Goal: Information Seeking & Learning: Find specific page/section

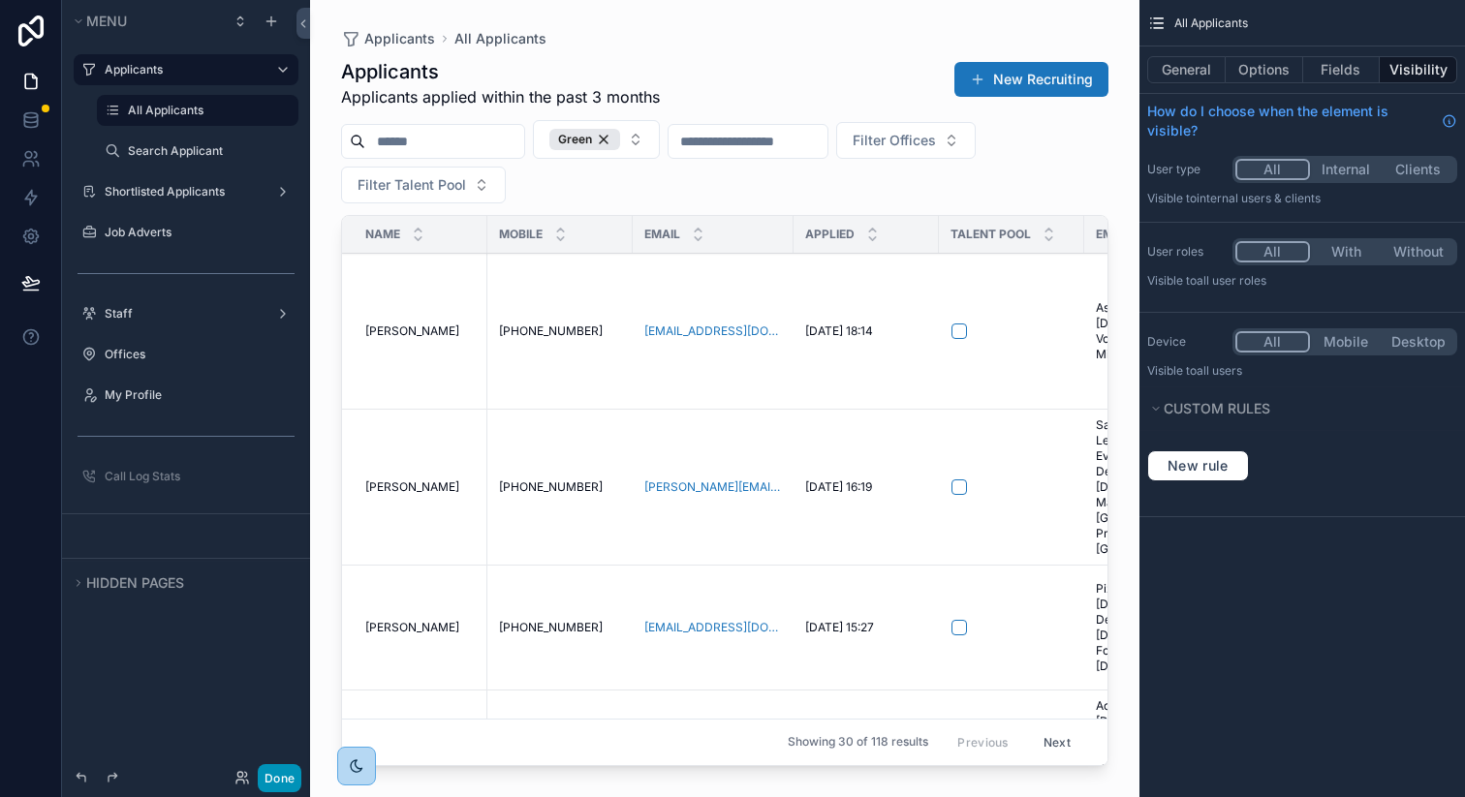
click at [268, 780] on button "Done" at bounding box center [280, 778] width 44 height 28
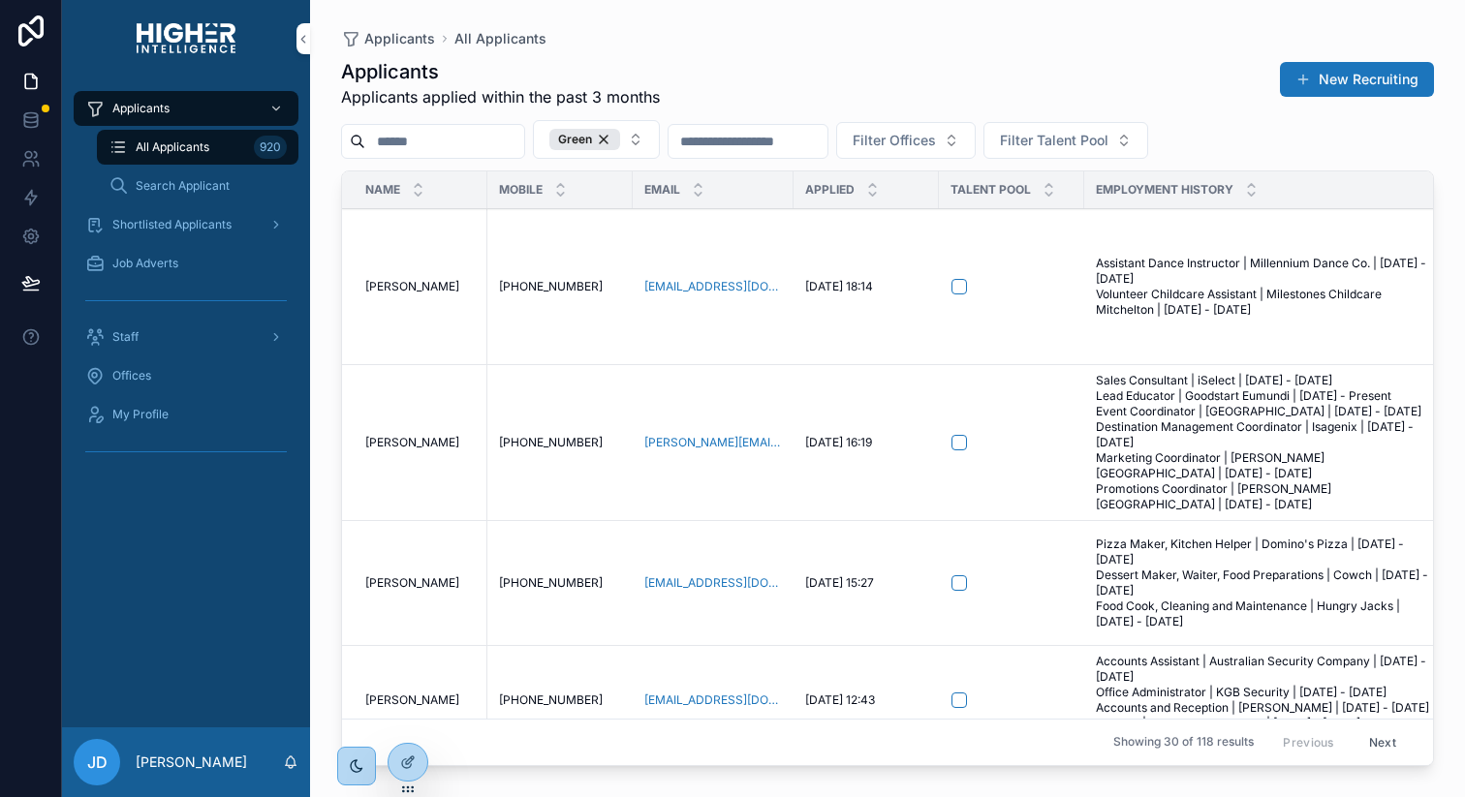
click at [444, 139] on input "scrollable content" at bounding box center [444, 141] width 159 height 27
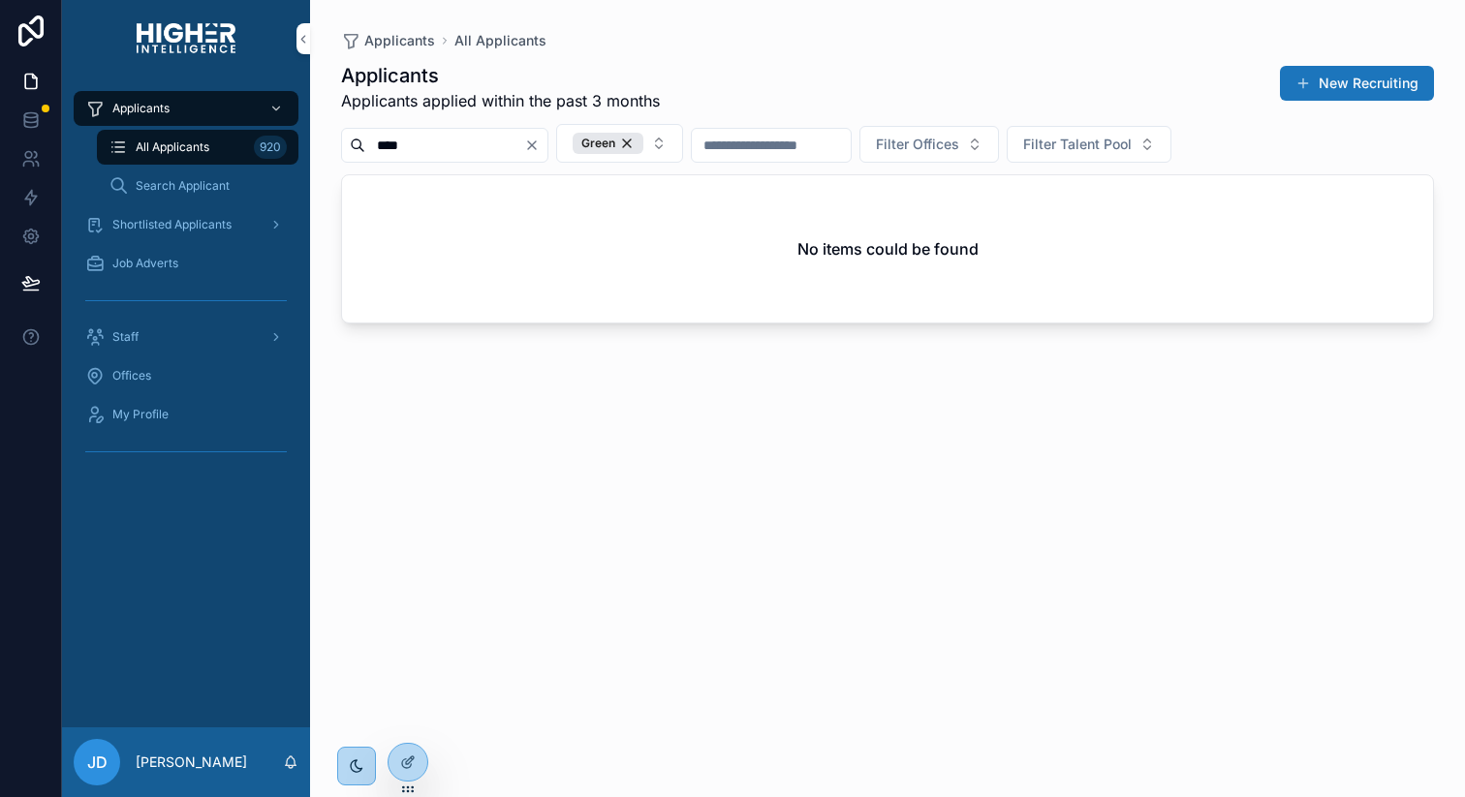
type input "****"
click at [190, 180] on span "Search Applicant" at bounding box center [183, 186] width 94 height 16
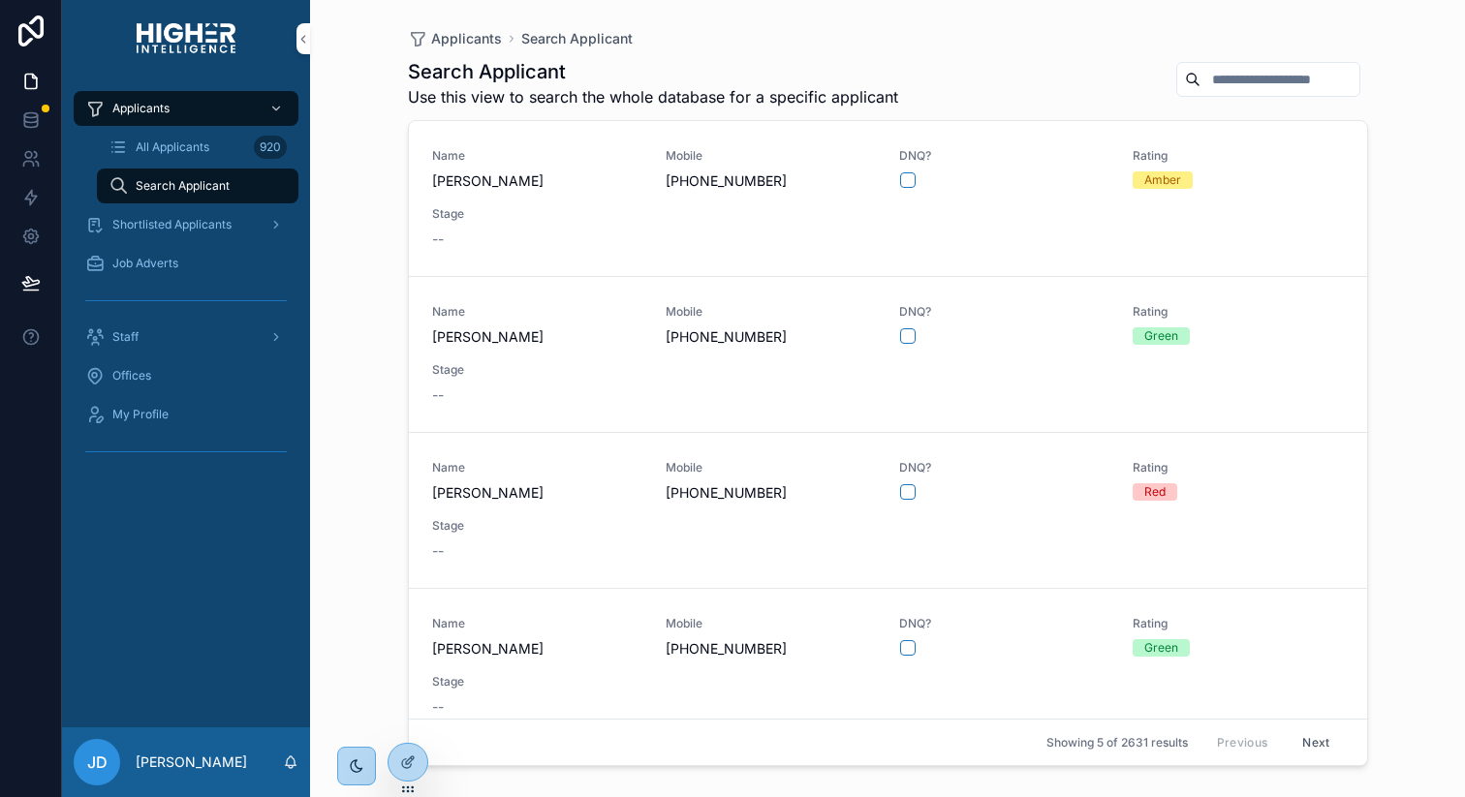
click at [175, 145] on span "All Applicants" at bounding box center [173, 148] width 74 height 16
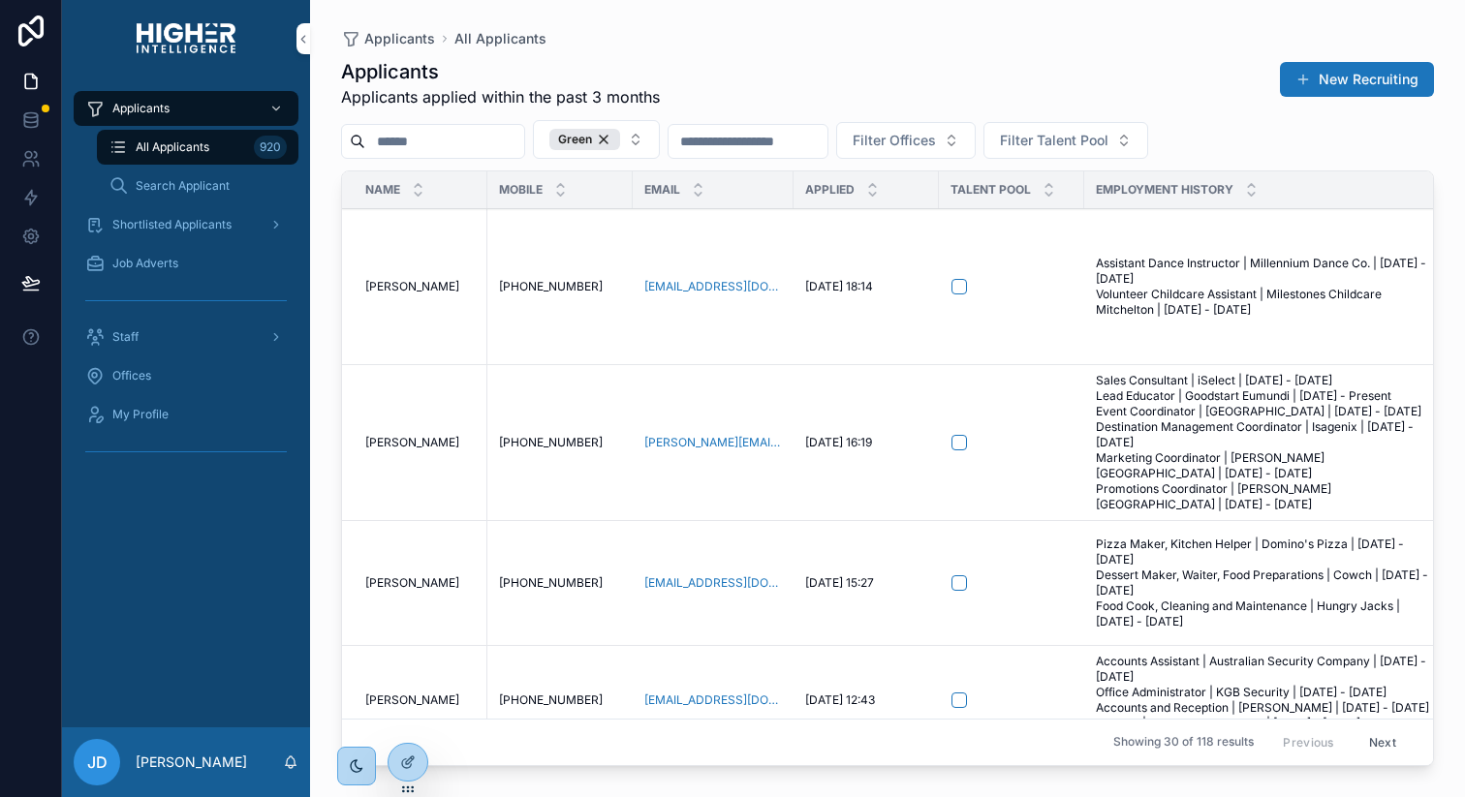
click at [401, 138] on input "scrollable content" at bounding box center [444, 141] width 159 height 27
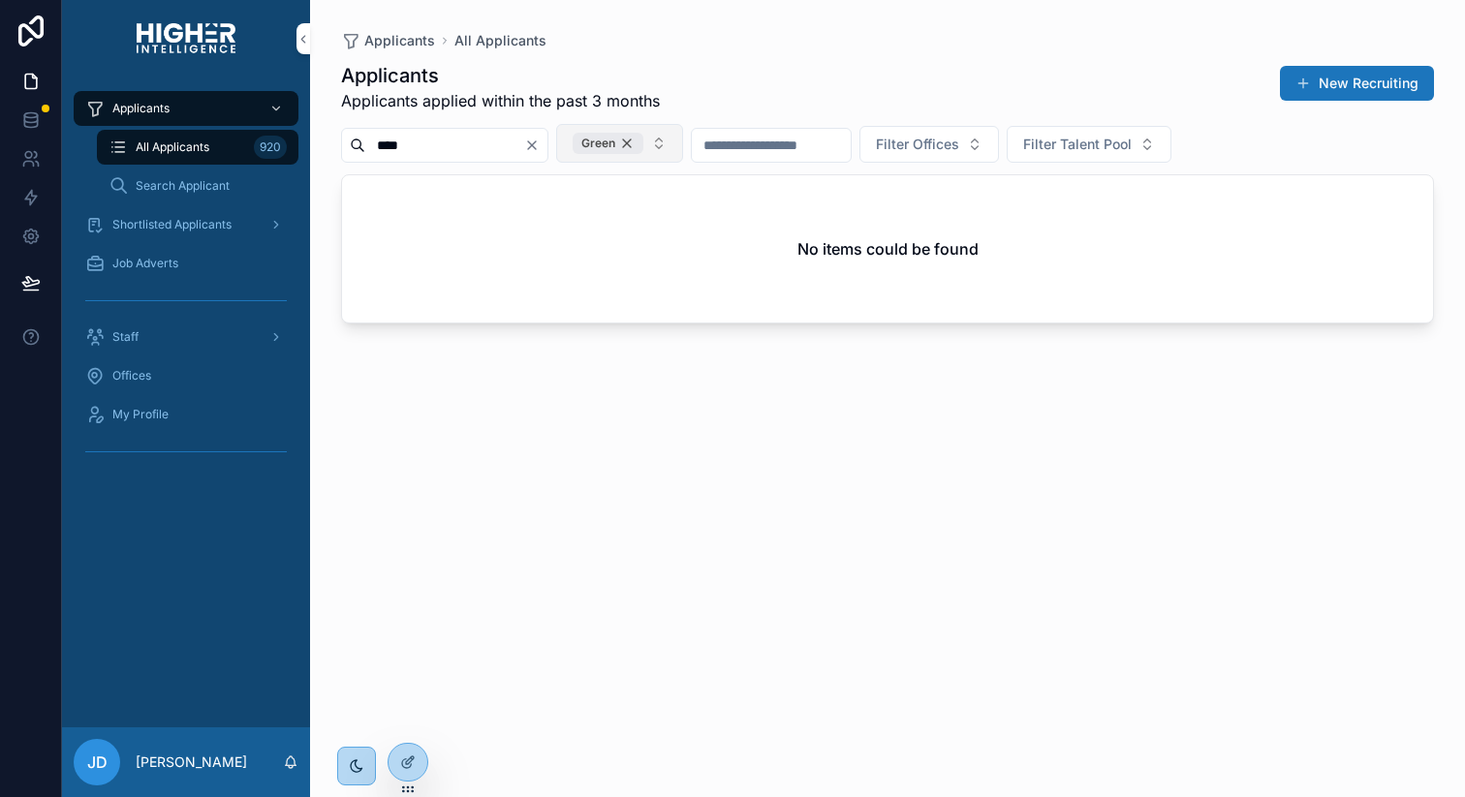
click at [643, 141] on div "Green" at bounding box center [608, 143] width 71 height 21
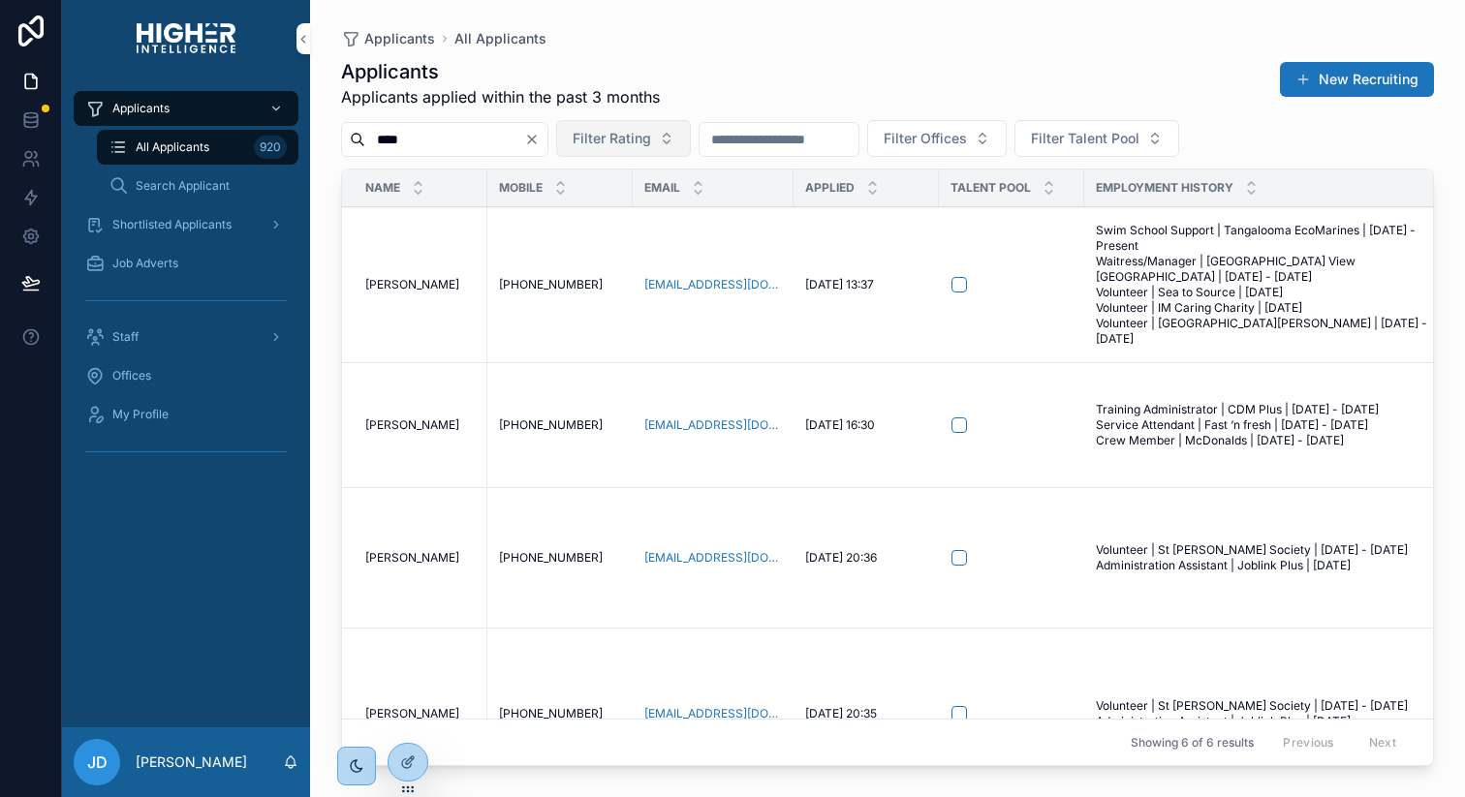
click at [485, 139] on input "****" at bounding box center [444, 139] width 159 height 27
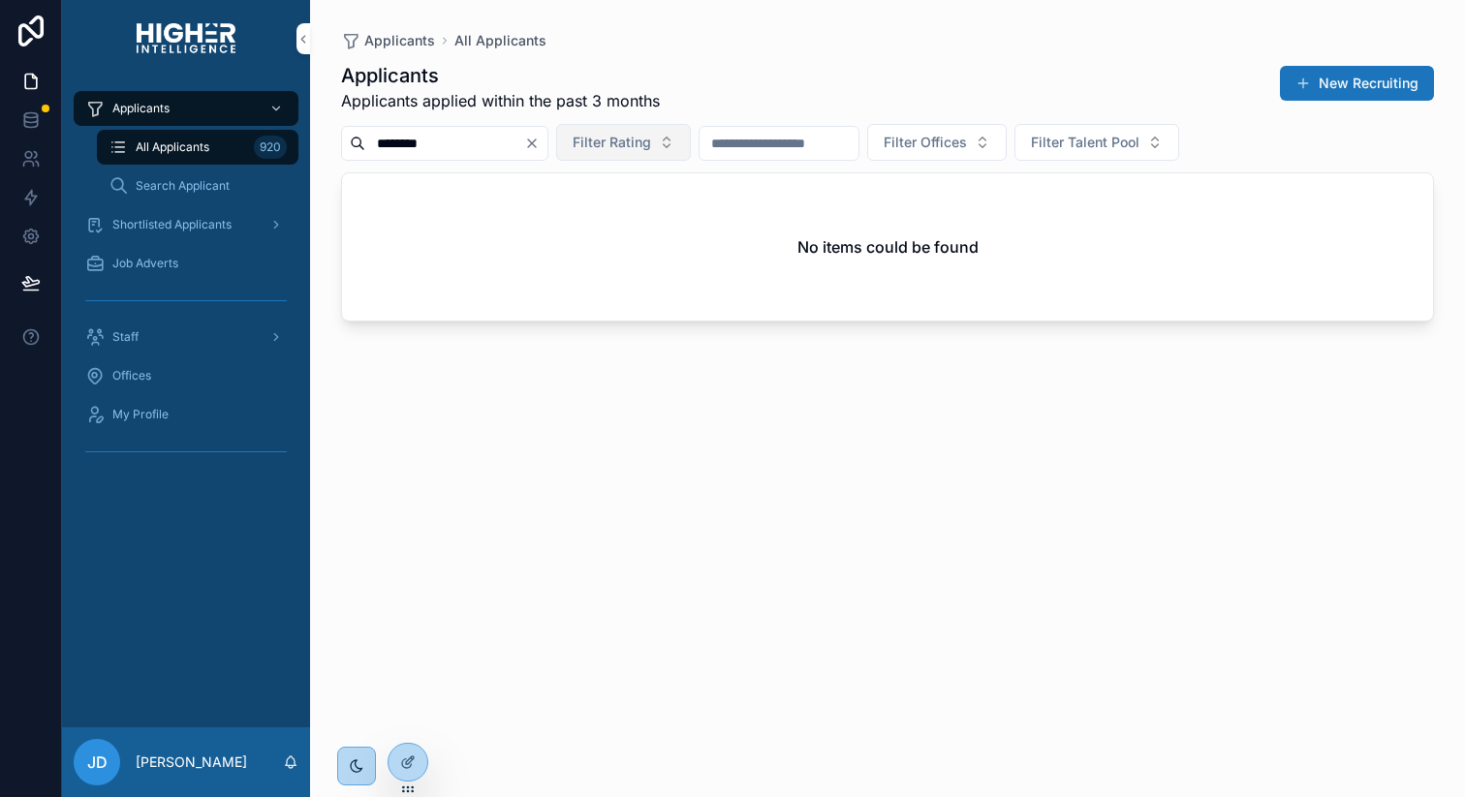
type input "********"
click at [174, 194] on div "Search Applicant" at bounding box center [198, 186] width 178 height 31
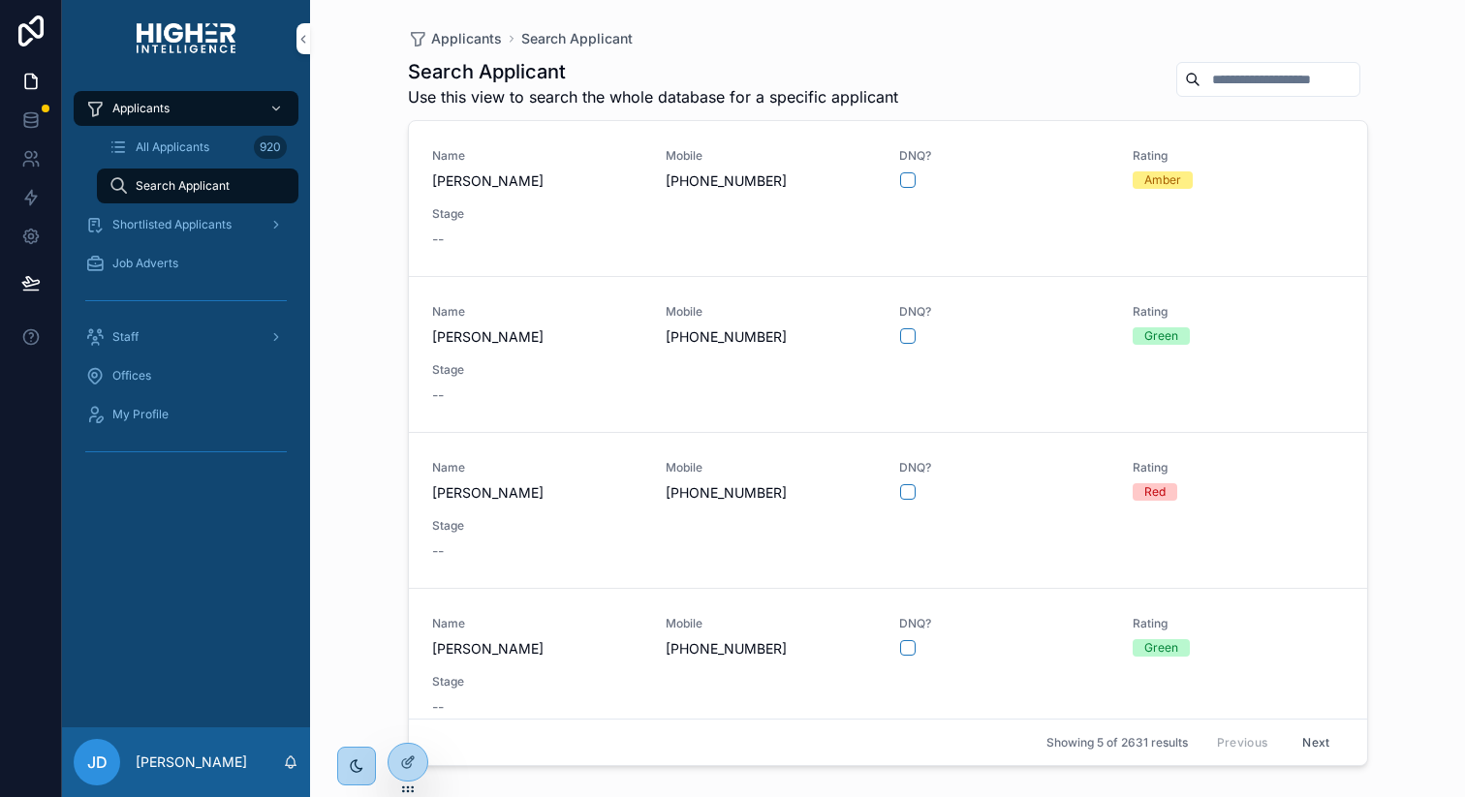
click at [1222, 78] on input "scrollable content" at bounding box center [1280, 79] width 159 height 27
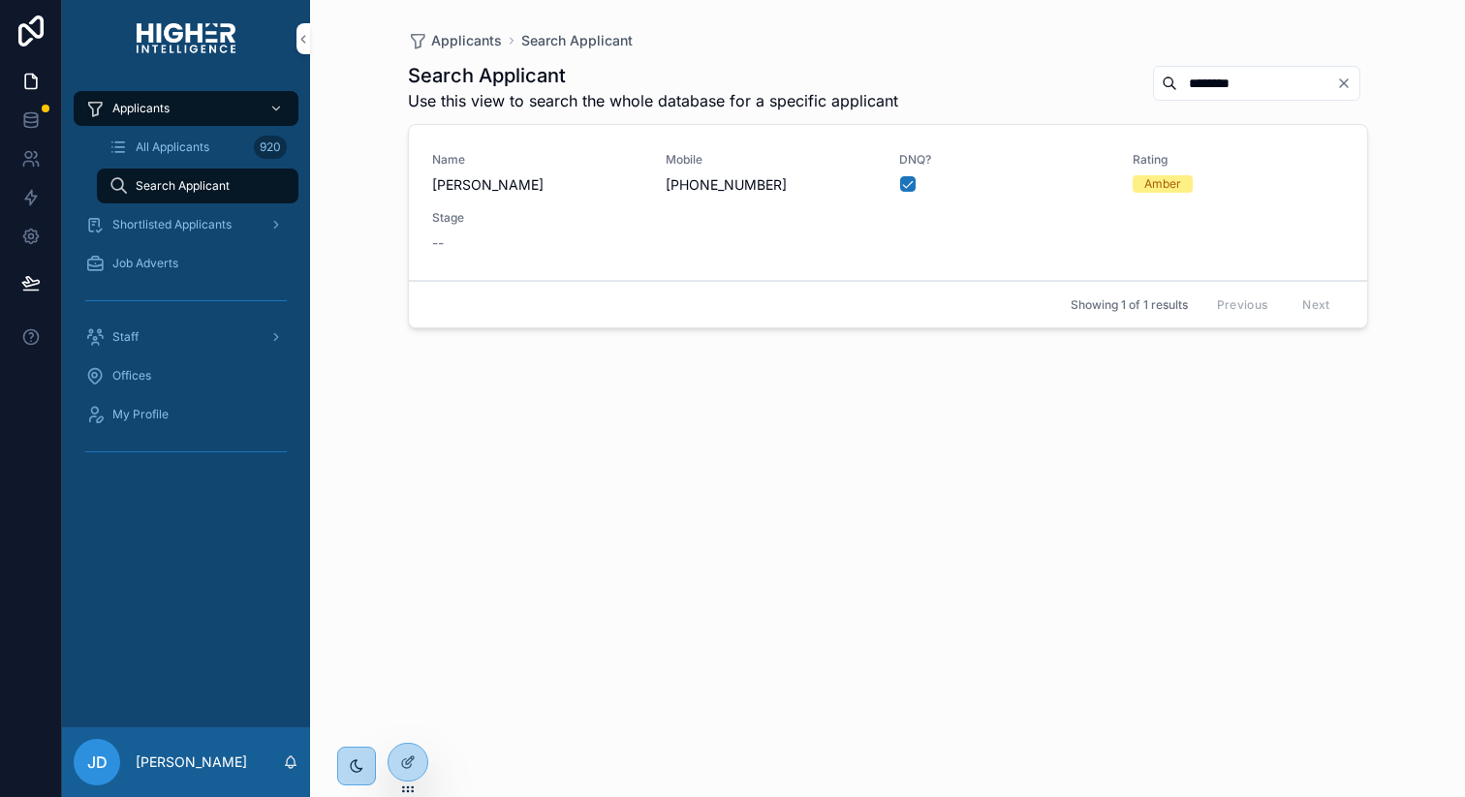
type input "********"
click at [536, 192] on span "[PERSON_NAME]" at bounding box center [537, 184] width 210 height 19
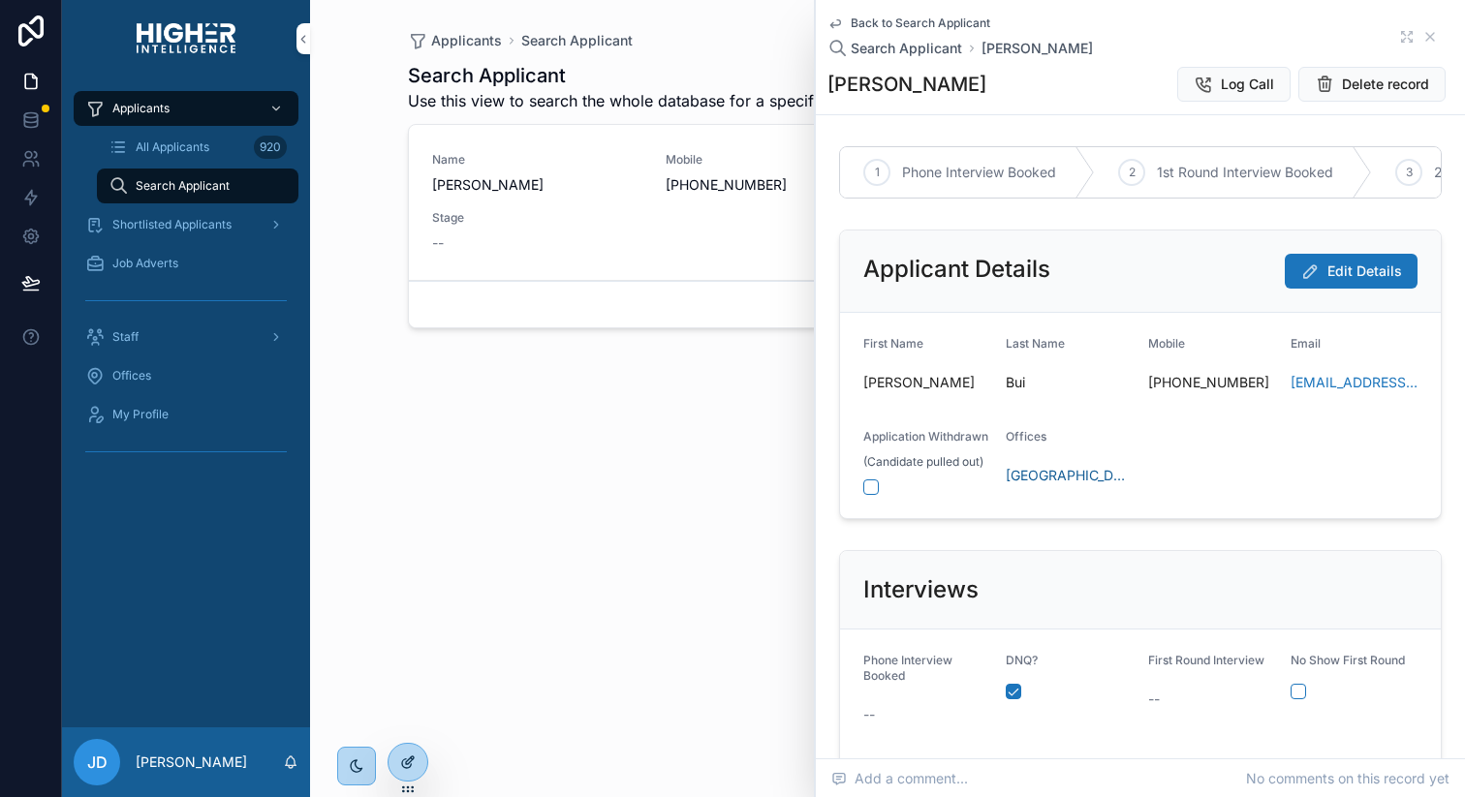
click at [405, 758] on icon at bounding box center [408, 763] width 16 height 16
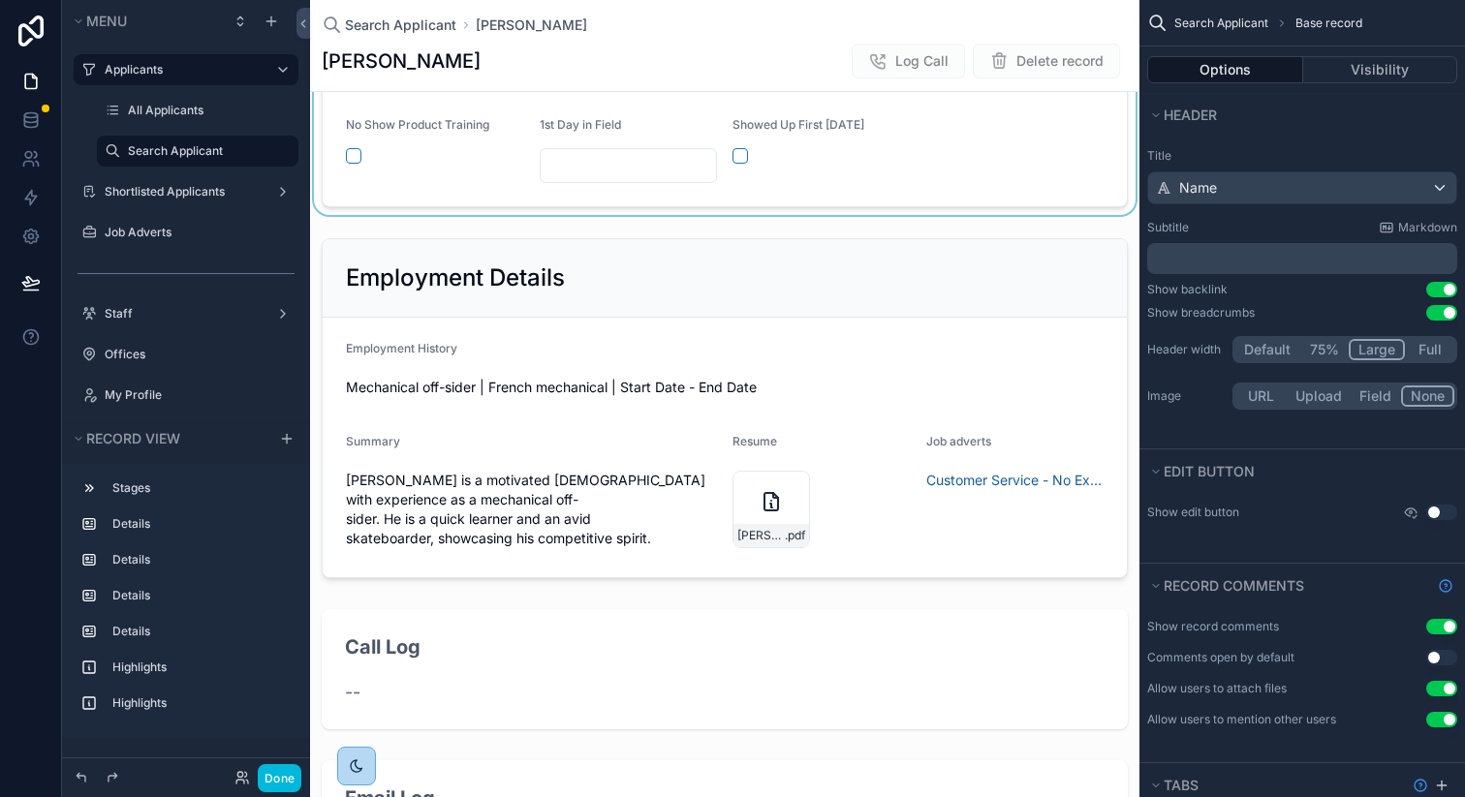
scroll to position [933, 0]
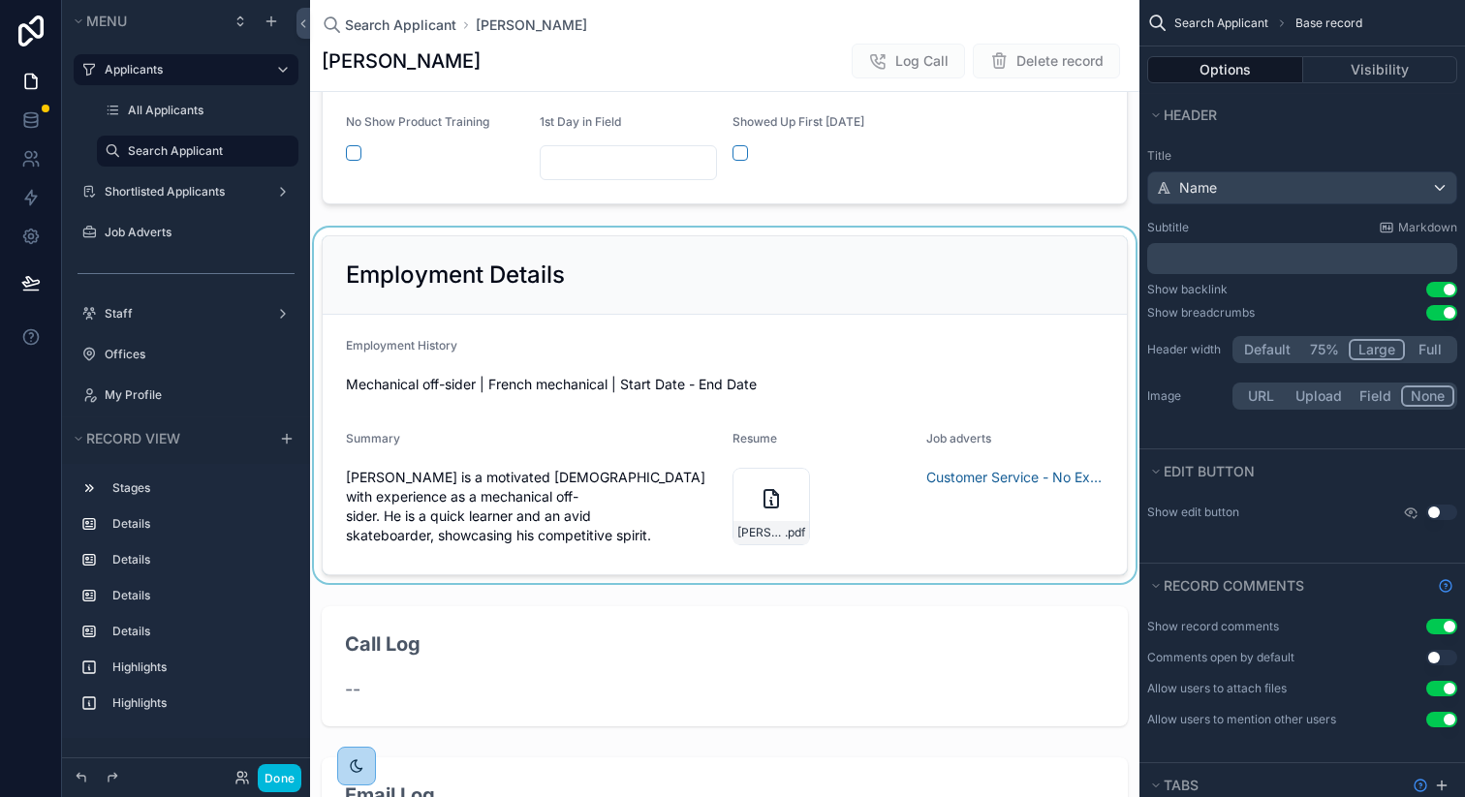
click at [850, 253] on div "scrollable content" at bounding box center [724, 406] width 829 height 356
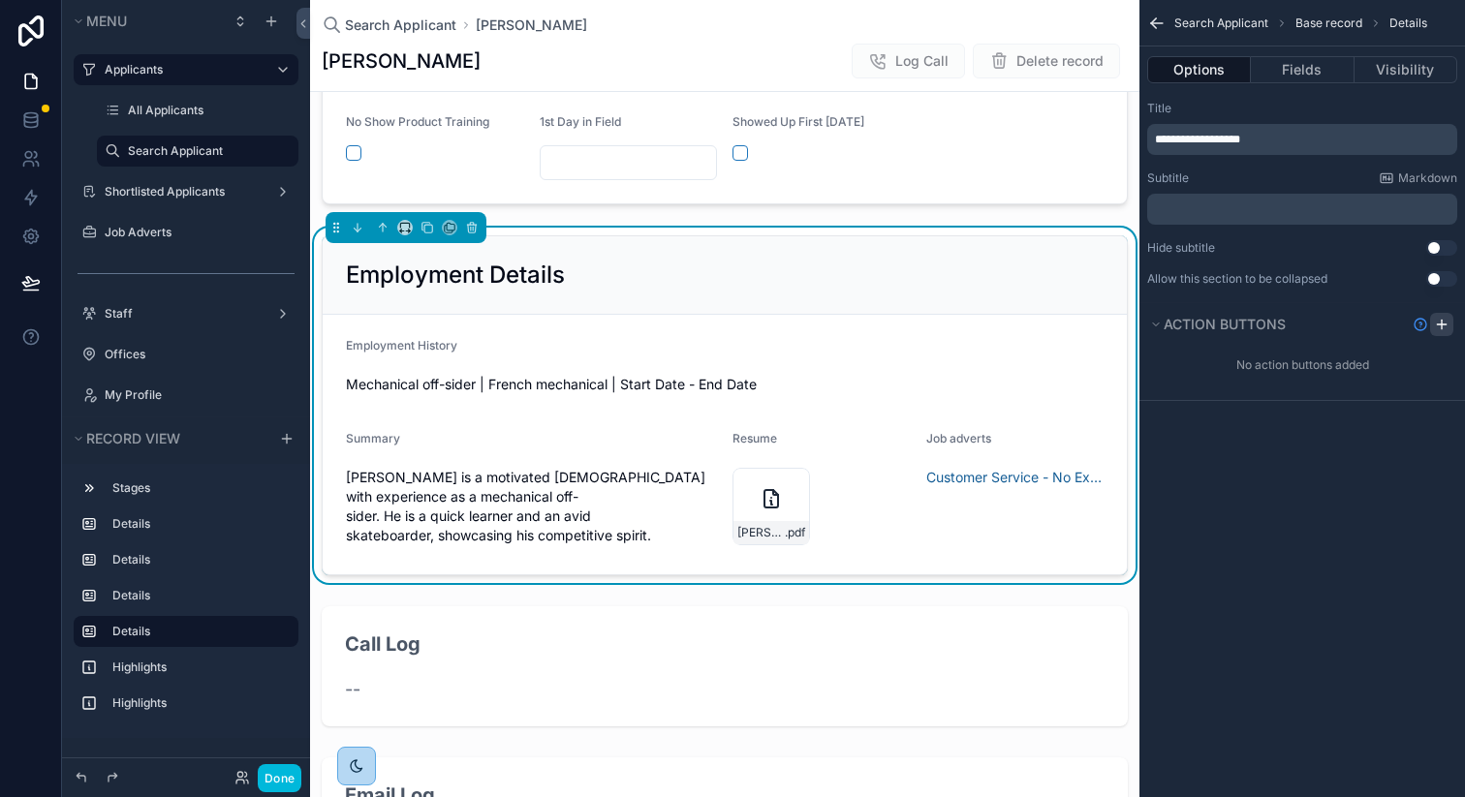
click at [1451, 329] on div "scrollable content" at bounding box center [1441, 324] width 23 height 23
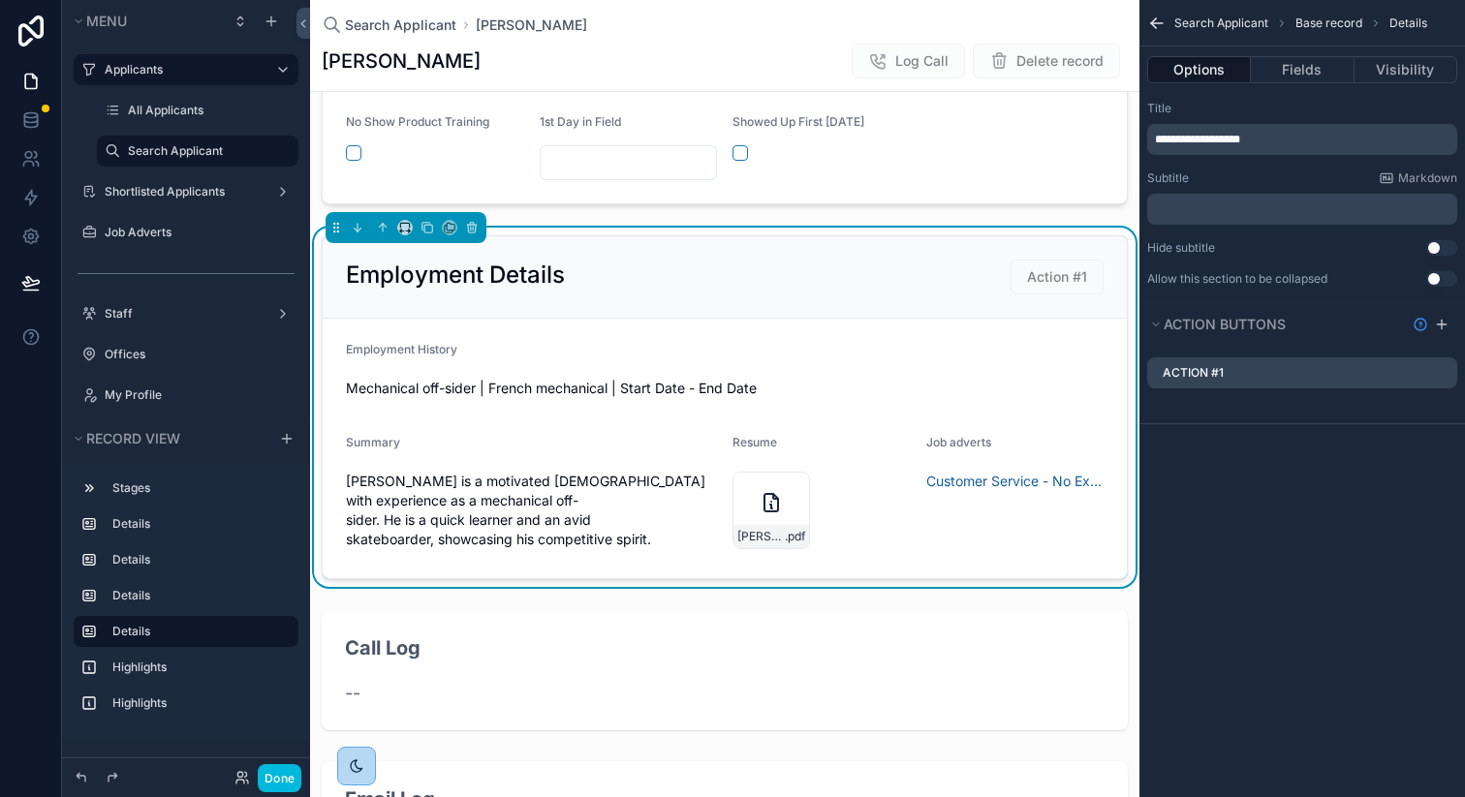
click at [1239, 369] on div "Action #1" at bounding box center [1302, 373] width 310 height 31
click at [0, 0] on icon "scrollable content" at bounding box center [0, 0] width 0 height 0
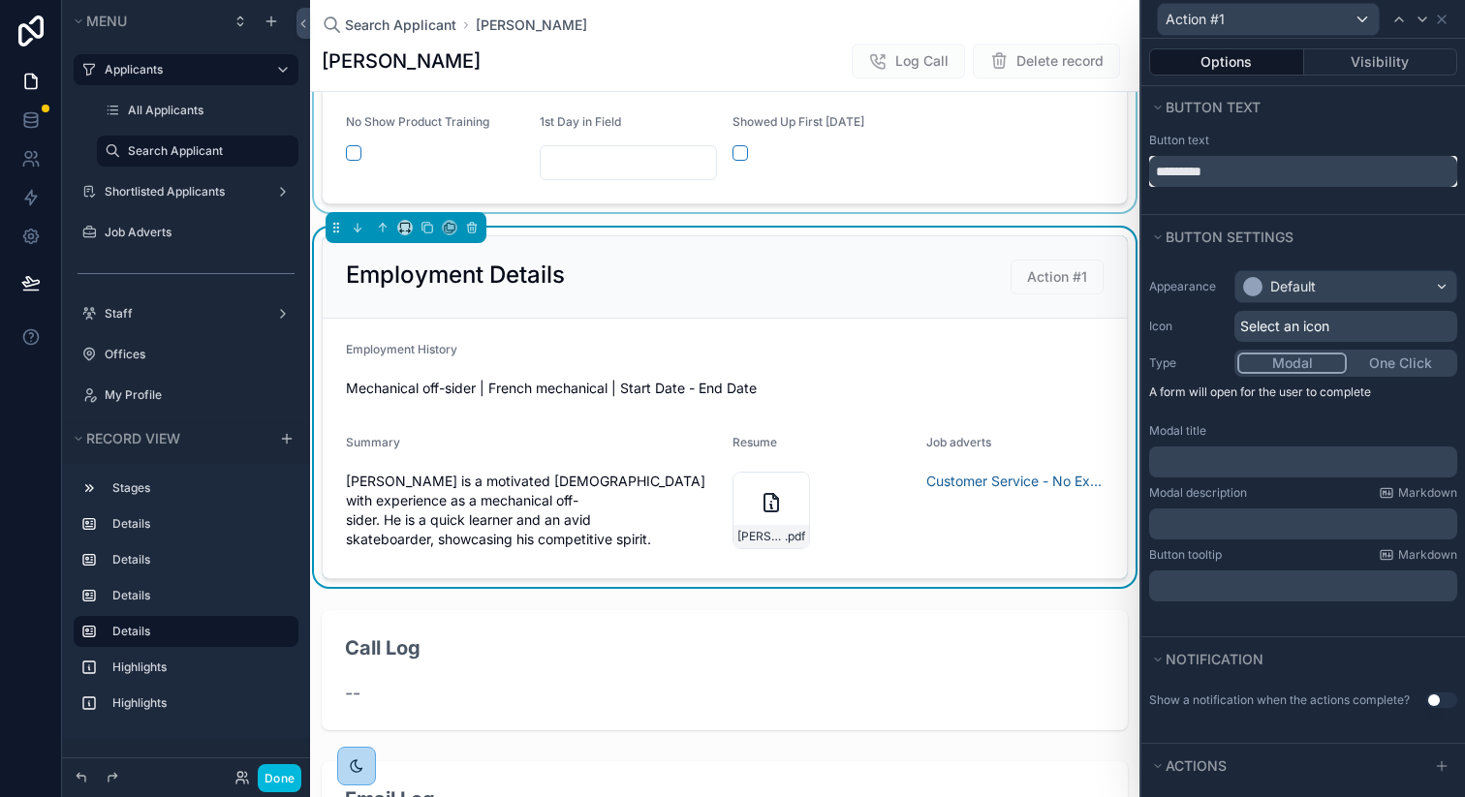
drag, startPoint x: 1248, startPoint y: 168, endPoint x: 1000, endPoint y: 140, distance: 249.5
click at [1009, 141] on div "Action #1 Options Visibility Button text Button text ********* Button settings …" at bounding box center [732, 398] width 1465 height 797
type input "*"
type input "**********"
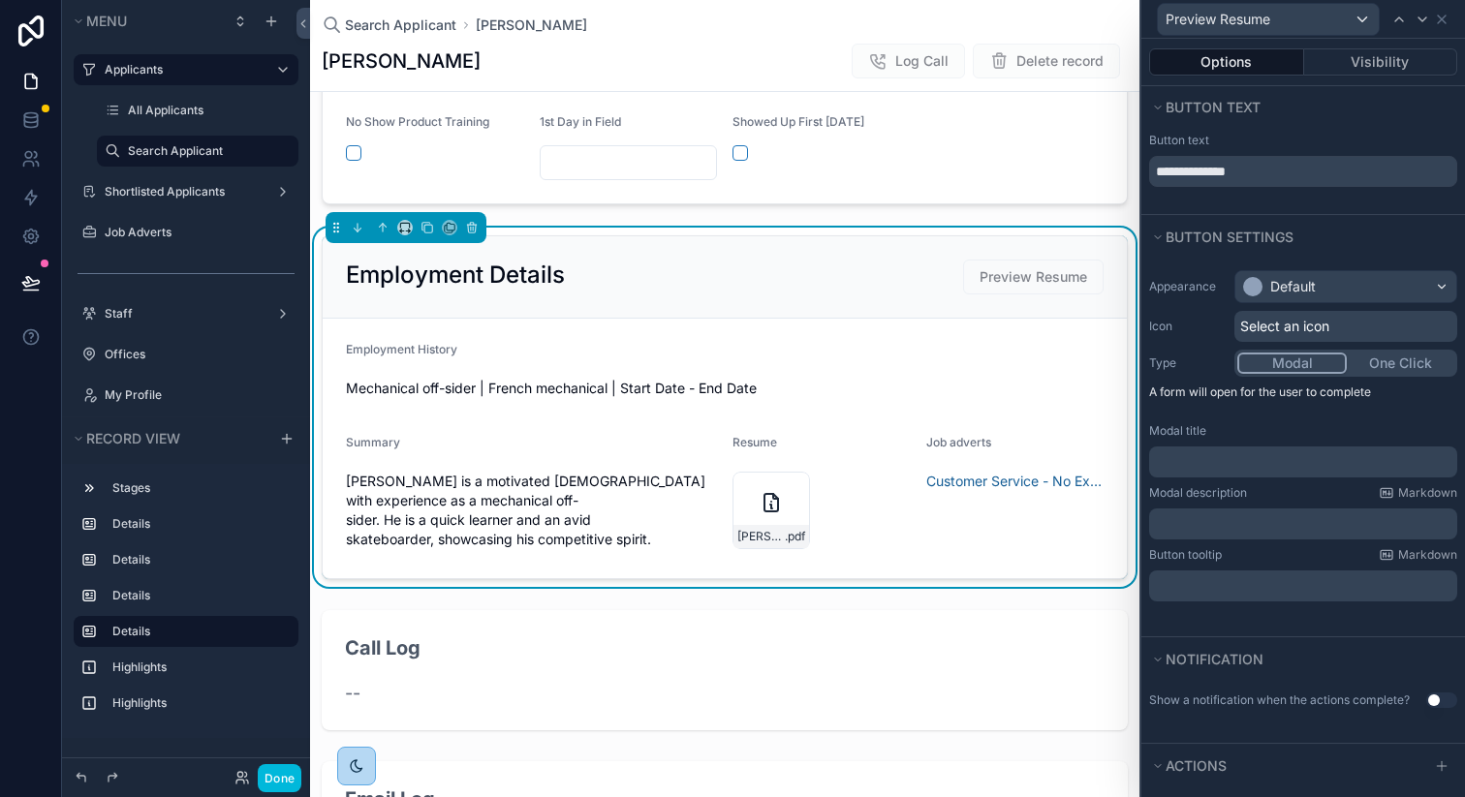
click at [1299, 330] on span "Select an icon" at bounding box center [1284, 326] width 89 height 19
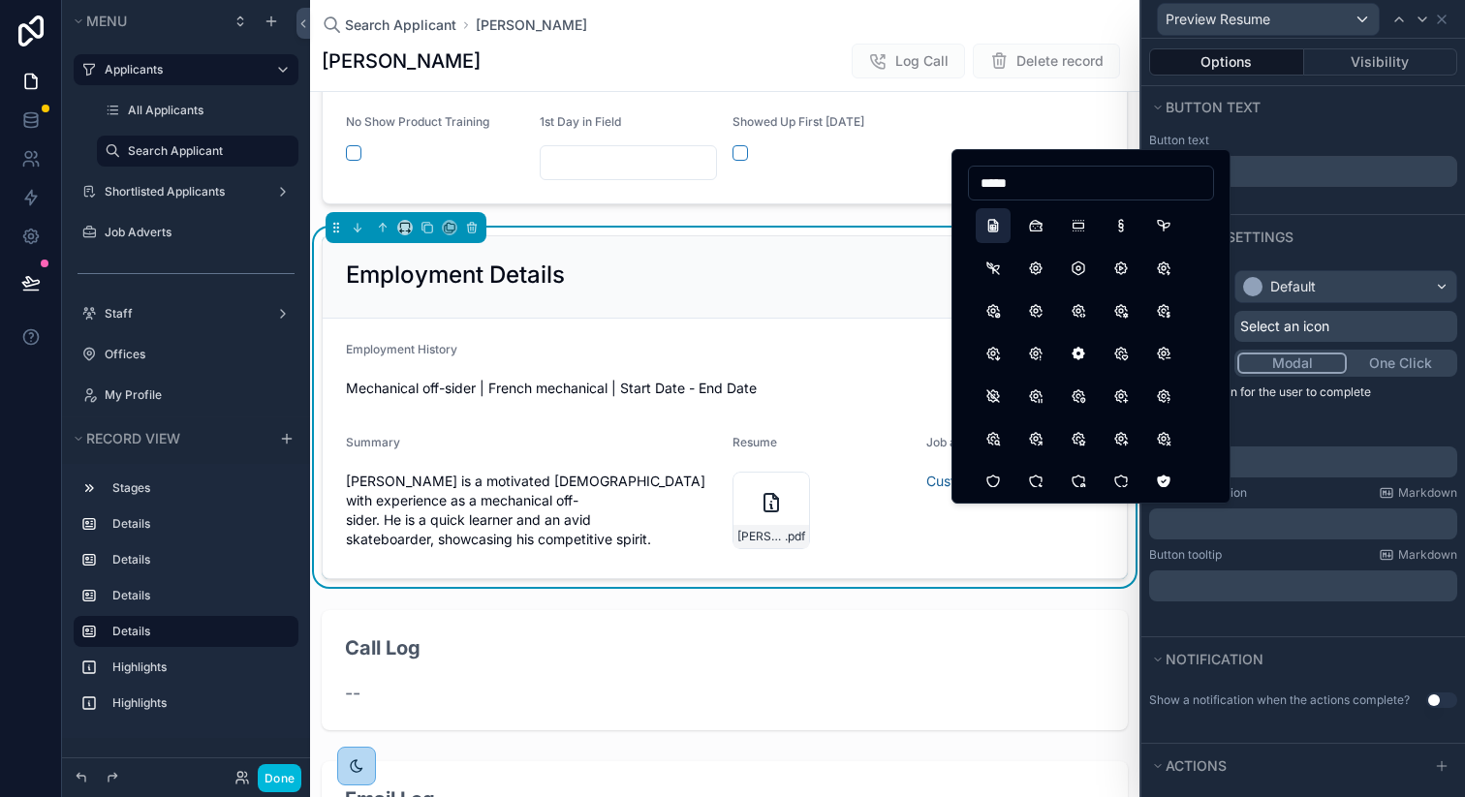
type input "*****"
click at [986, 229] on button "FileSpreadsheet" at bounding box center [993, 225] width 35 height 35
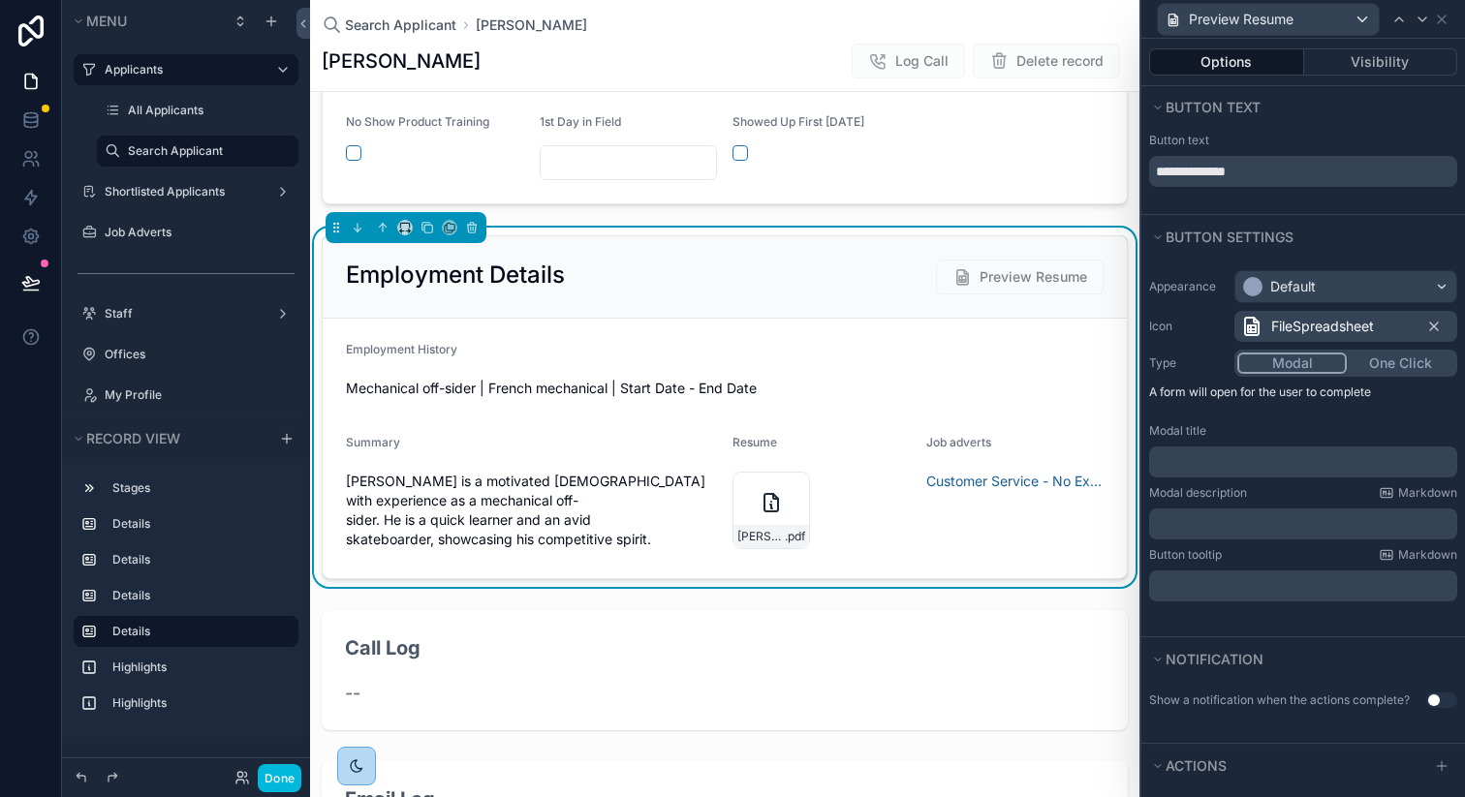
scroll to position [49, 0]
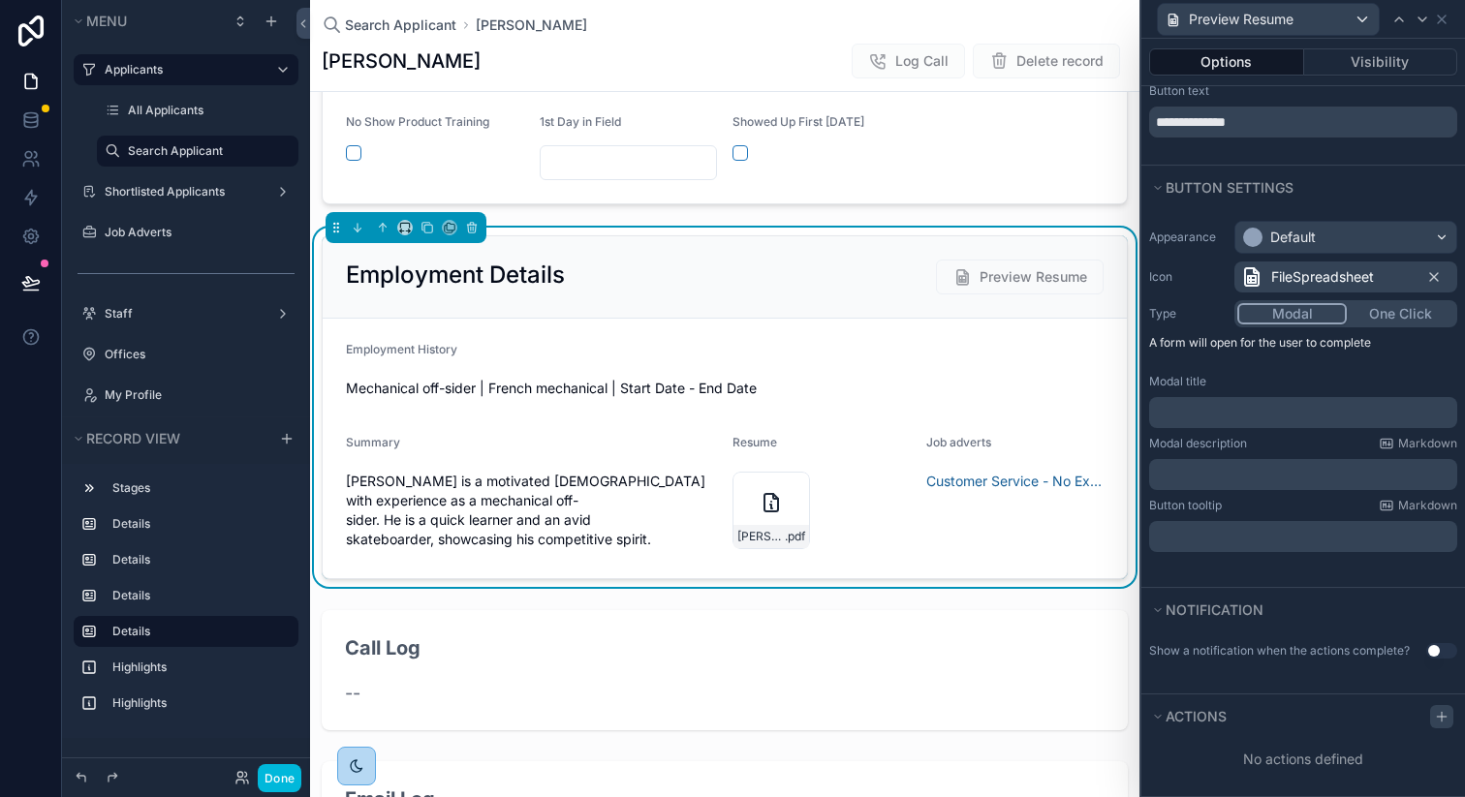
click at [1439, 719] on icon at bounding box center [1442, 717] width 16 height 16
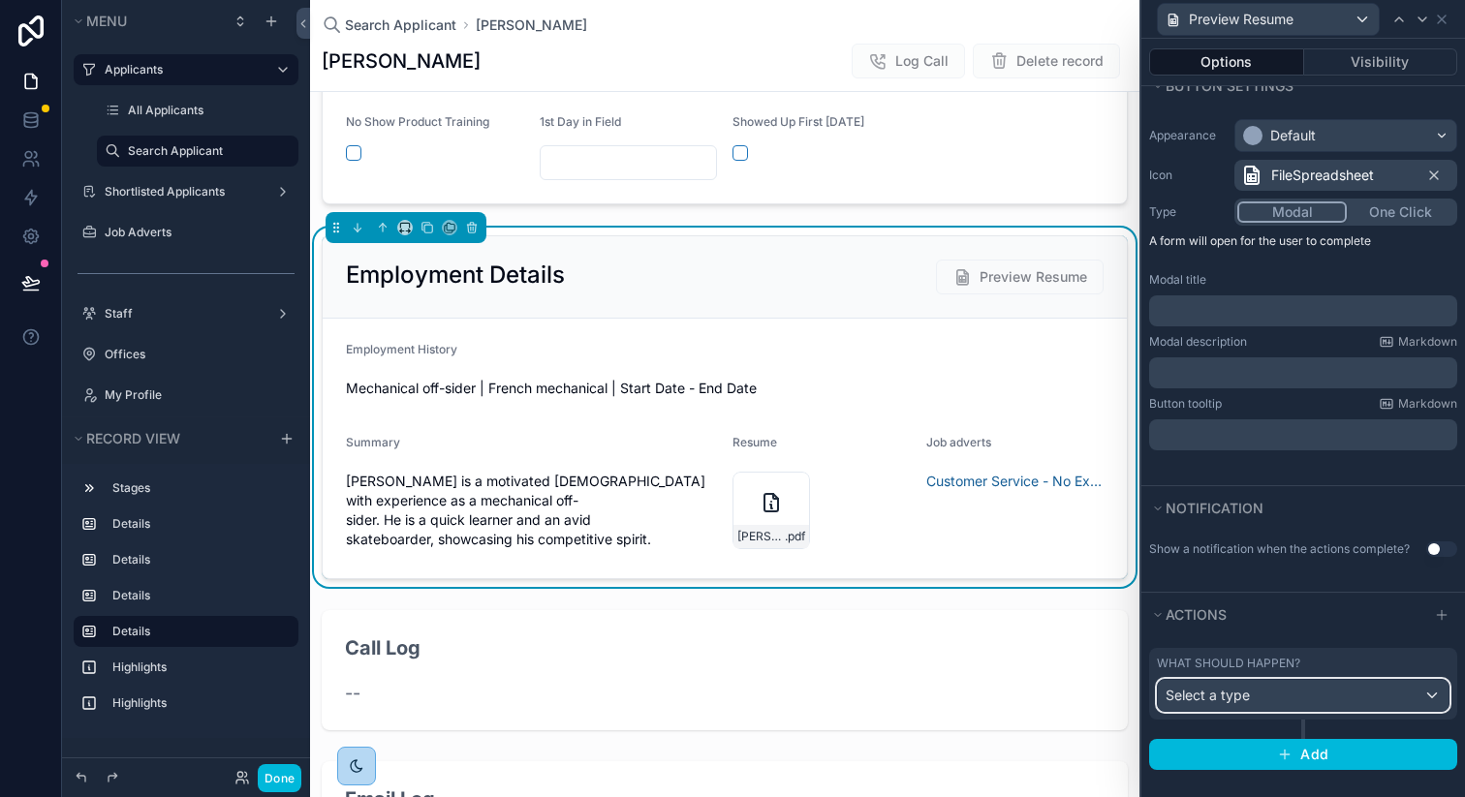
click at [1306, 692] on div "Select a type" at bounding box center [1303, 695] width 291 height 31
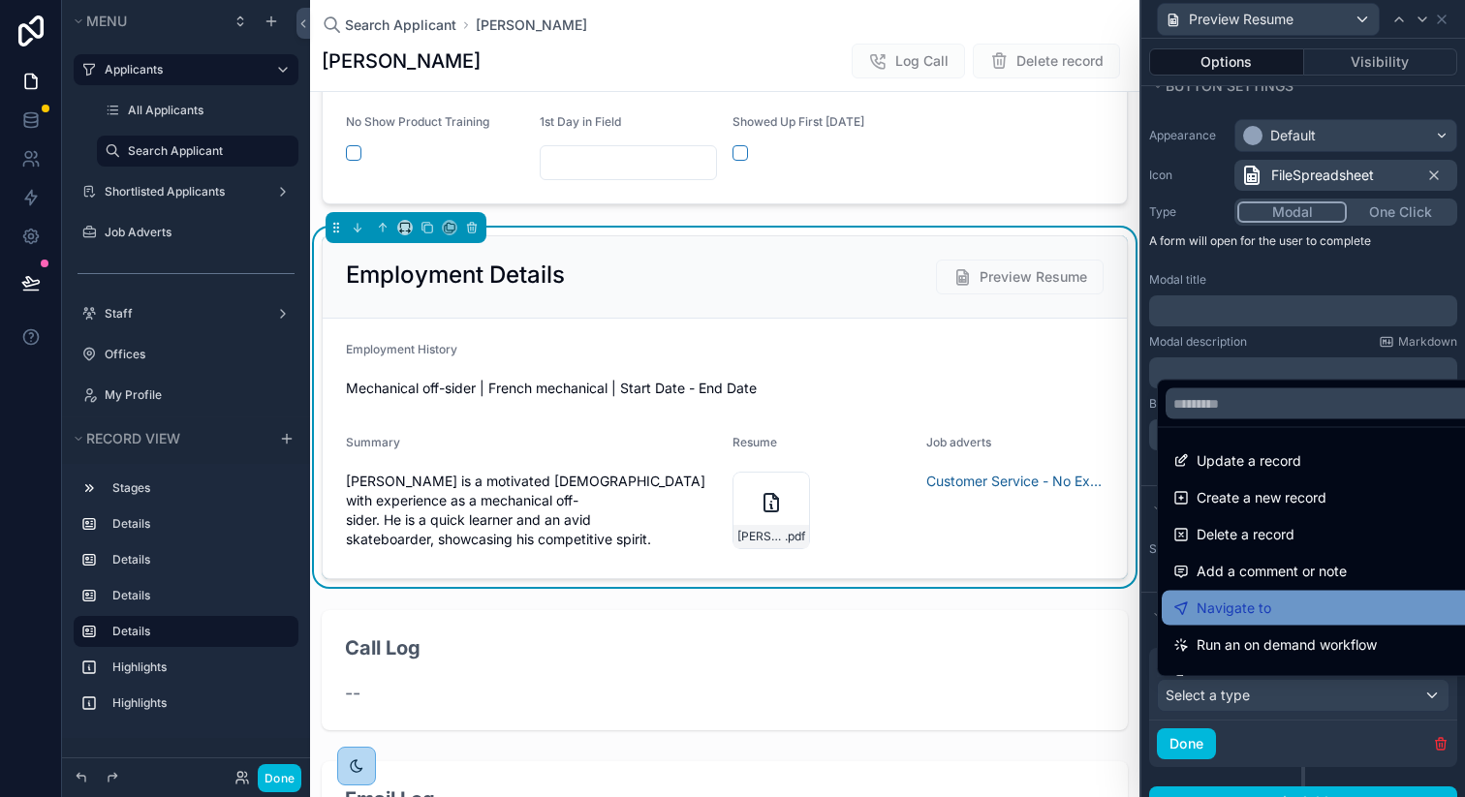
click at [1240, 608] on span "Navigate to" at bounding box center [1234, 608] width 75 height 23
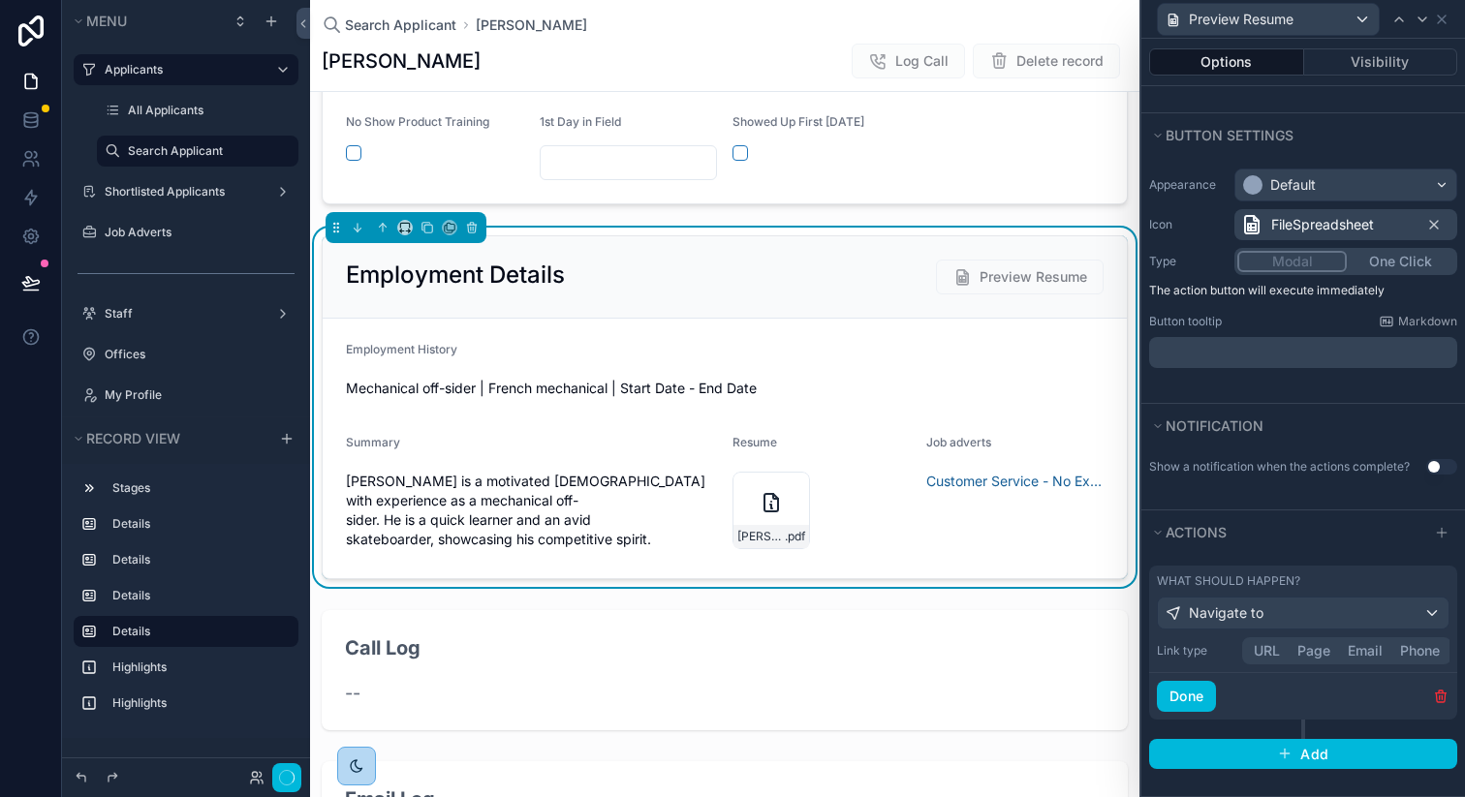
scroll to position [102, 0]
click at [1272, 652] on div "Link type URL Page Email Phone" at bounding box center [1303, 651] width 293 height 27
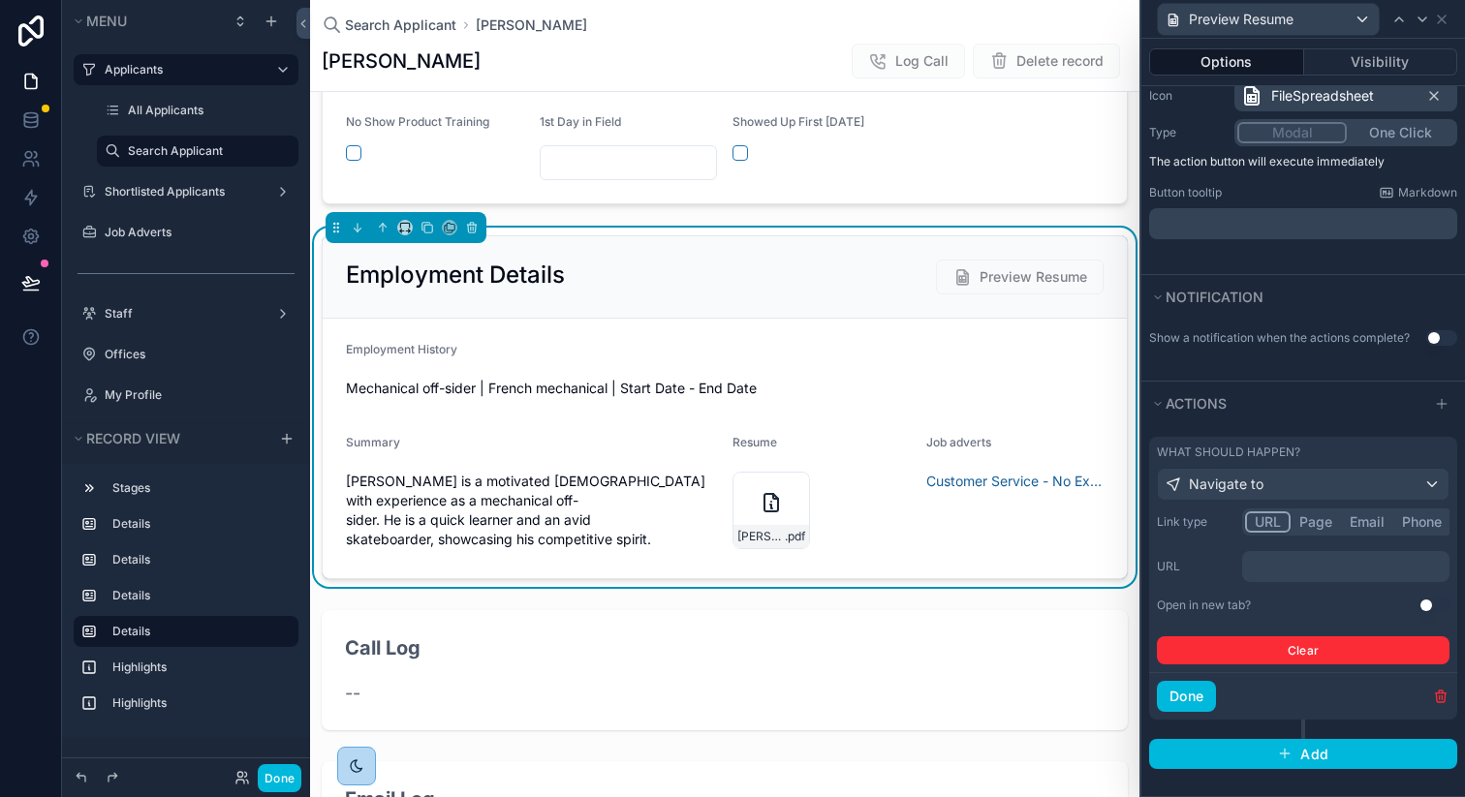
click at [1308, 563] on p "﻿" at bounding box center [1348, 566] width 196 height 19
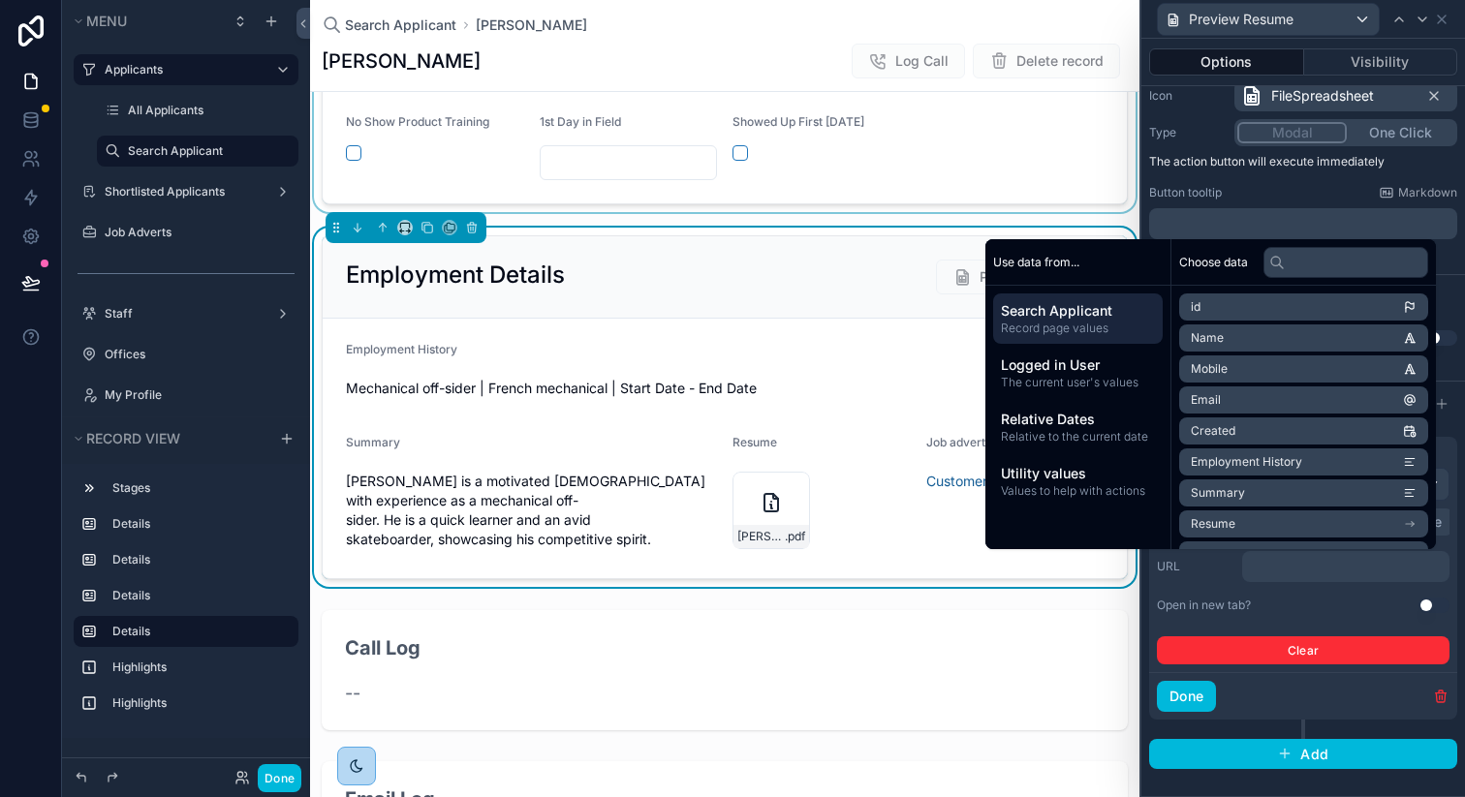
scroll to position [264, 0]
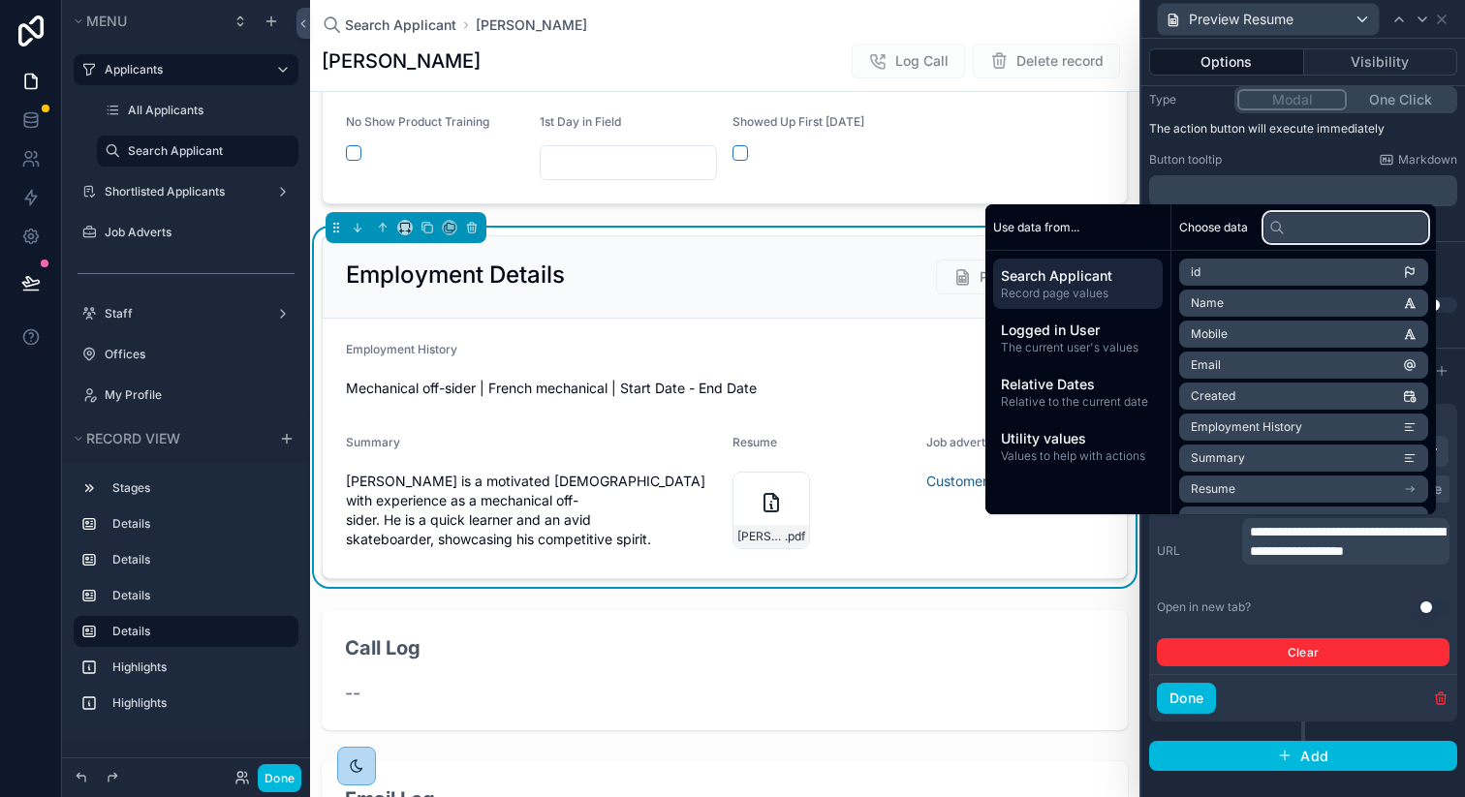
click at [1304, 219] on input "text" at bounding box center [1346, 227] width 165 height 31
click at [656, 398] on span "Mechanical off-sider | French mechanical | Start Date - End Date" at bounding box center [725, 388] width 758 height 19
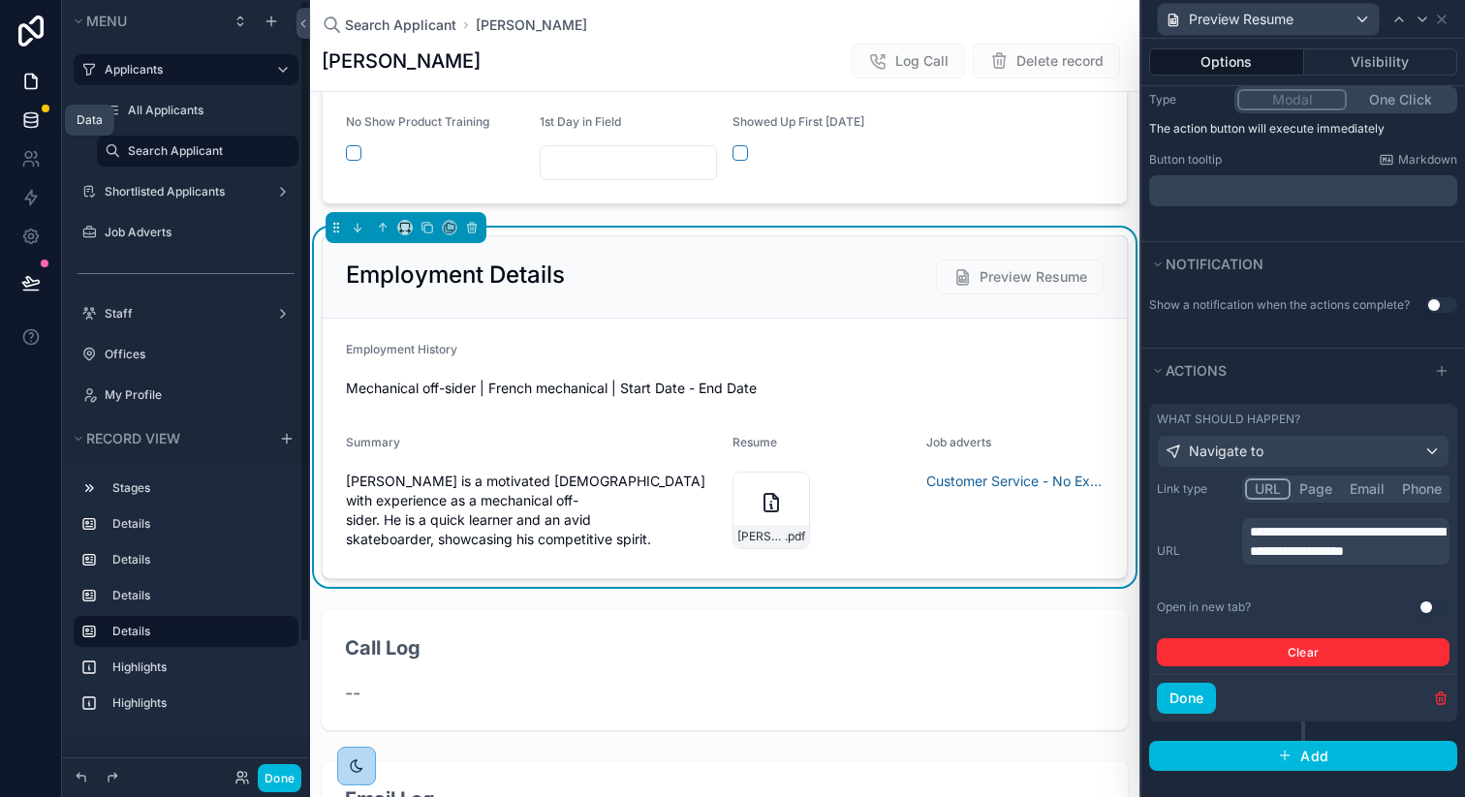
click at [31, 120] on icon at bounding box center [30, 119] width 19 height 19
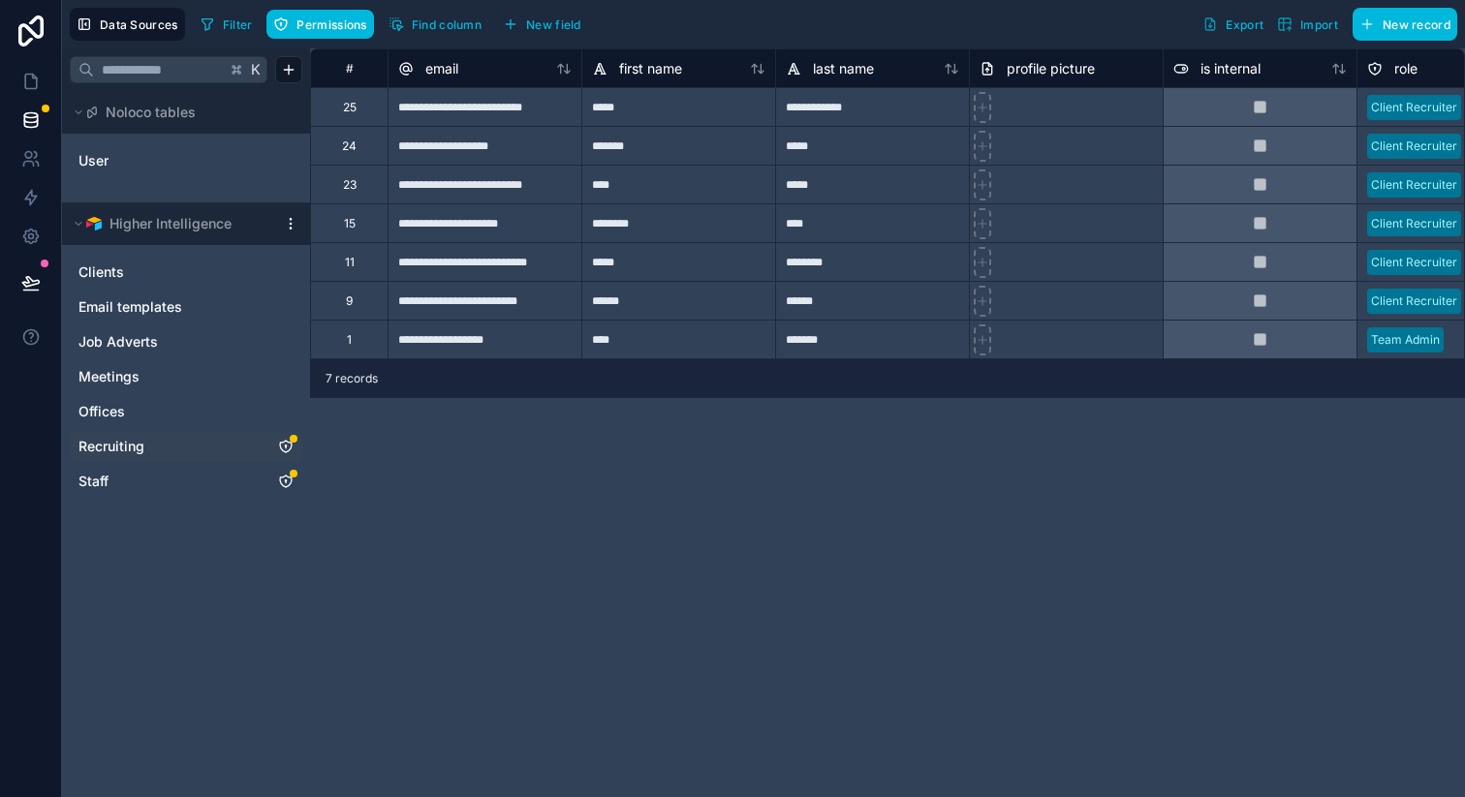
click at [290, 446] on icon "Recruiting" at bounding box center [286, 447] width 16 height 16
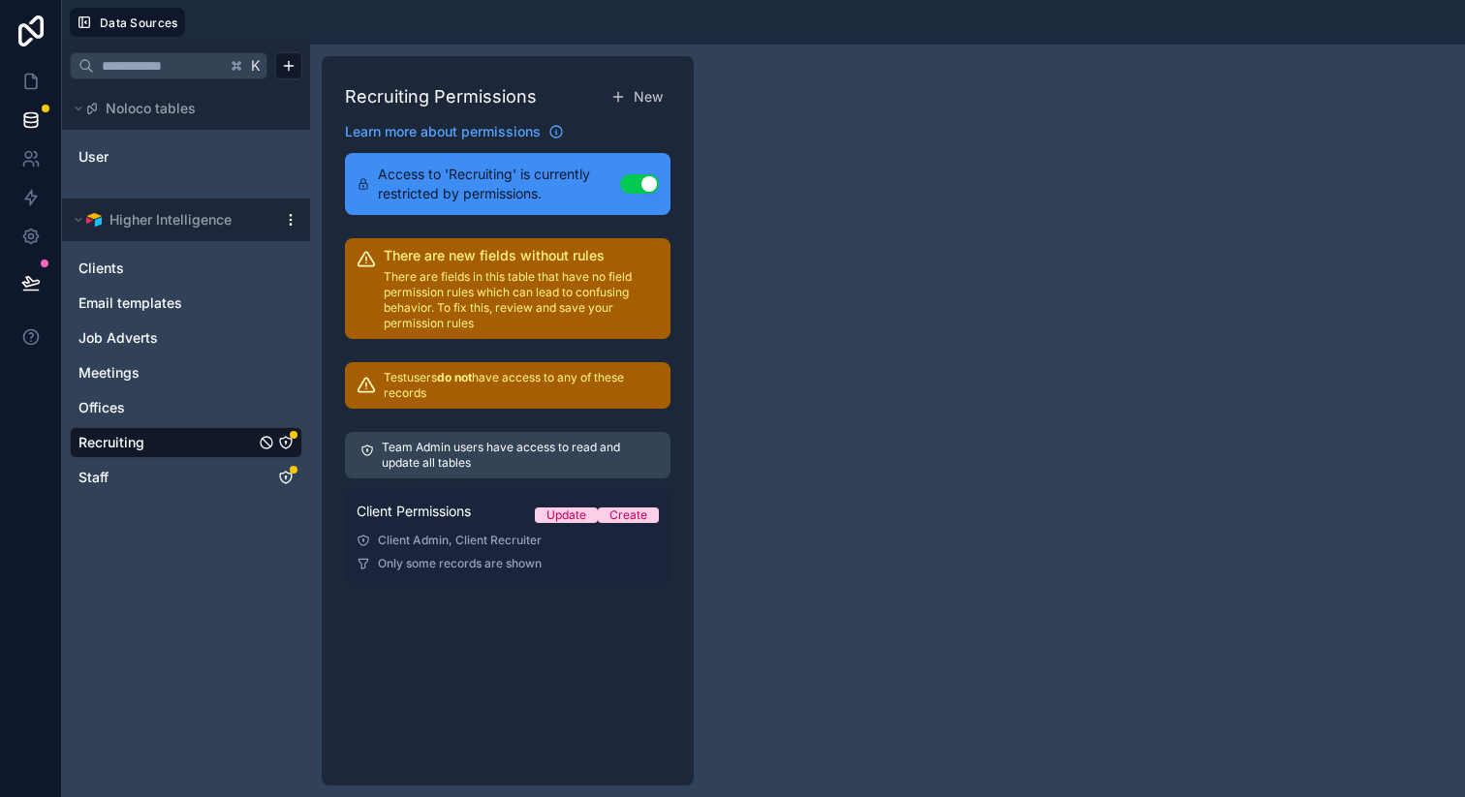
click at [526, 522] on div "Client Permissions Update Create" at bounding box center [508, 515] width 302 height 27
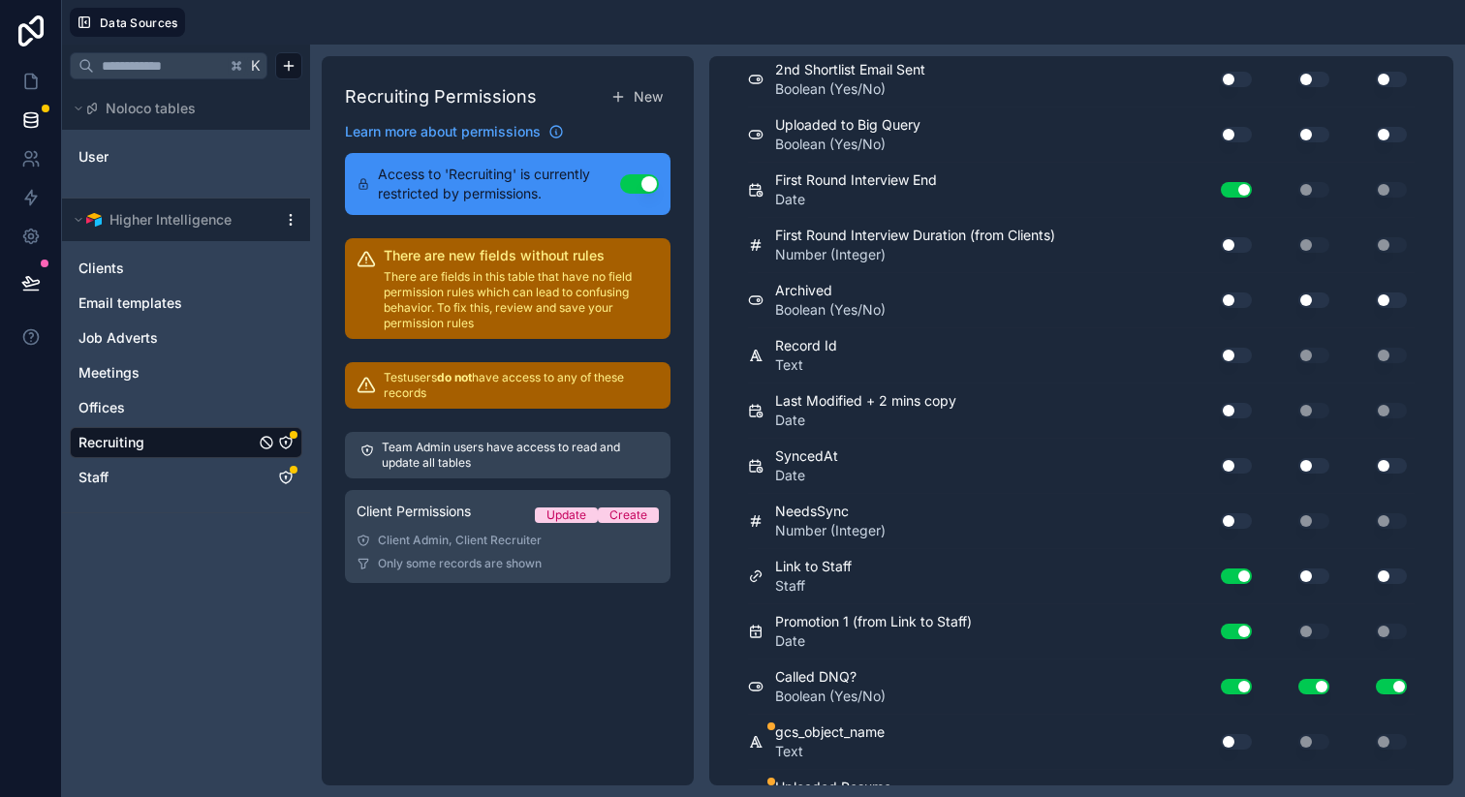
scroll to position [5688, 0]
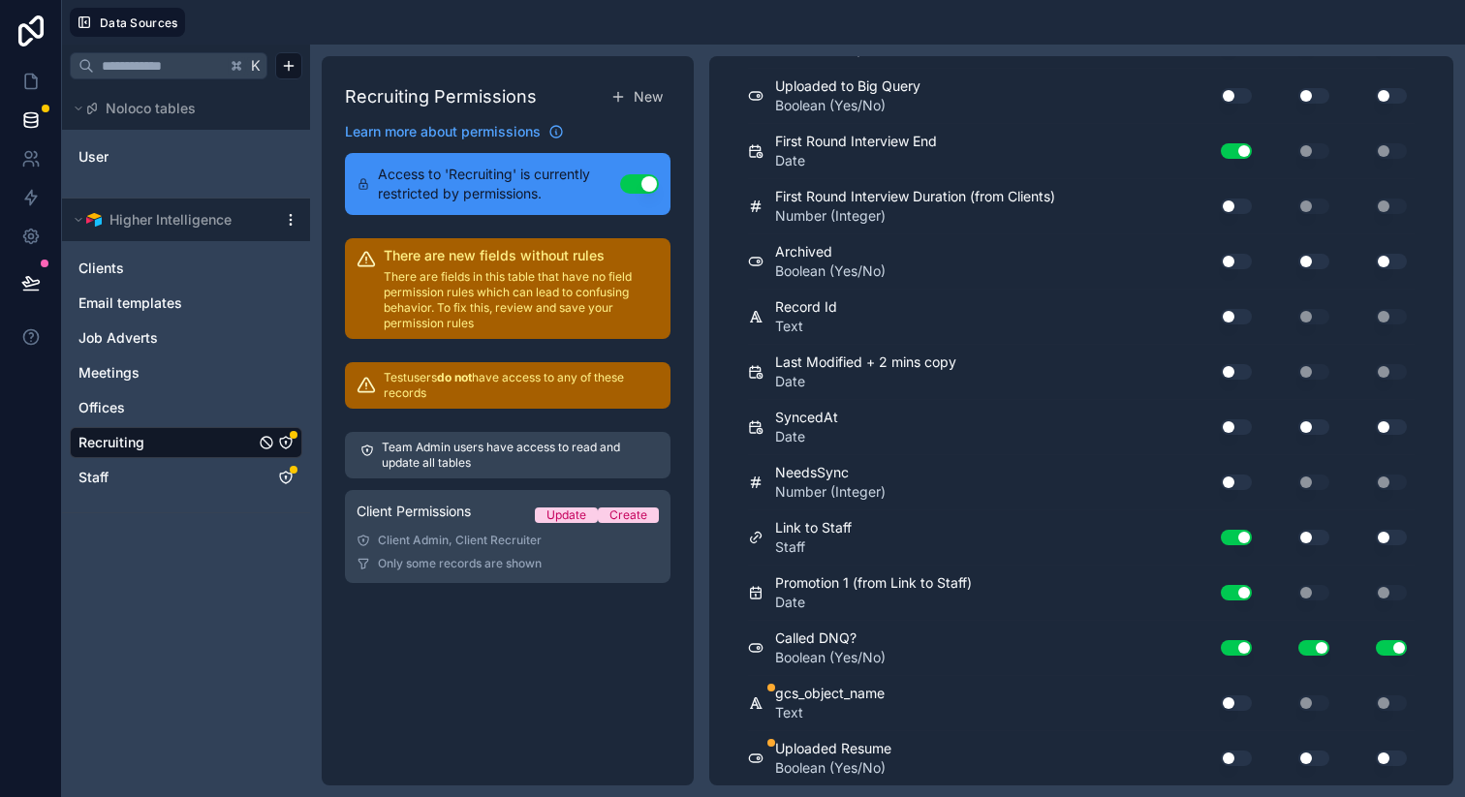
click at [1232, 698] on button "Use setting" at bounding box center [1236, 704] width 31 height 16
click at [1234, 758] on button "Use setting" at bounding box center [1236, 759] width 31 height 16
click at [1245, 764] on button "Use setting" at bounding box center [1236, 759] width 31 height 16
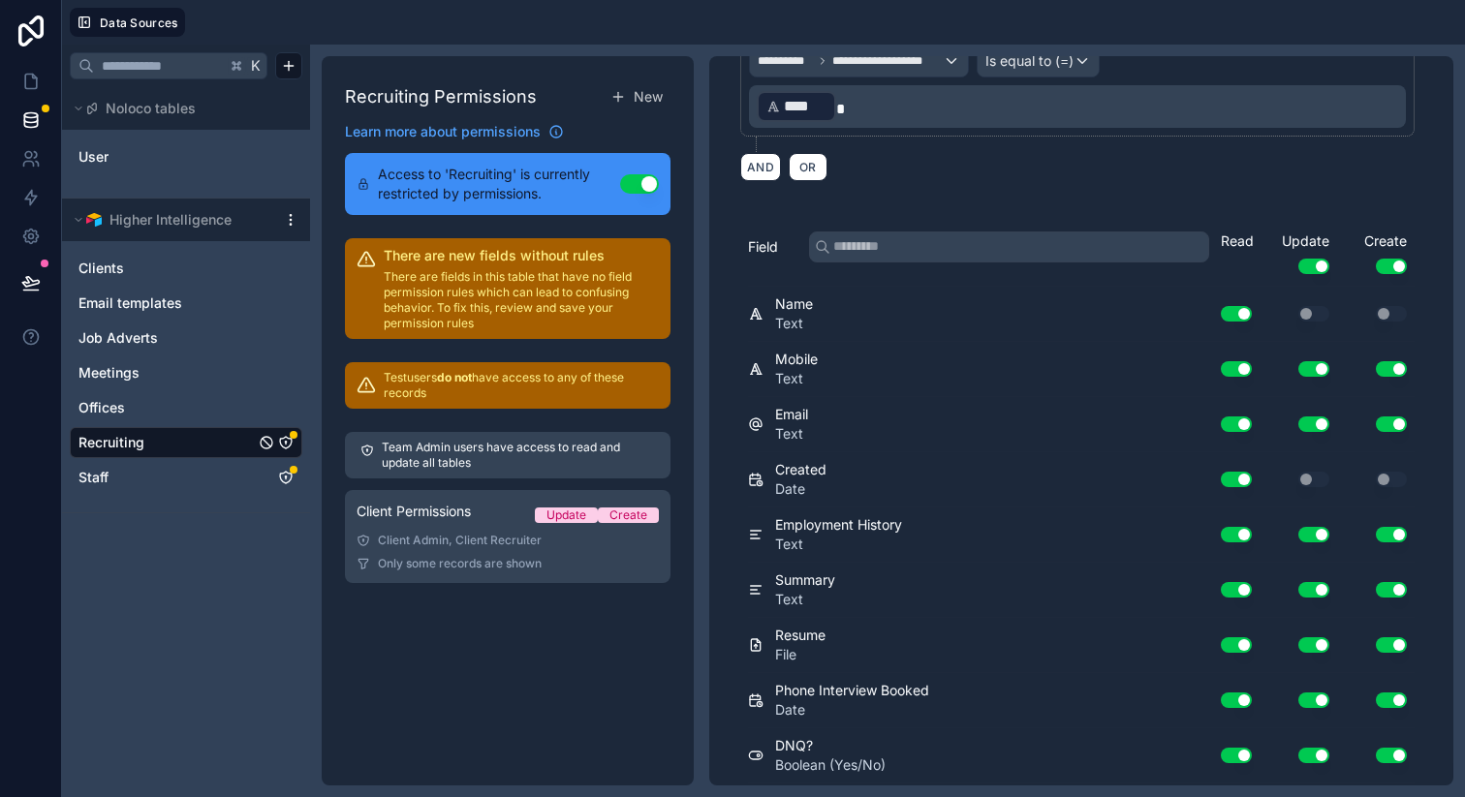
scroll to position [0, 0]
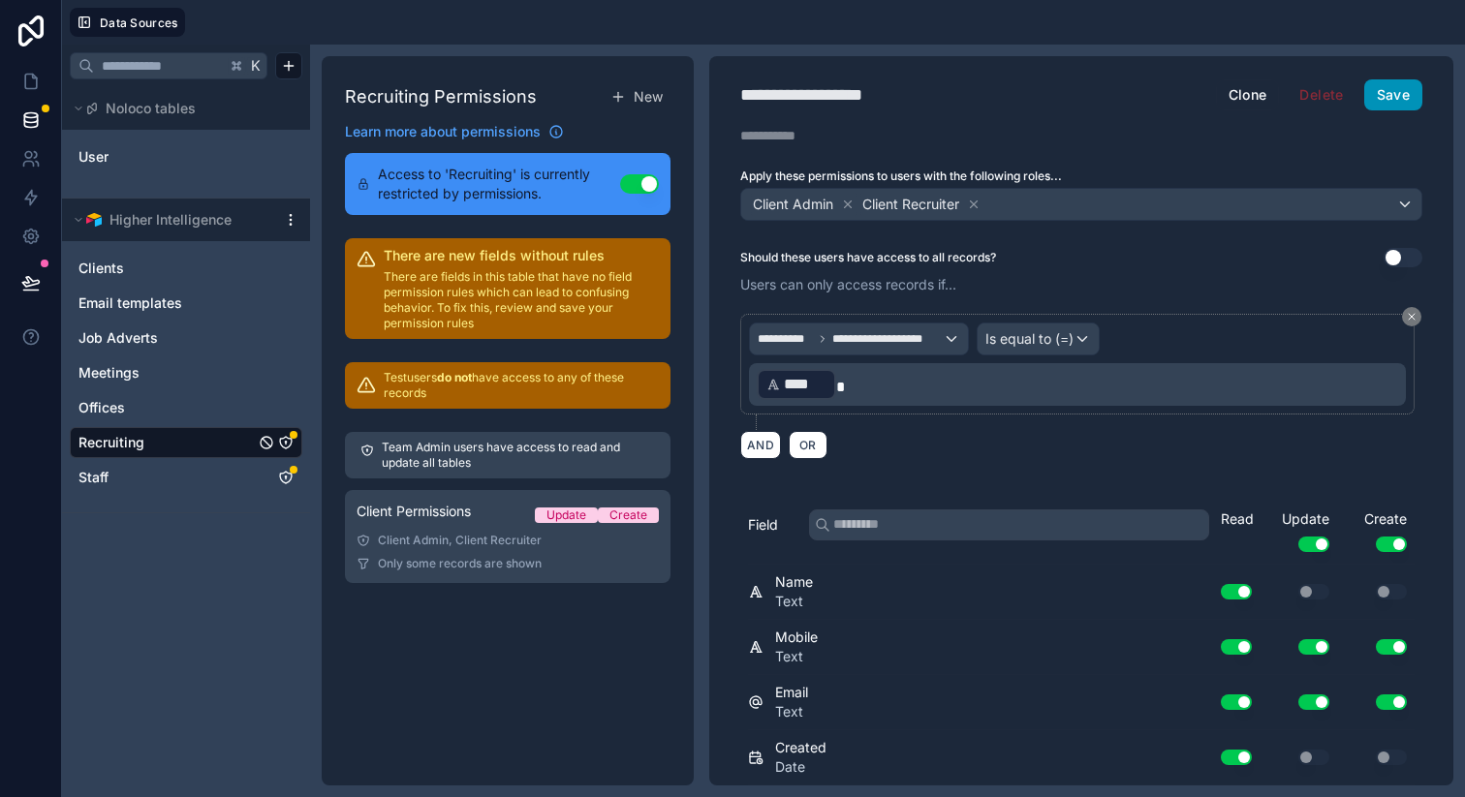
click at [1417, 106] on button "Save" at bounding box center [1393, 94] width 58 height 31
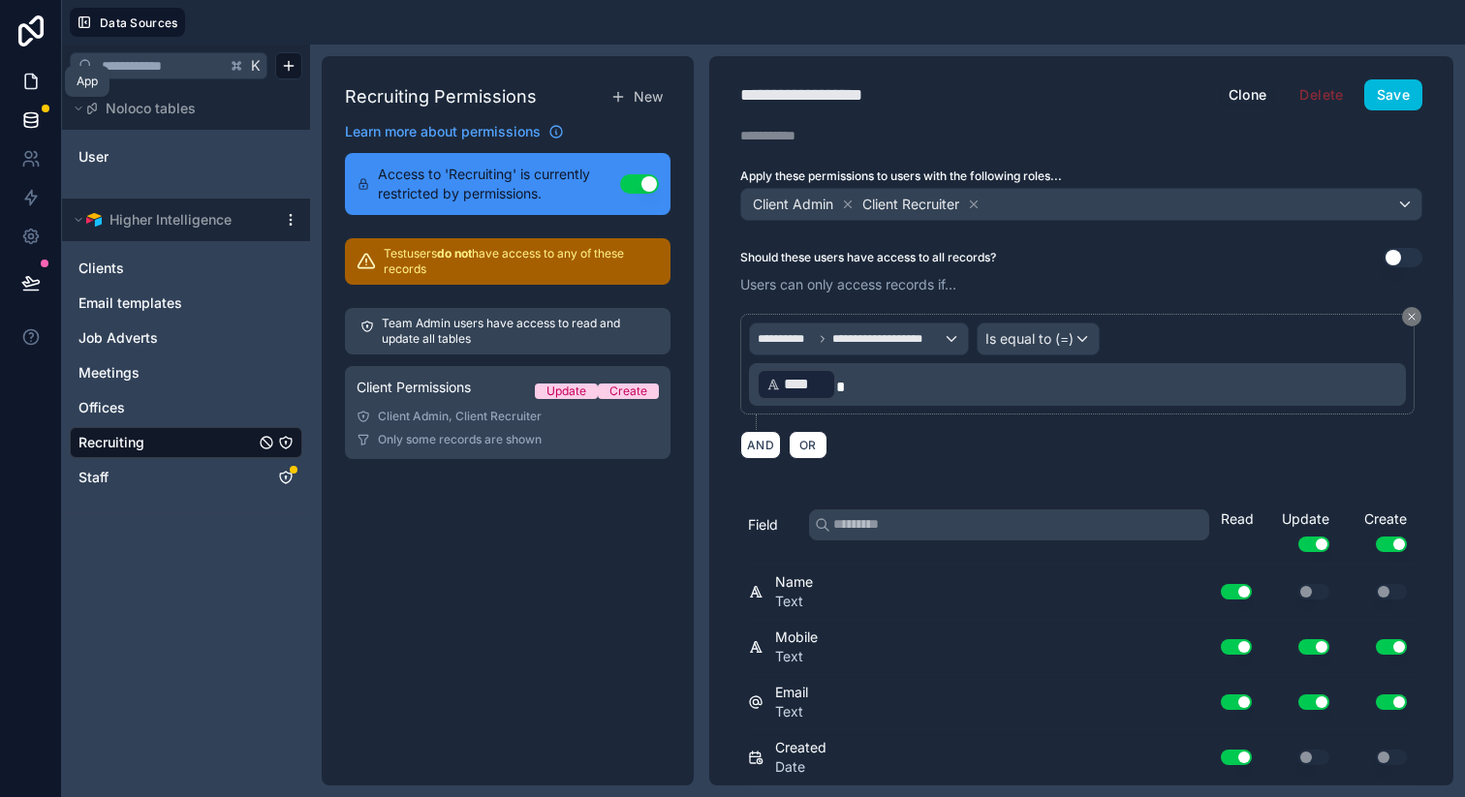
click at [20, 71] on link at bounding box center [30, 81] width 61 height 39
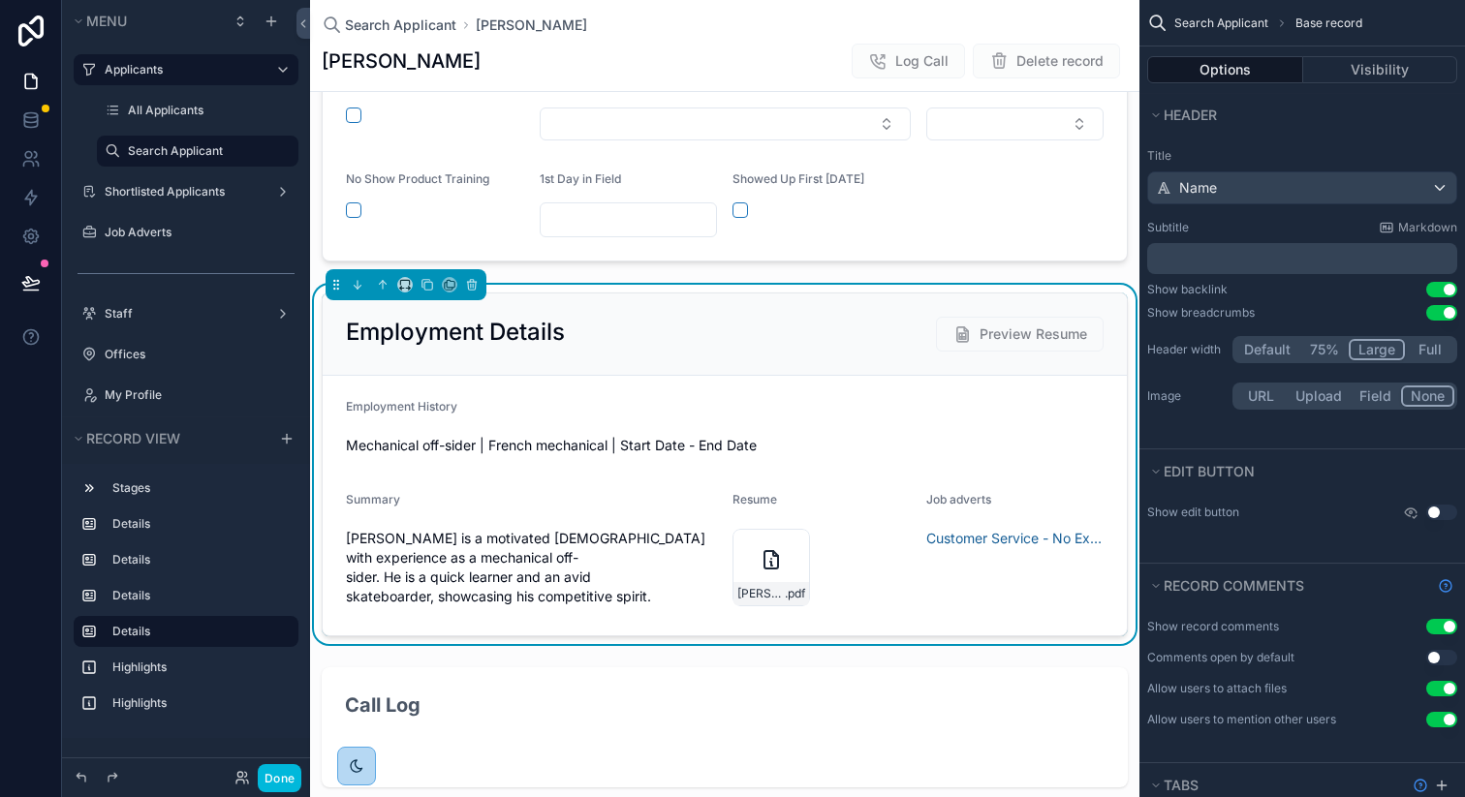
scroll to position [963, 0]
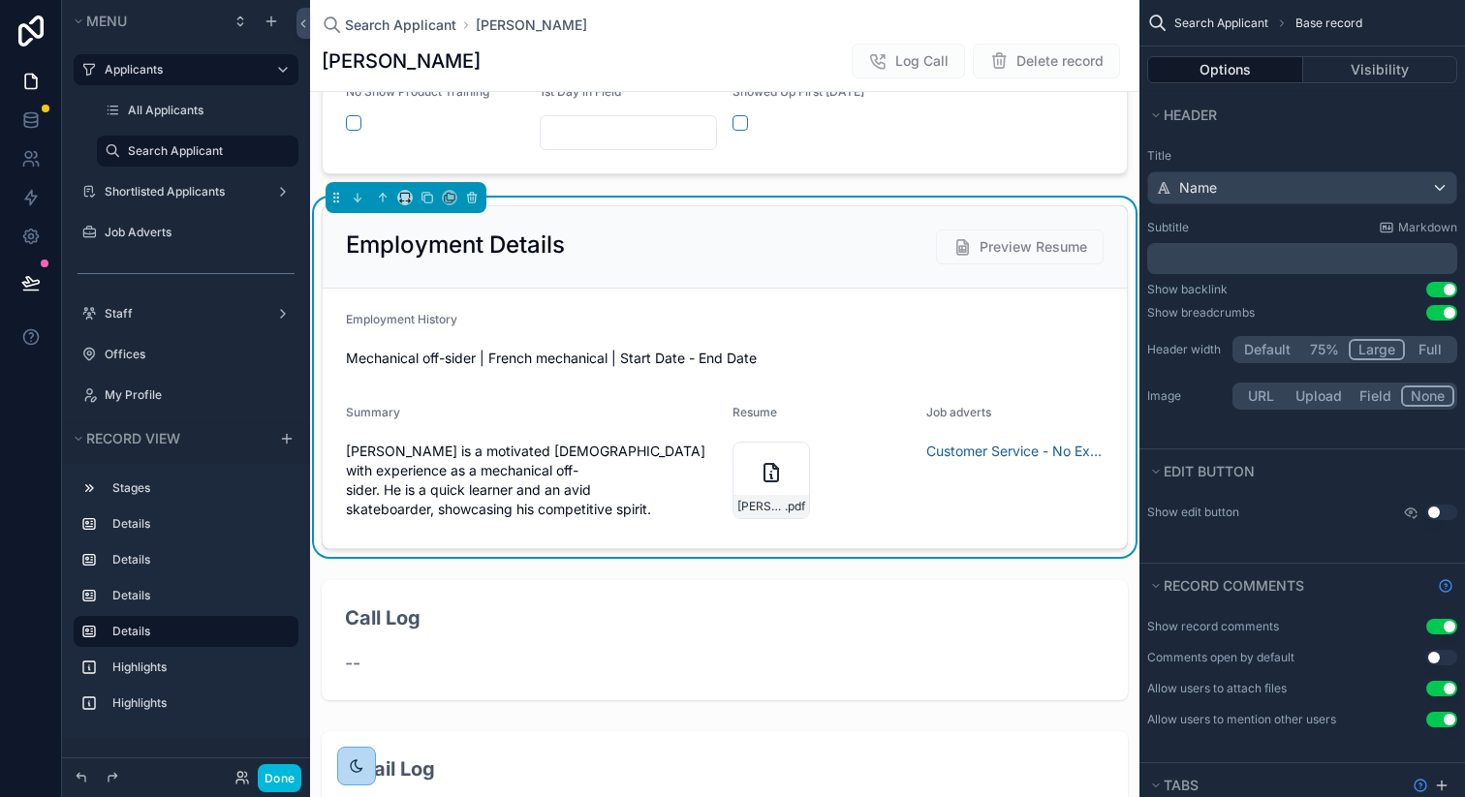
click at [856, 242] on div "Employment Details Preview Resume" at bounding box center [725, 247] width 758 height 35
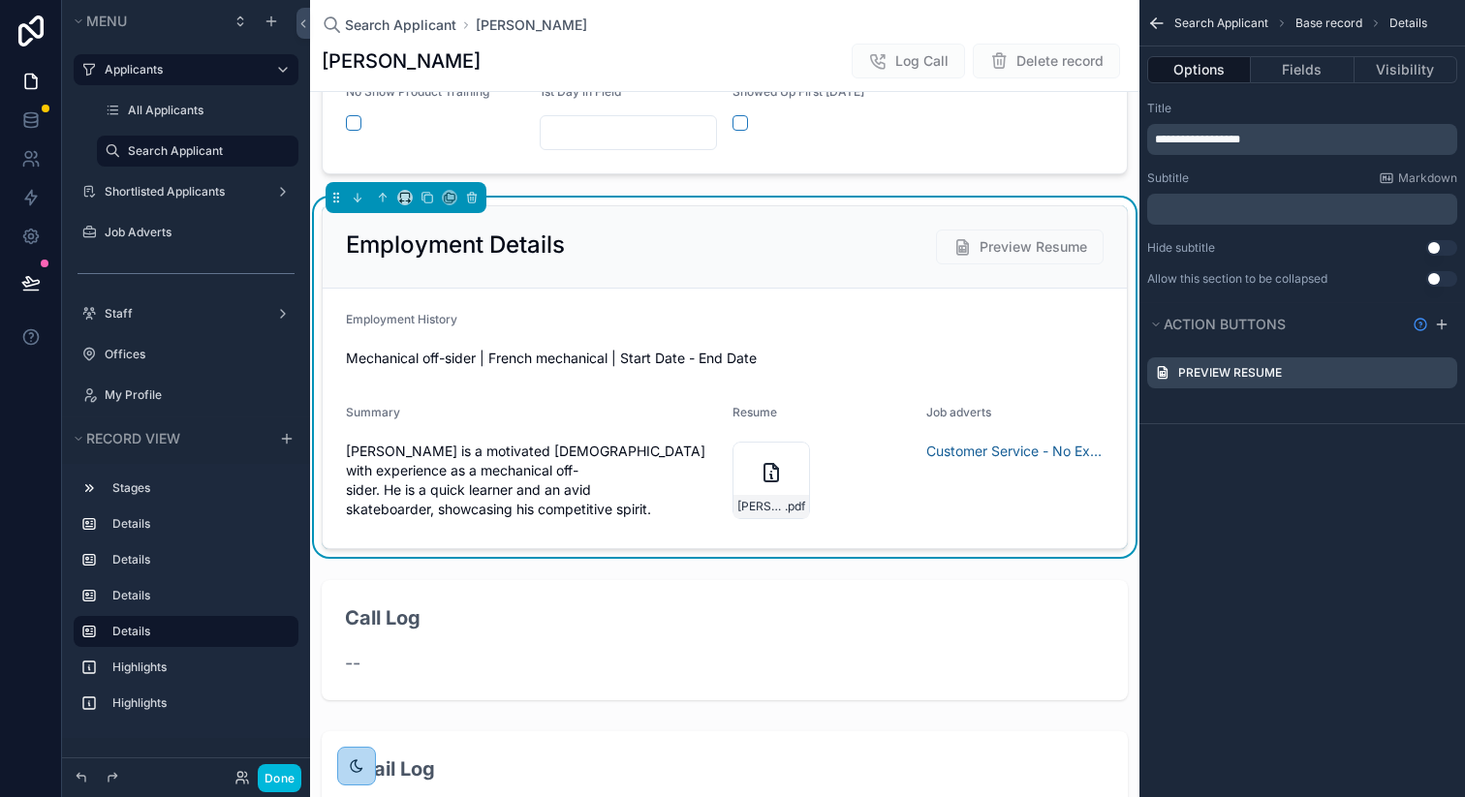
click at [0, 0] on icon "scrollable content" at bounding box center [0, 0] width 0 height 0
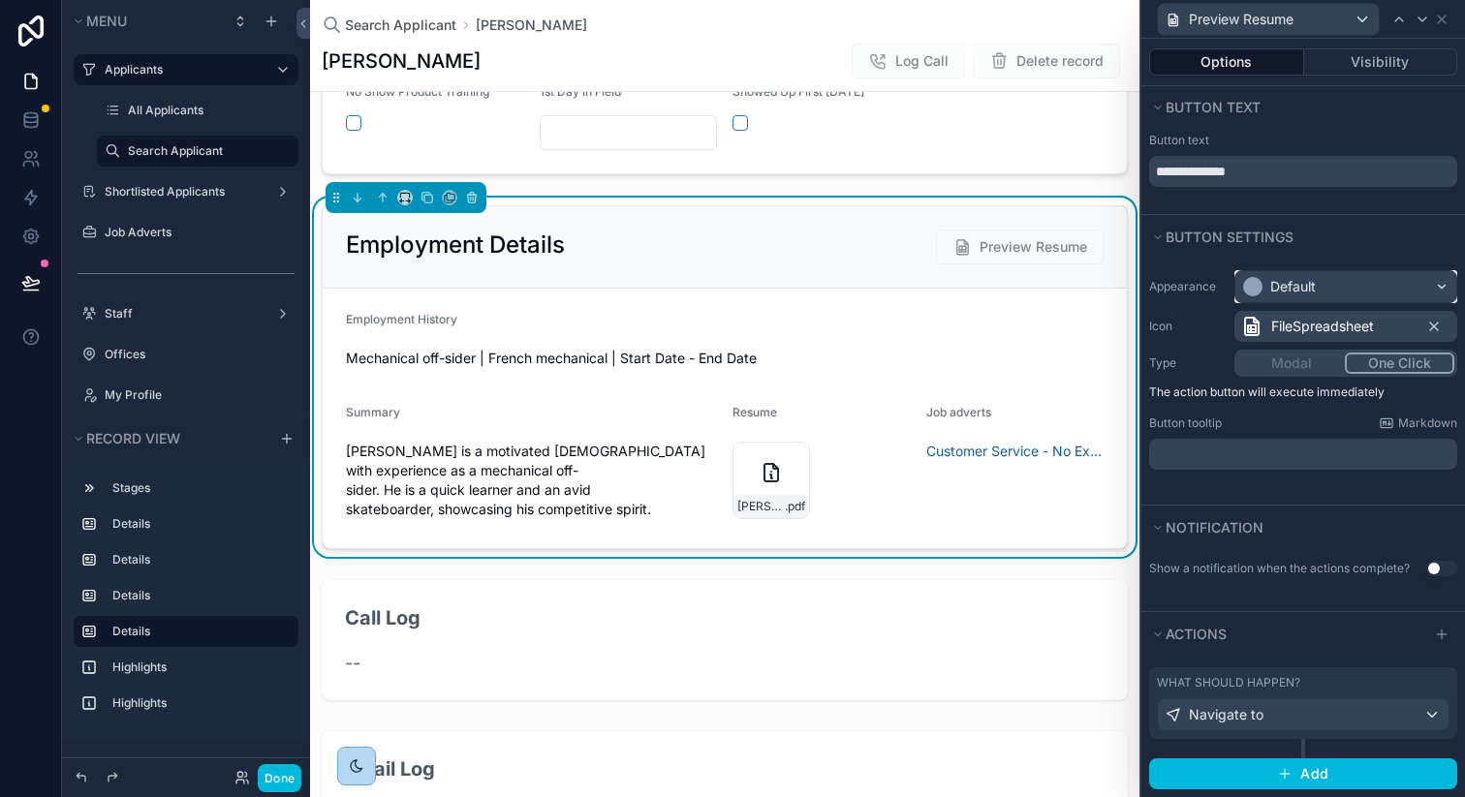
click at [1327, 288] on div "Default" at bounding box center [1345, 286] width 221 height 31
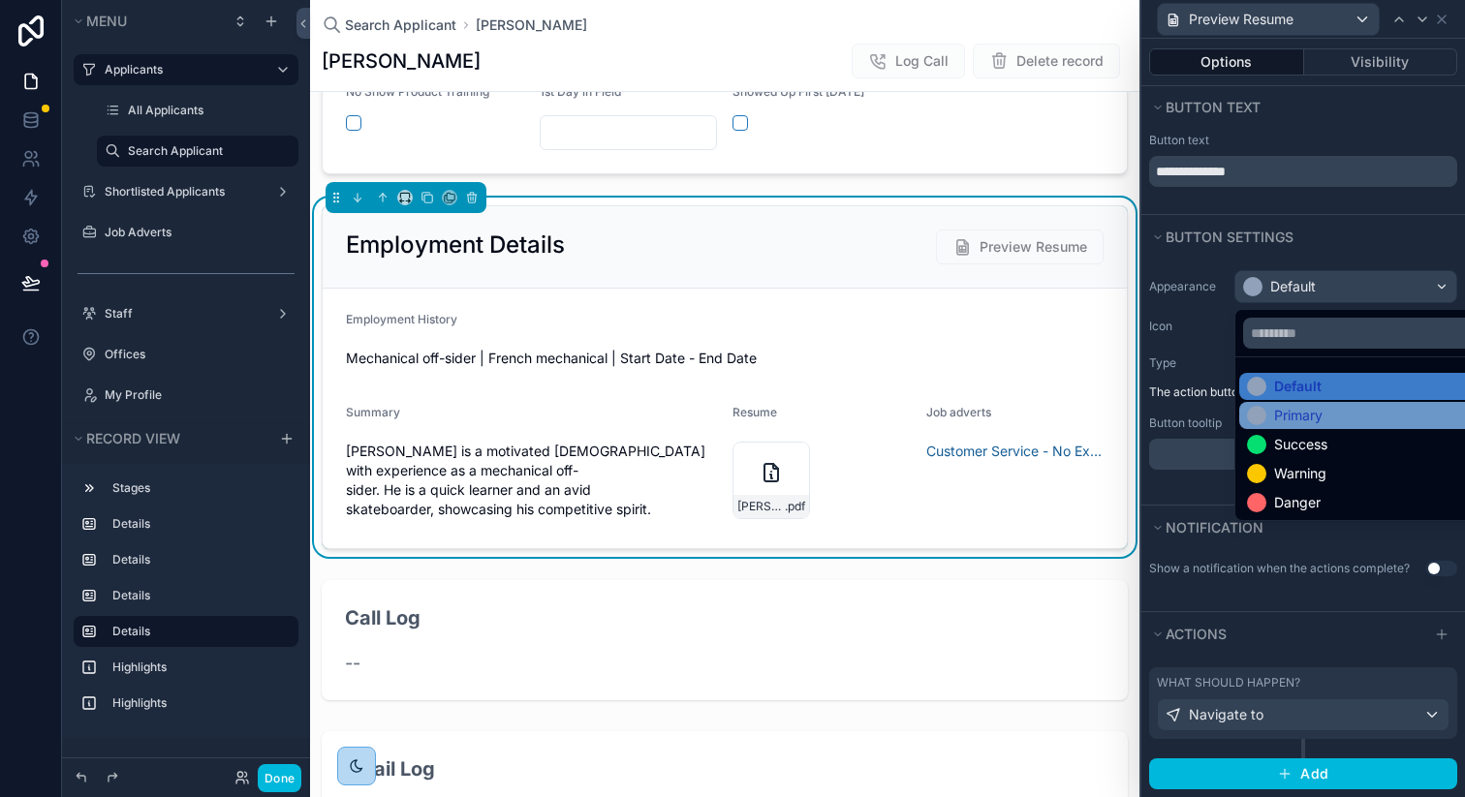
click at [1294, 403] on div "Primary" at bounding box center [1368, 415] width 258 height 27
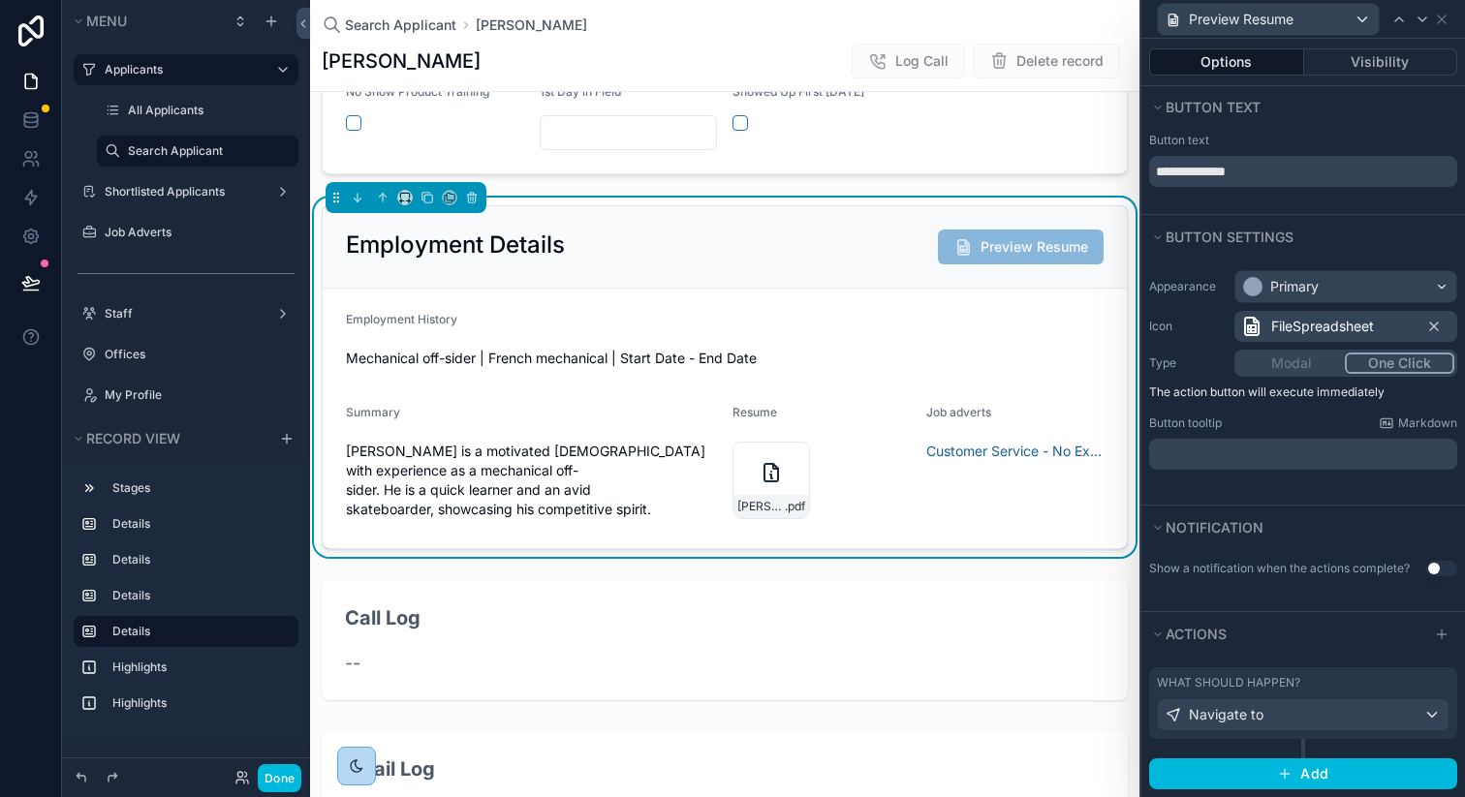
scroll to position [19, 0]
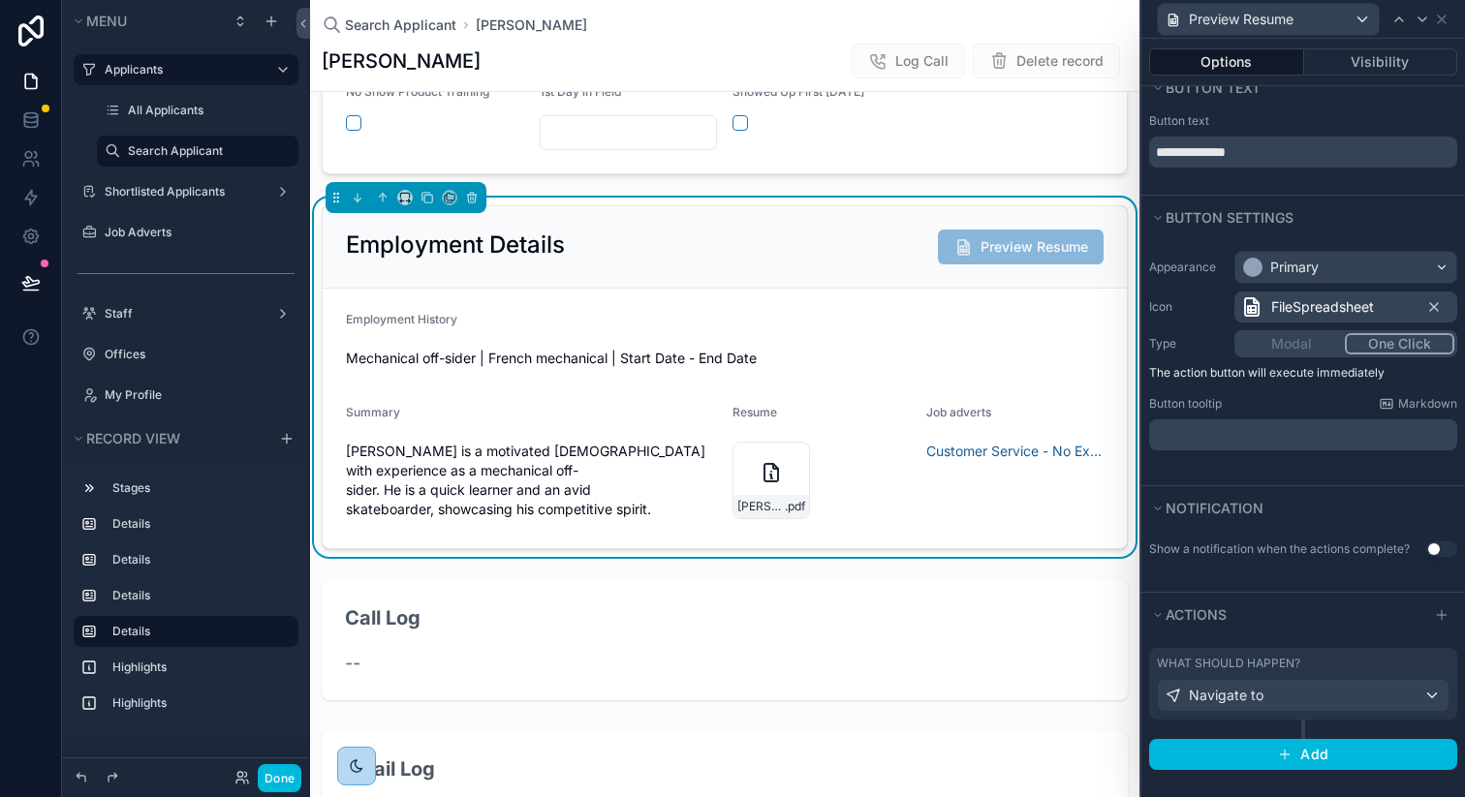
click at [1305, 662] on div "What should happen?" at bounding box center [1303, 664] width 293 height 16
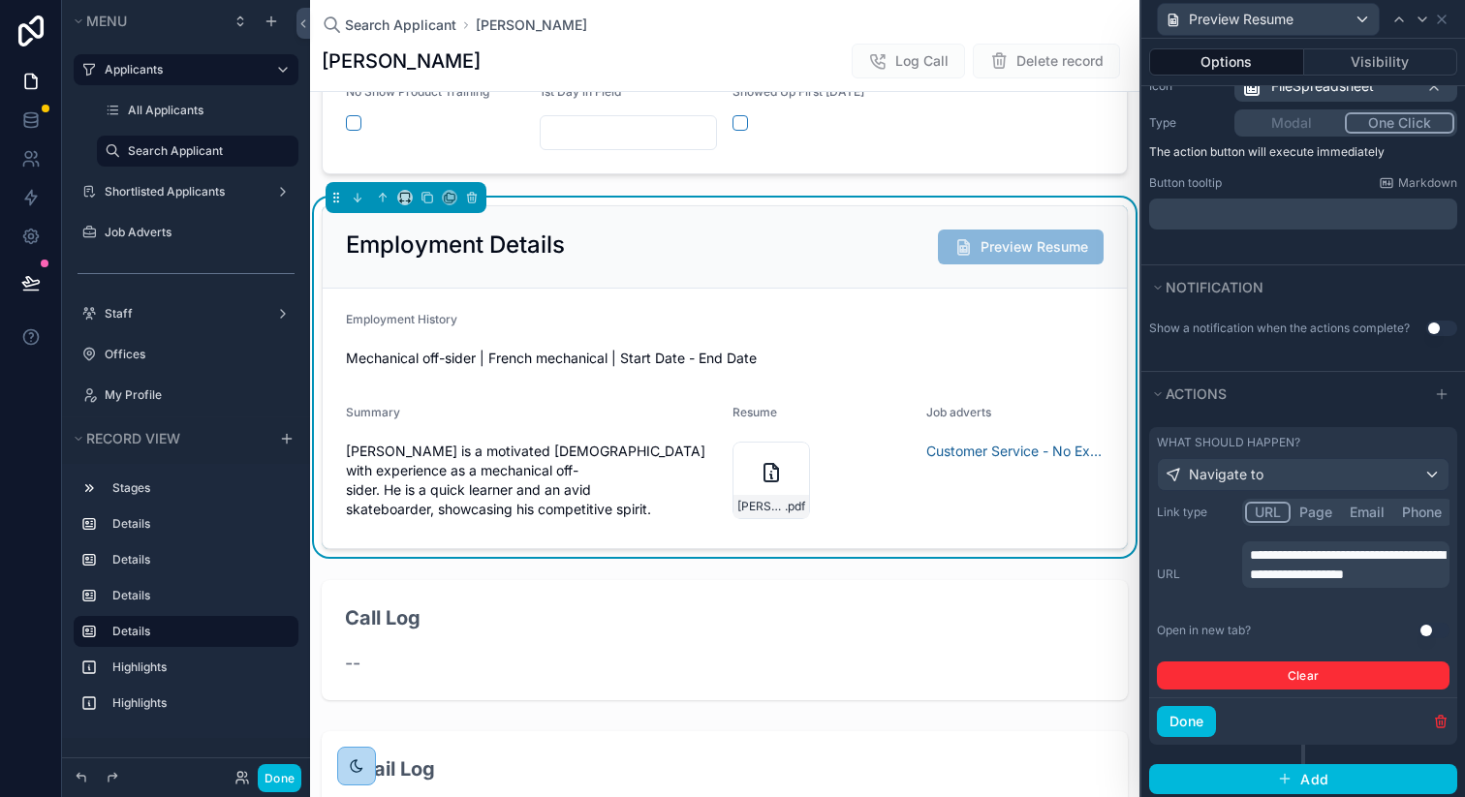
scroll to position [265, 0]
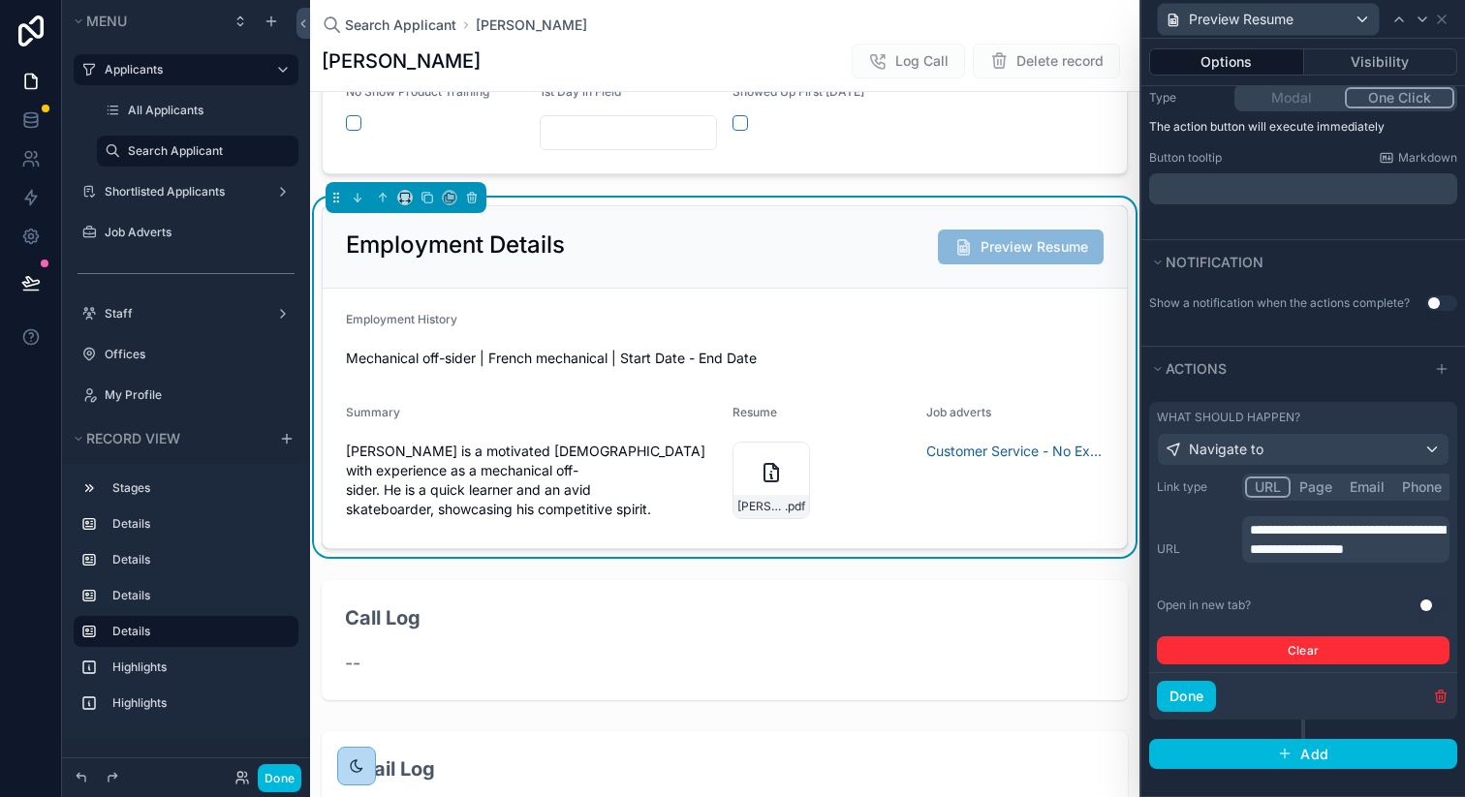
click at [1333, 559] on p "**********" at bounding box center [1348, 539] width 196 height 39
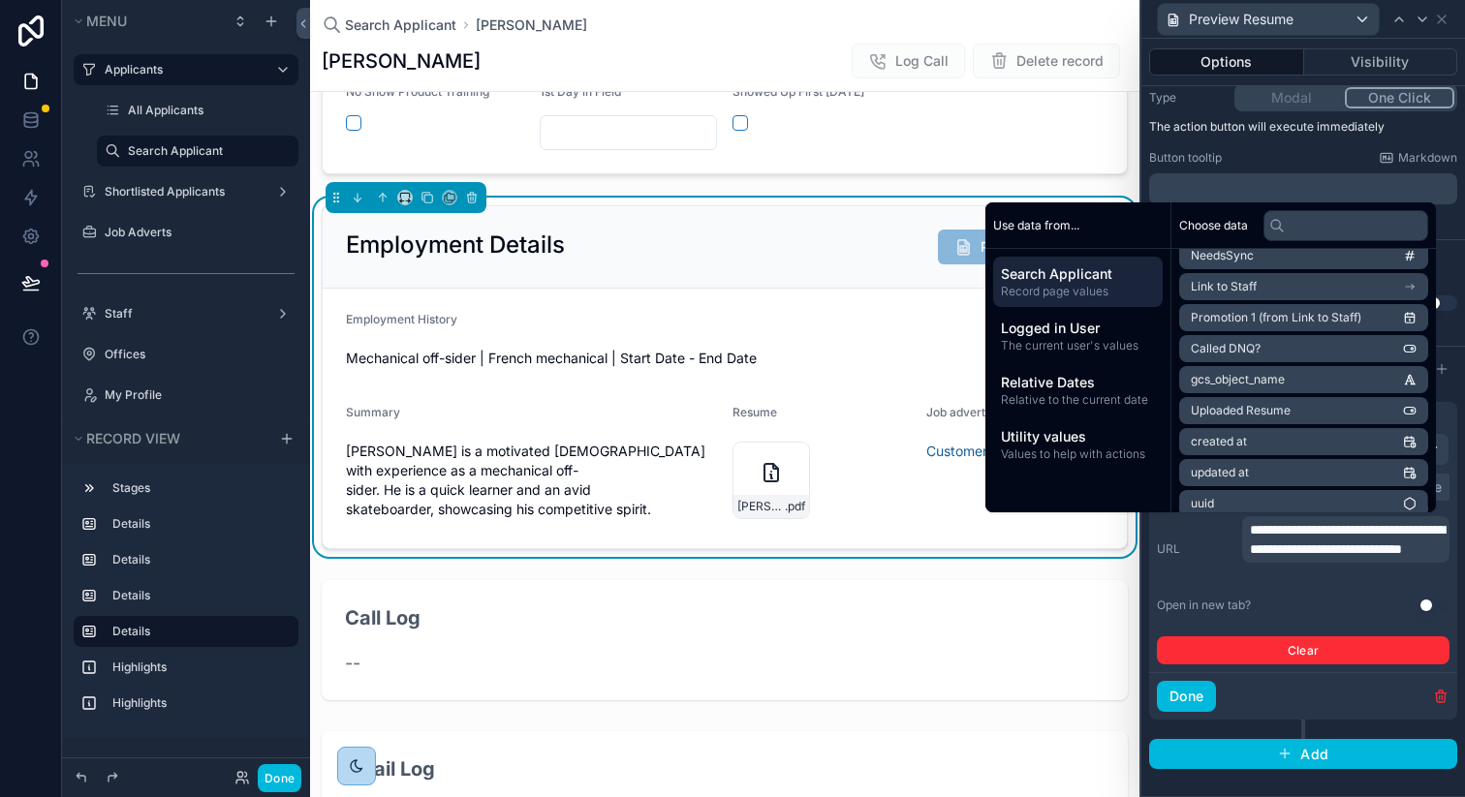
scroll to position [3166, 0]
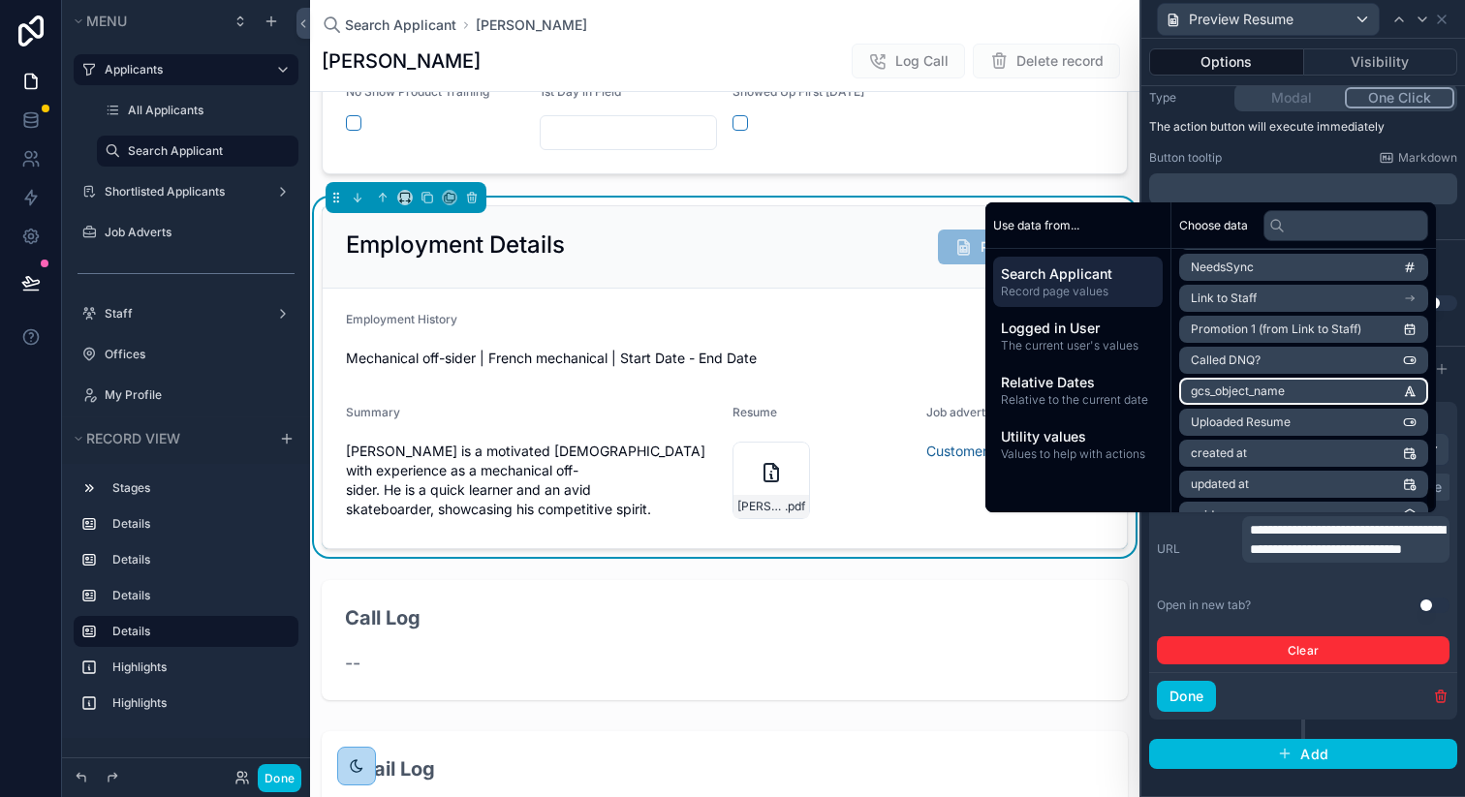
click at [1228, 395] on span "gcs_object_name" at bounding box center [1238, 392] width 94 height 16
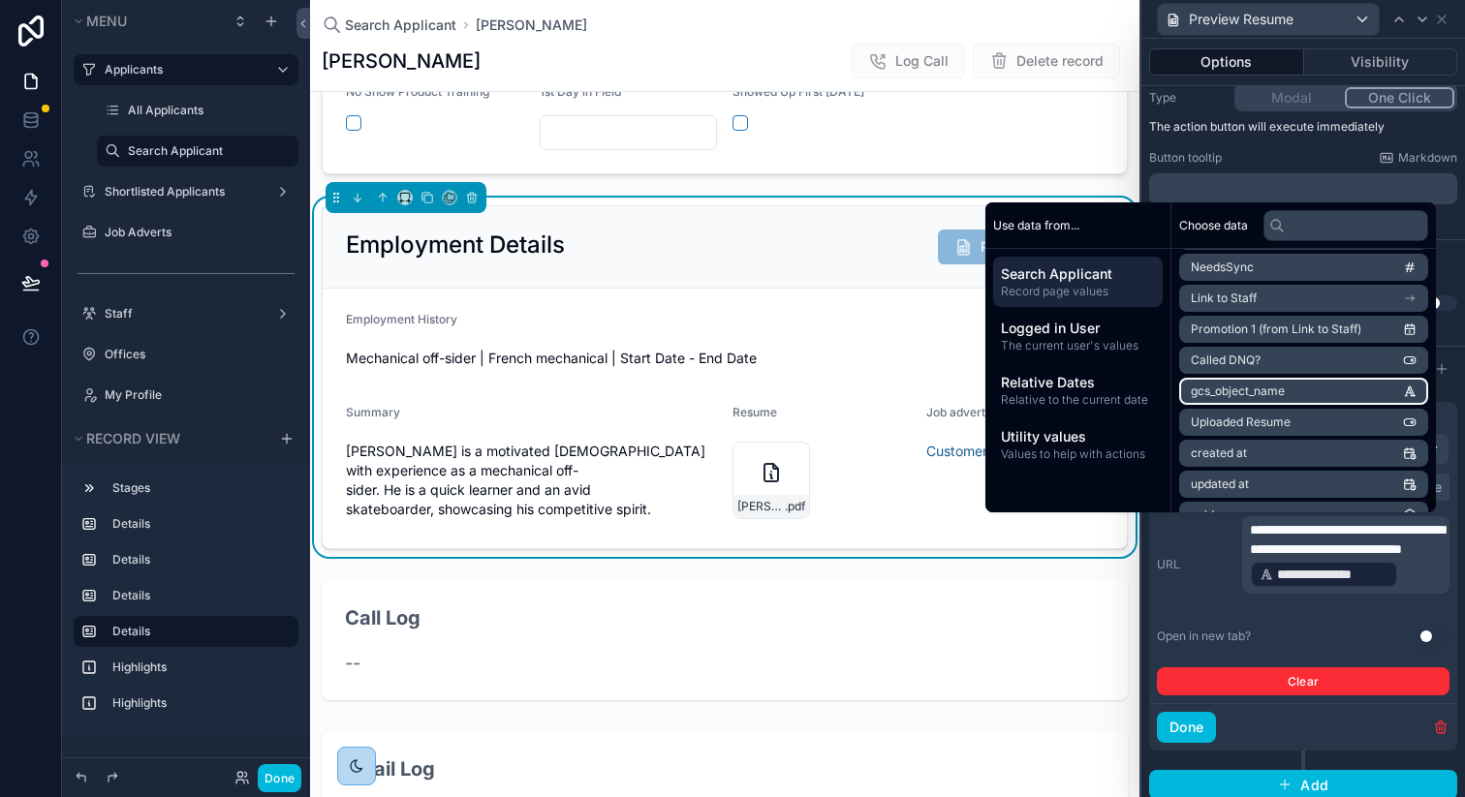
scroll to position [504, 0]
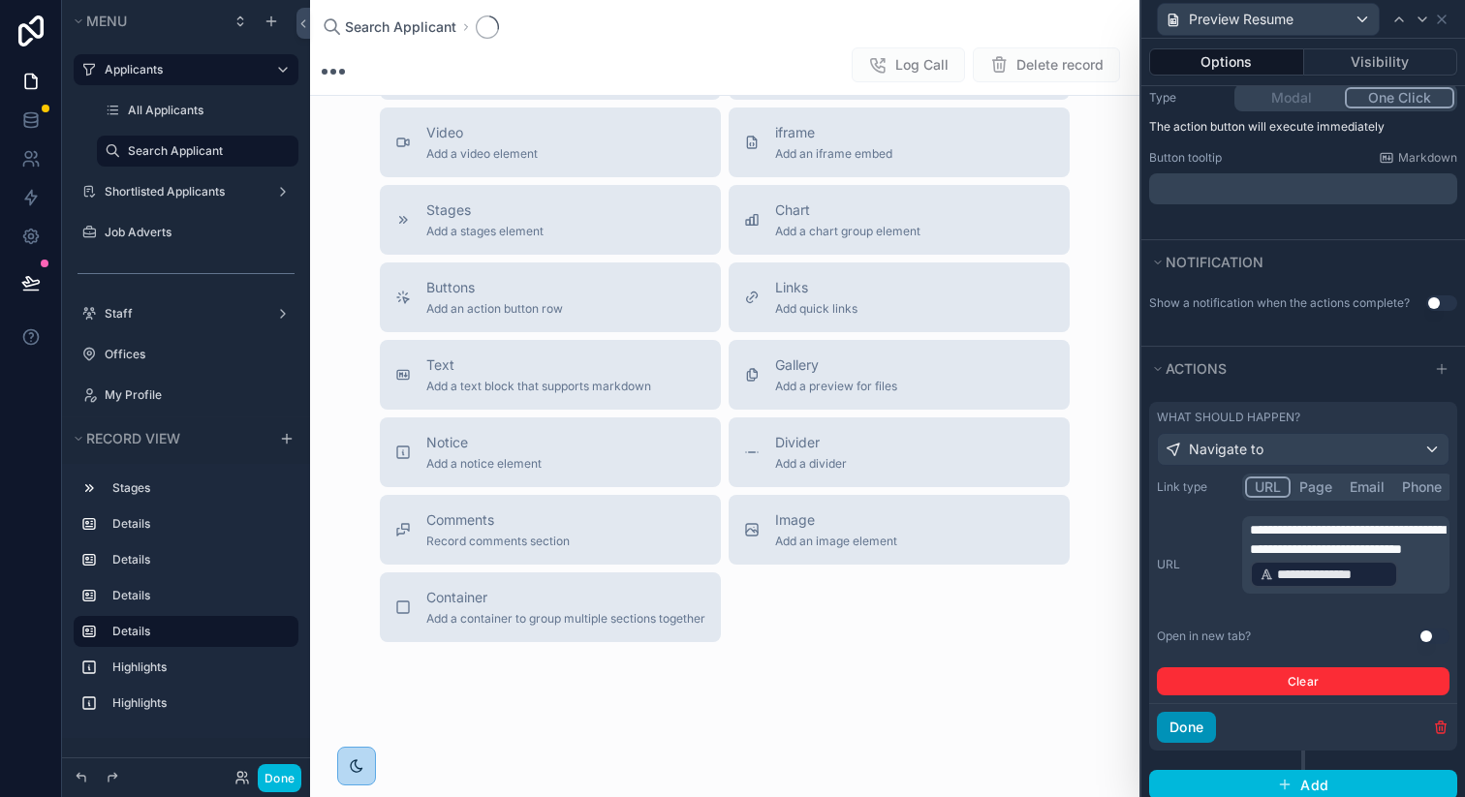
click at [1197, 733] on button "Done" at bounding box center [1186, 727] width 59 height 31
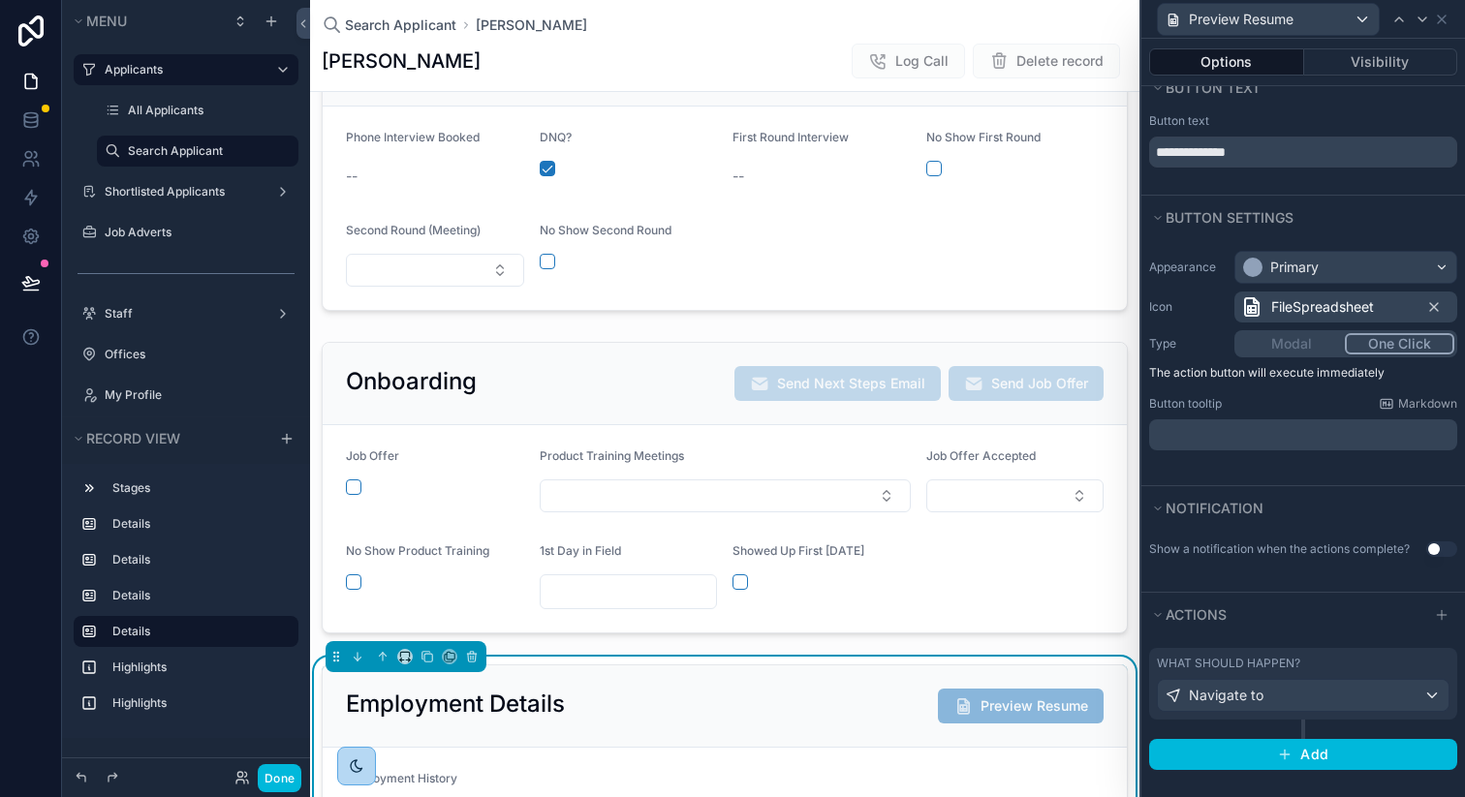
scroll to position [963, 0]
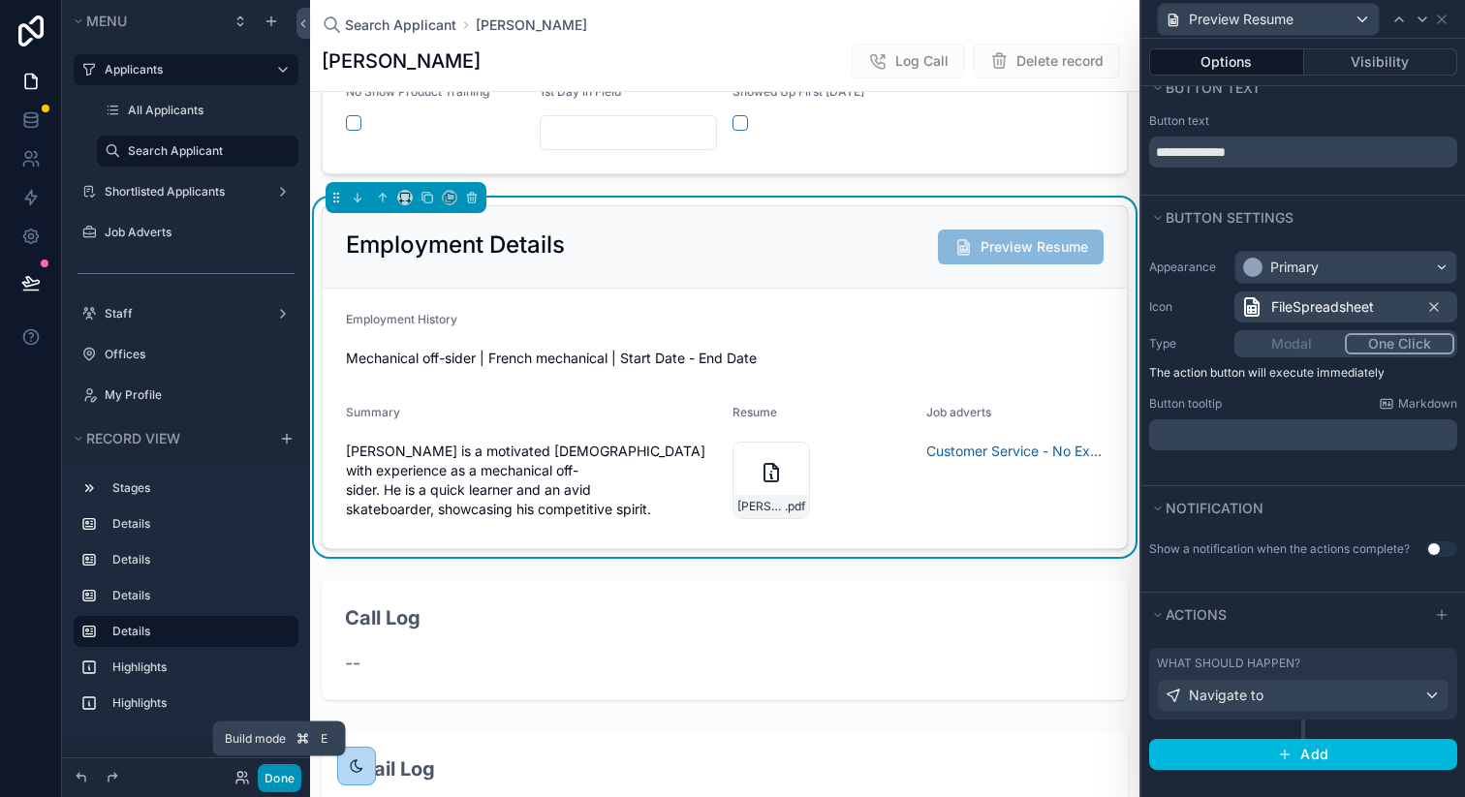
click at [276, 778] on button "Done" at bounding box center [280, 778] width 44 height 28
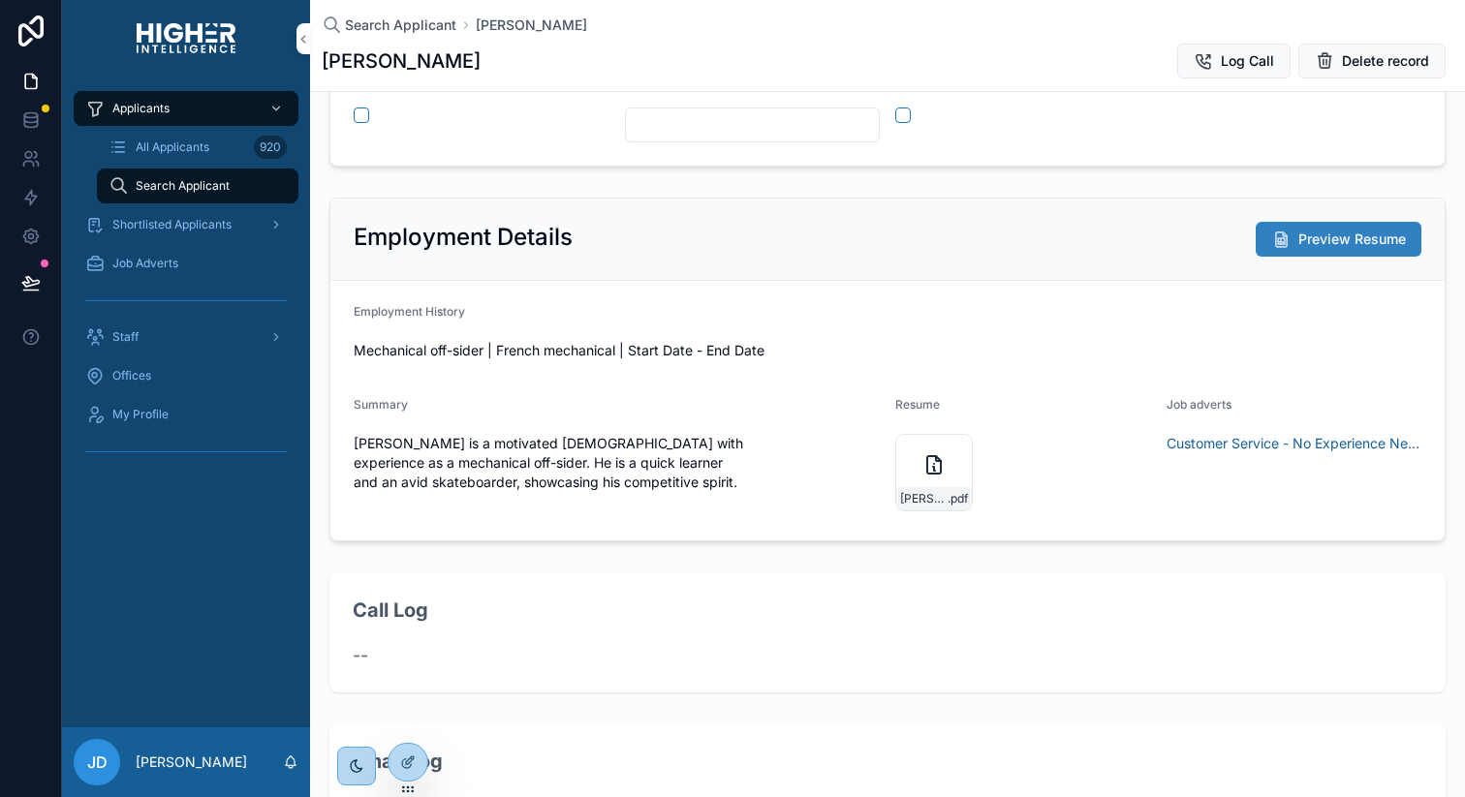
click at [1302, 234] on span "Preview Resume" at bounding box center [1352, 239] width 108 height 19
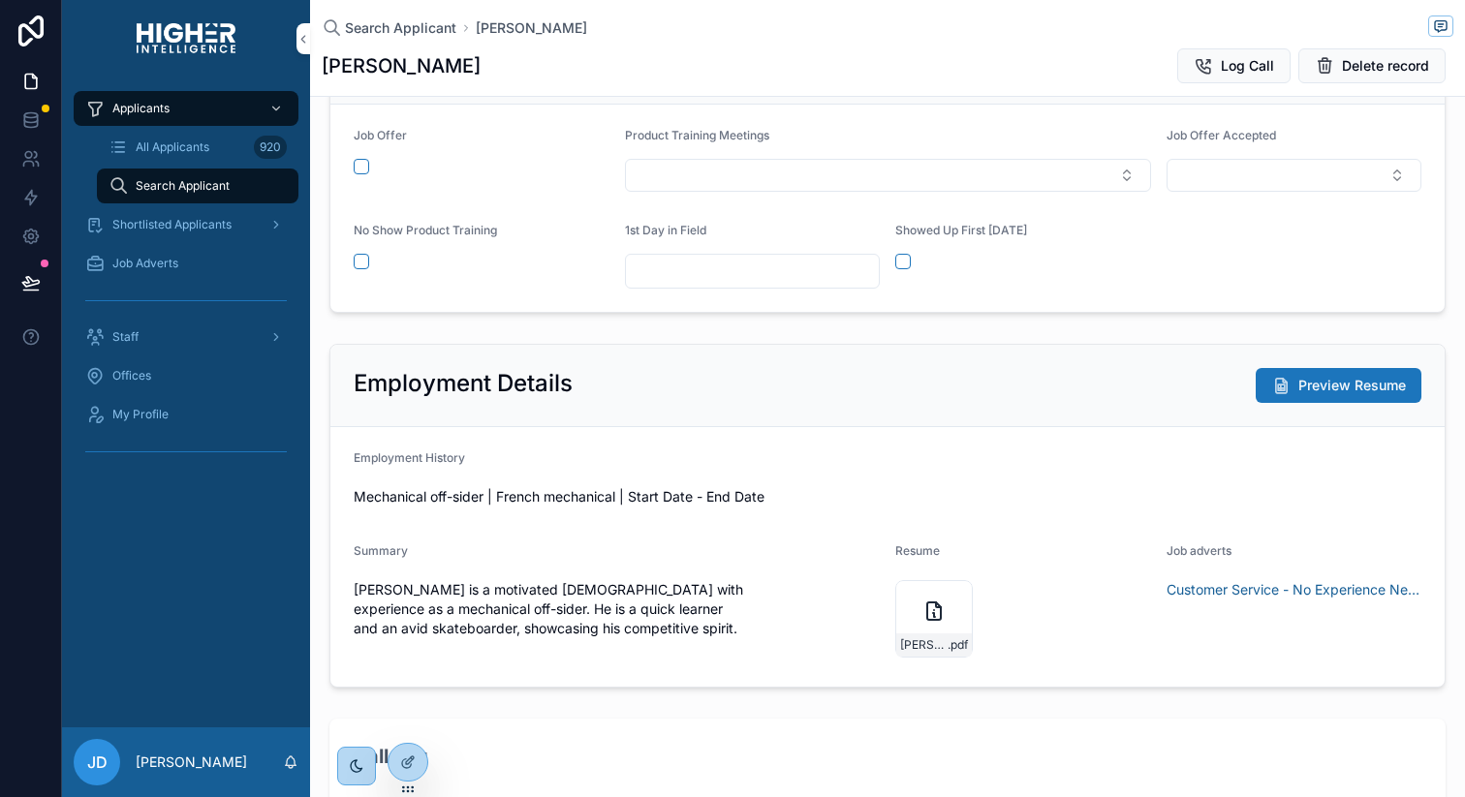
scroll to position [822, 0]
click at [1353, 391] on span "Preview Resume" at bounding box center [1352, 385] width 108 height 19
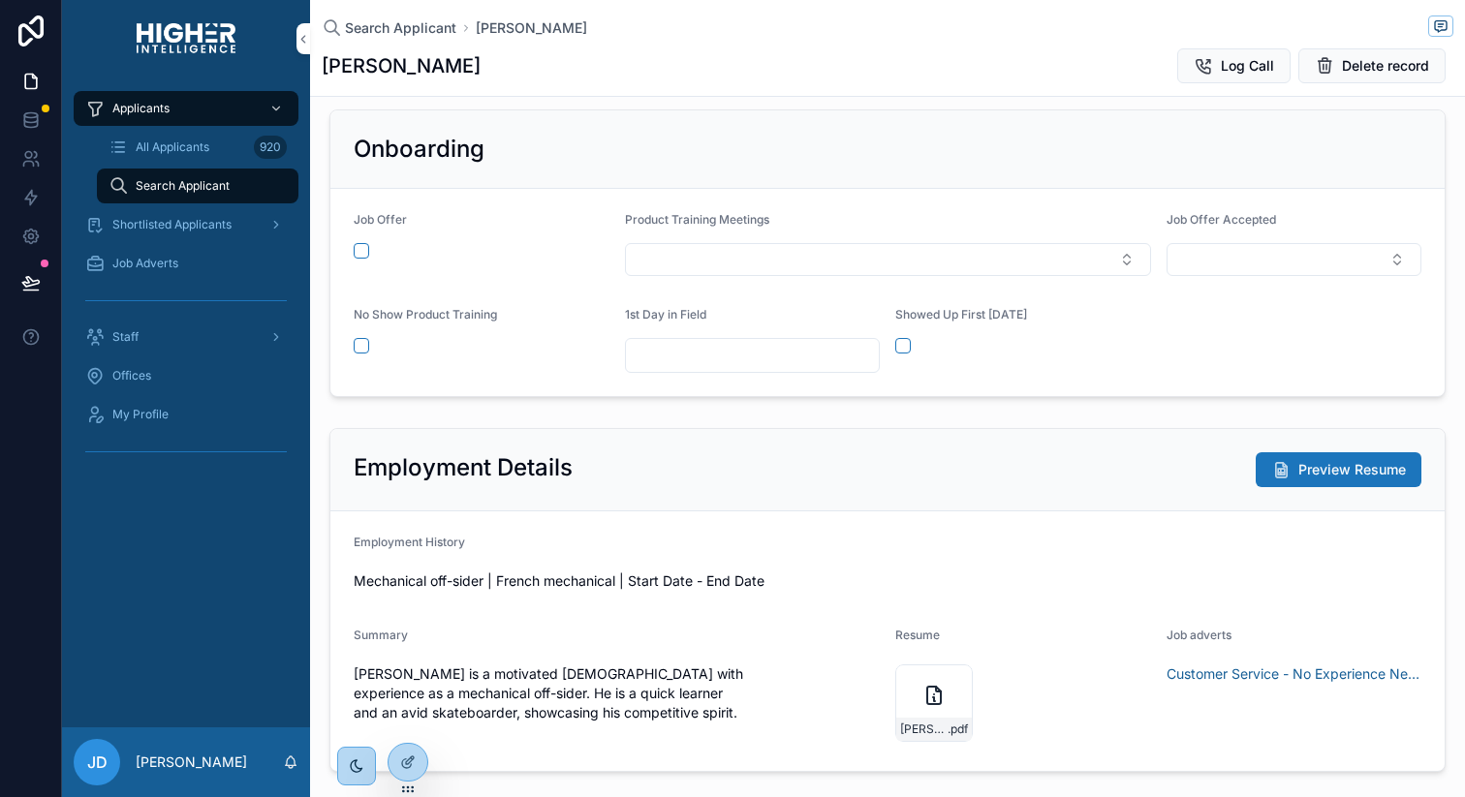
scroll to position [789, 0]
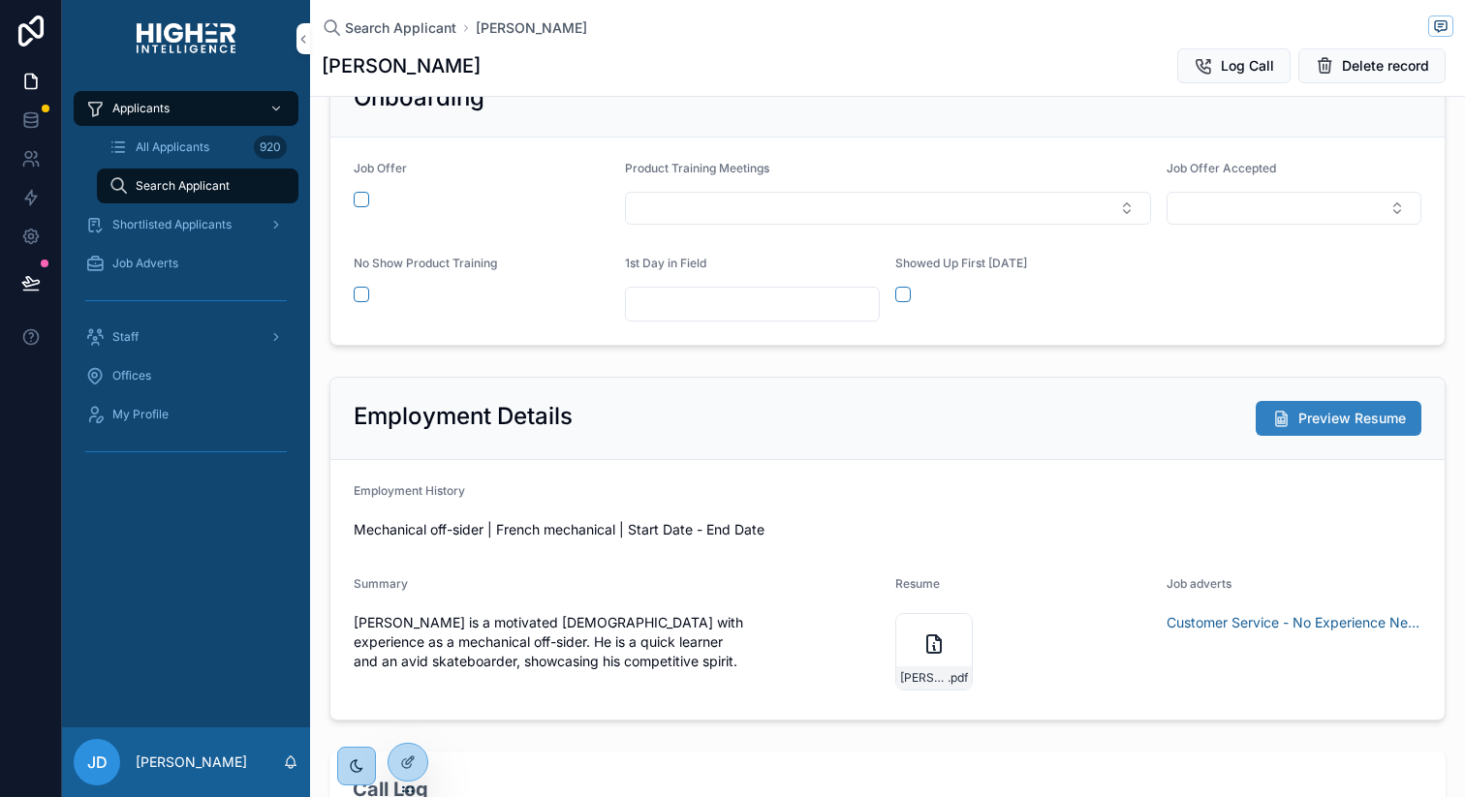
click at [1328, 418] on span "Preview Resume" at bounding box center [1352, 418] width 108 height 19
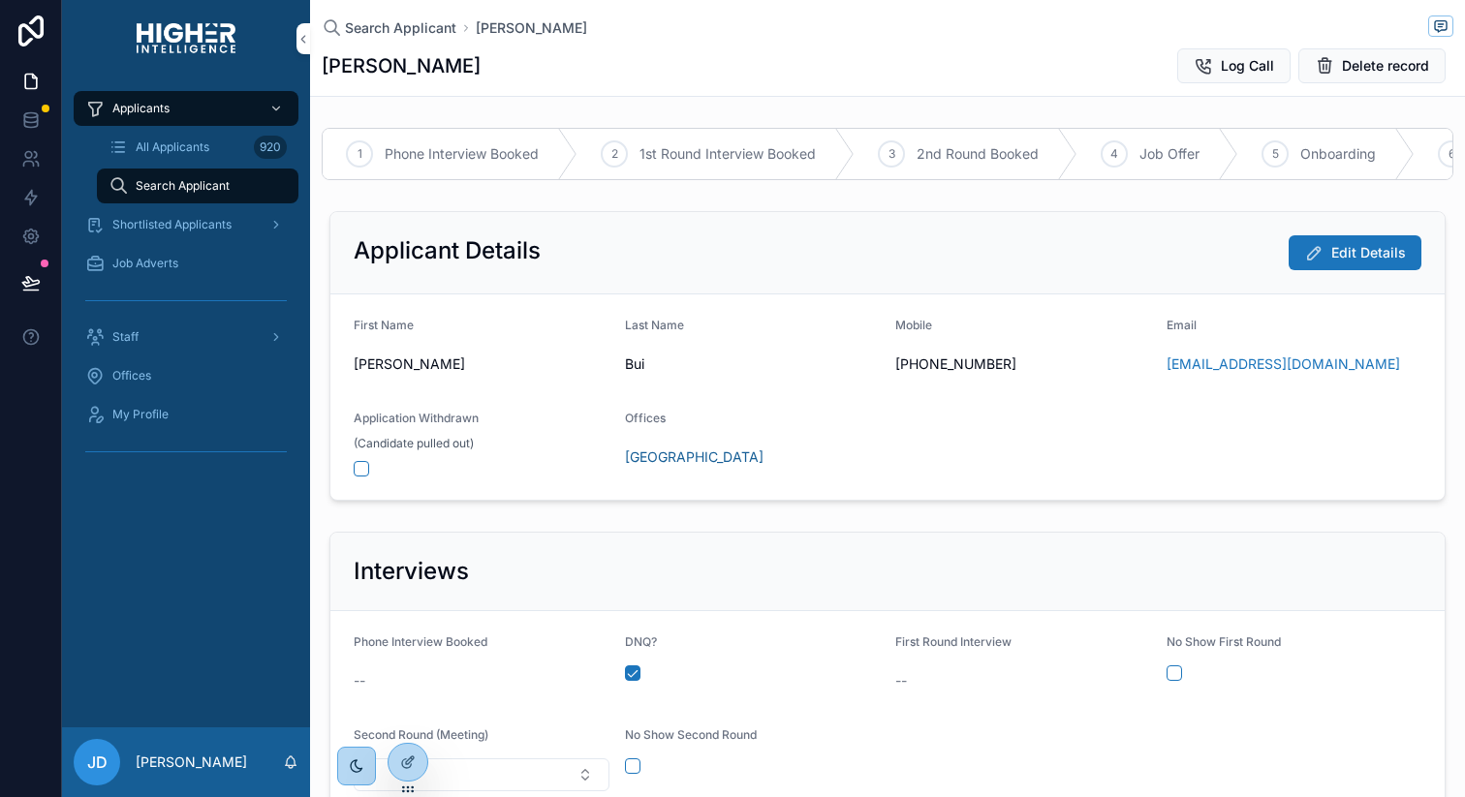
click at [179, 183] on span "Search Applicant" at bounding box center [183, 186] width 94 height 16
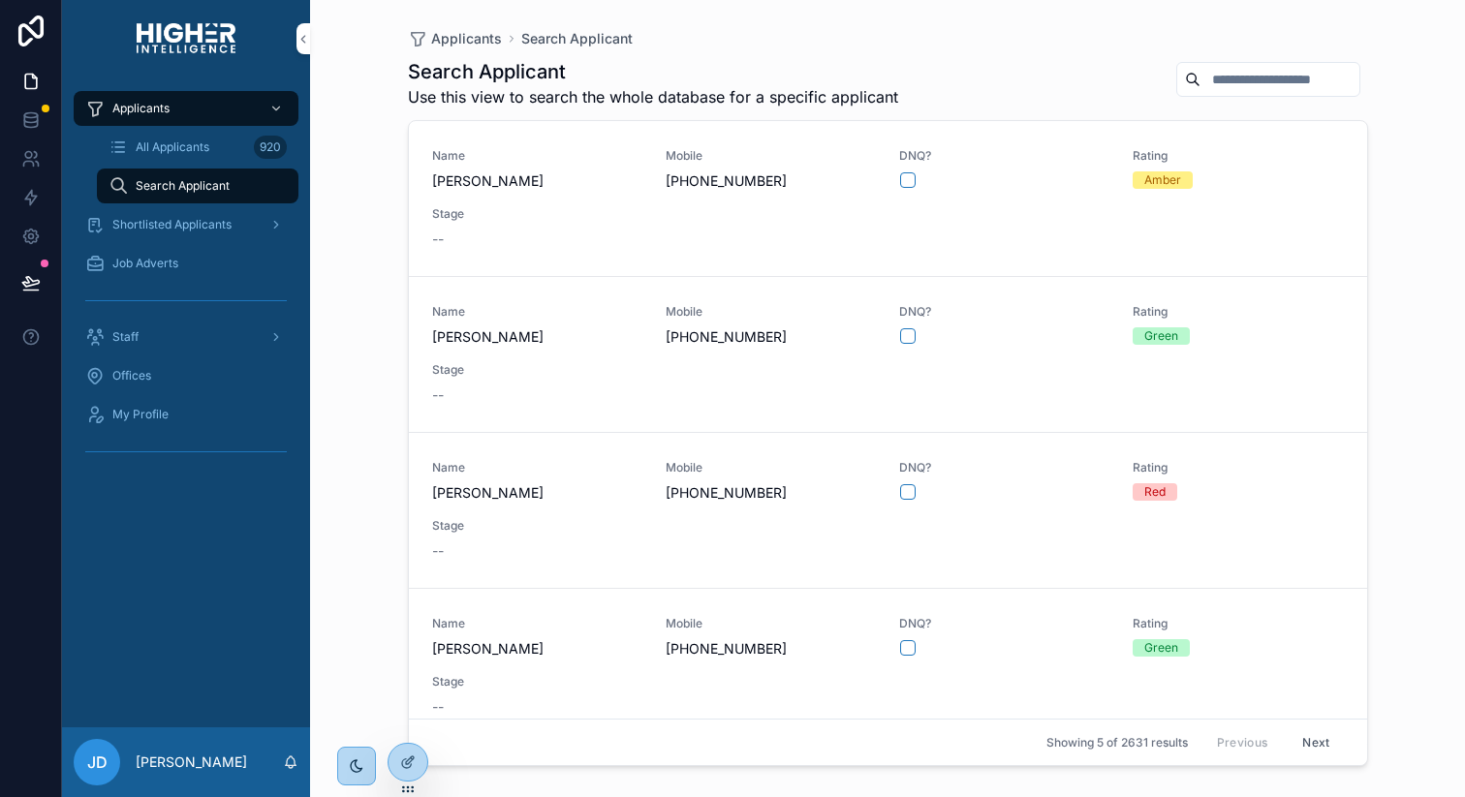
click at [1301, 86] on input "scrollable content" at bounding box center [1280, 79] width 159 height 27
type input "******"
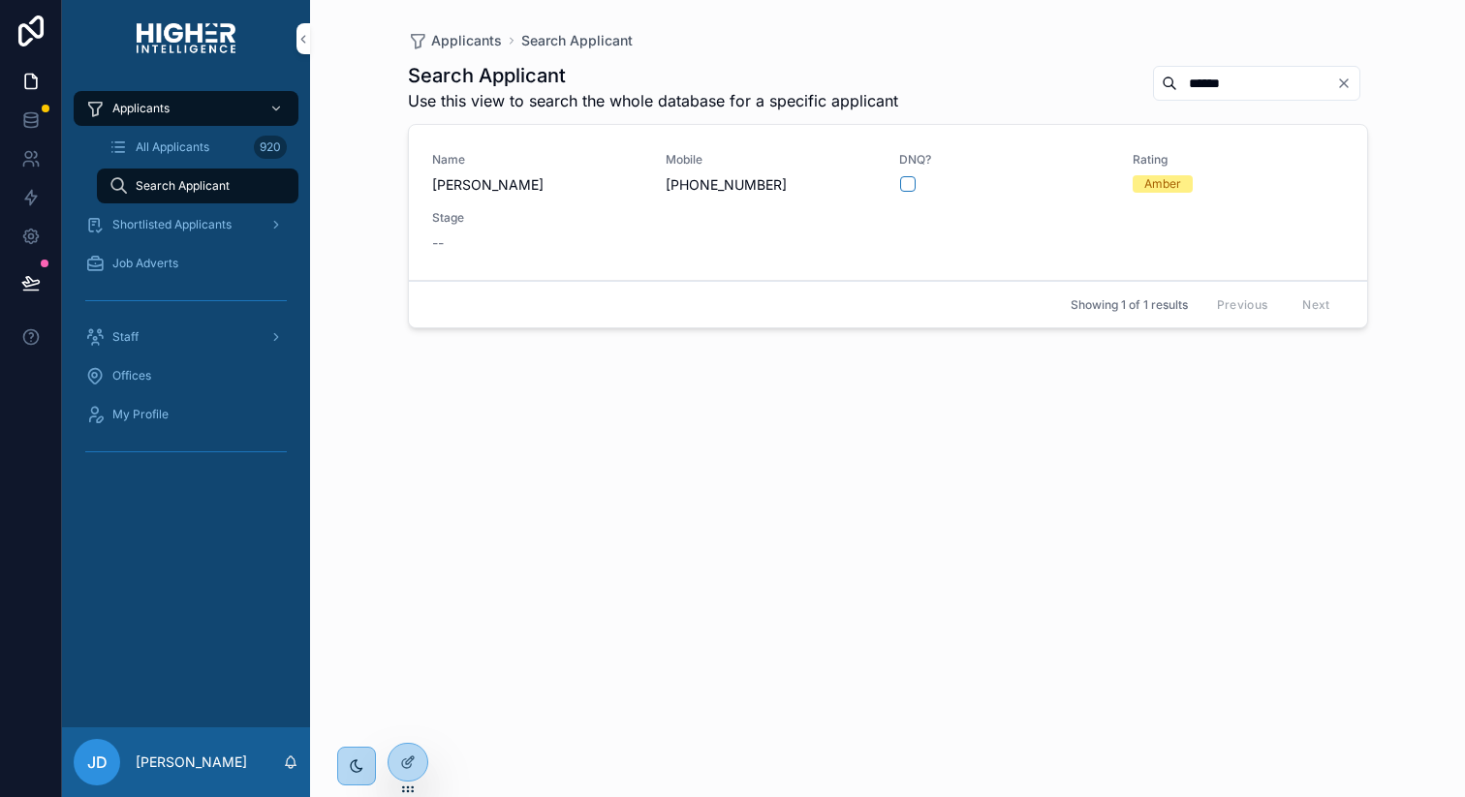
click at [559, 210] on span "Stage" at bounding box center [537, 218] width 210 height 16
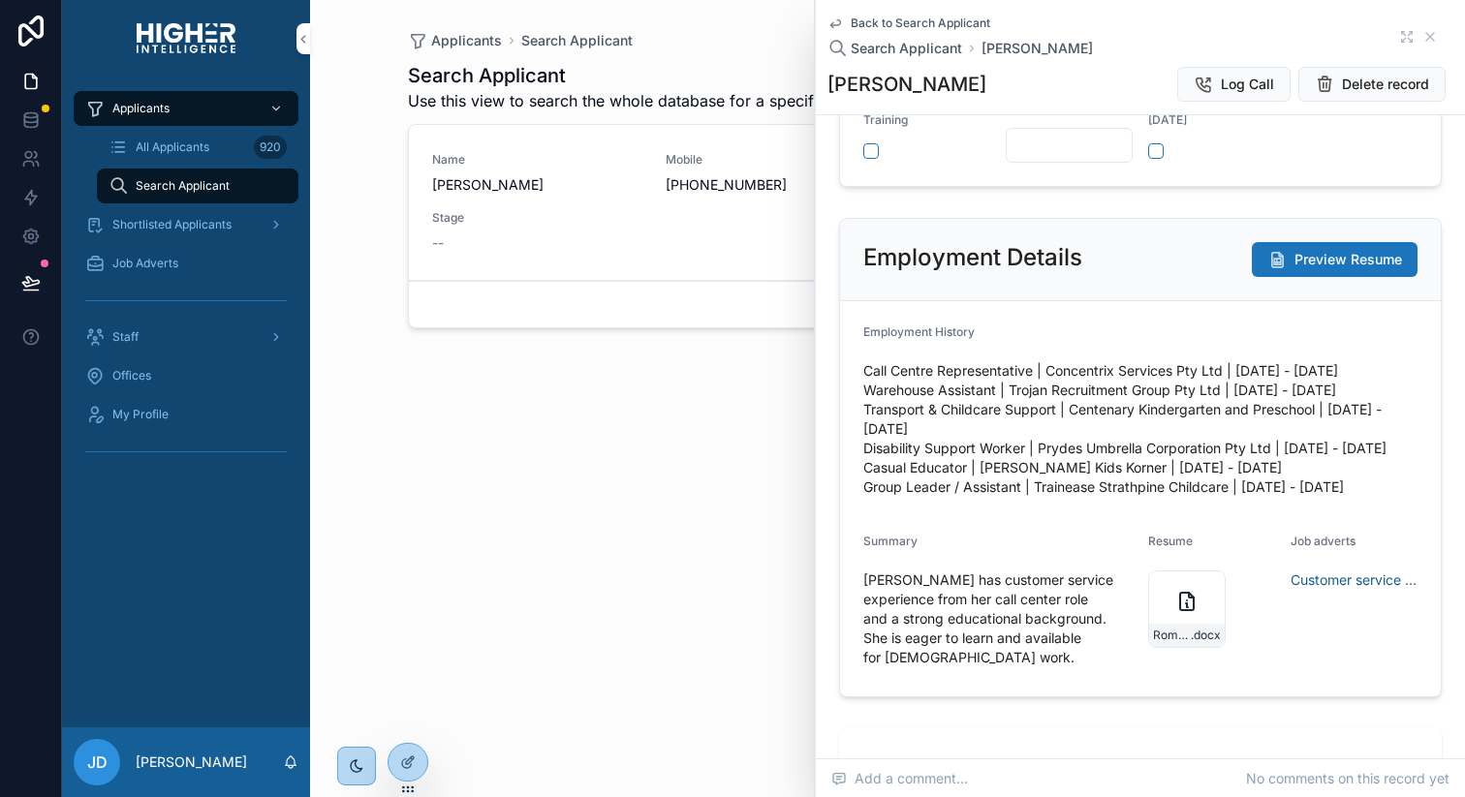
scroll to position [998, 0]
click at [415, 765] on icon at bounding box center [408, 763] width 16 height 16
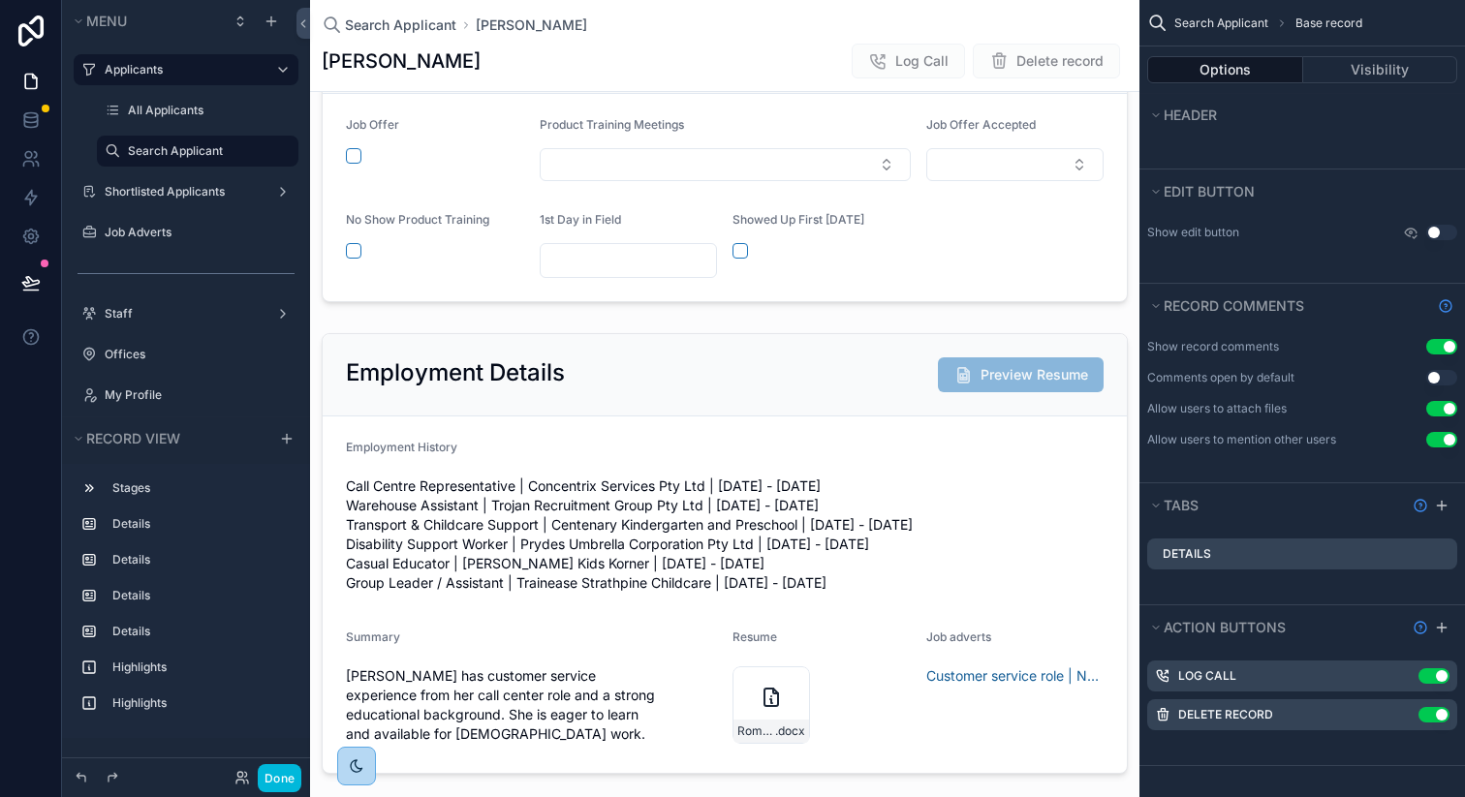
scroll to position [883, 0]
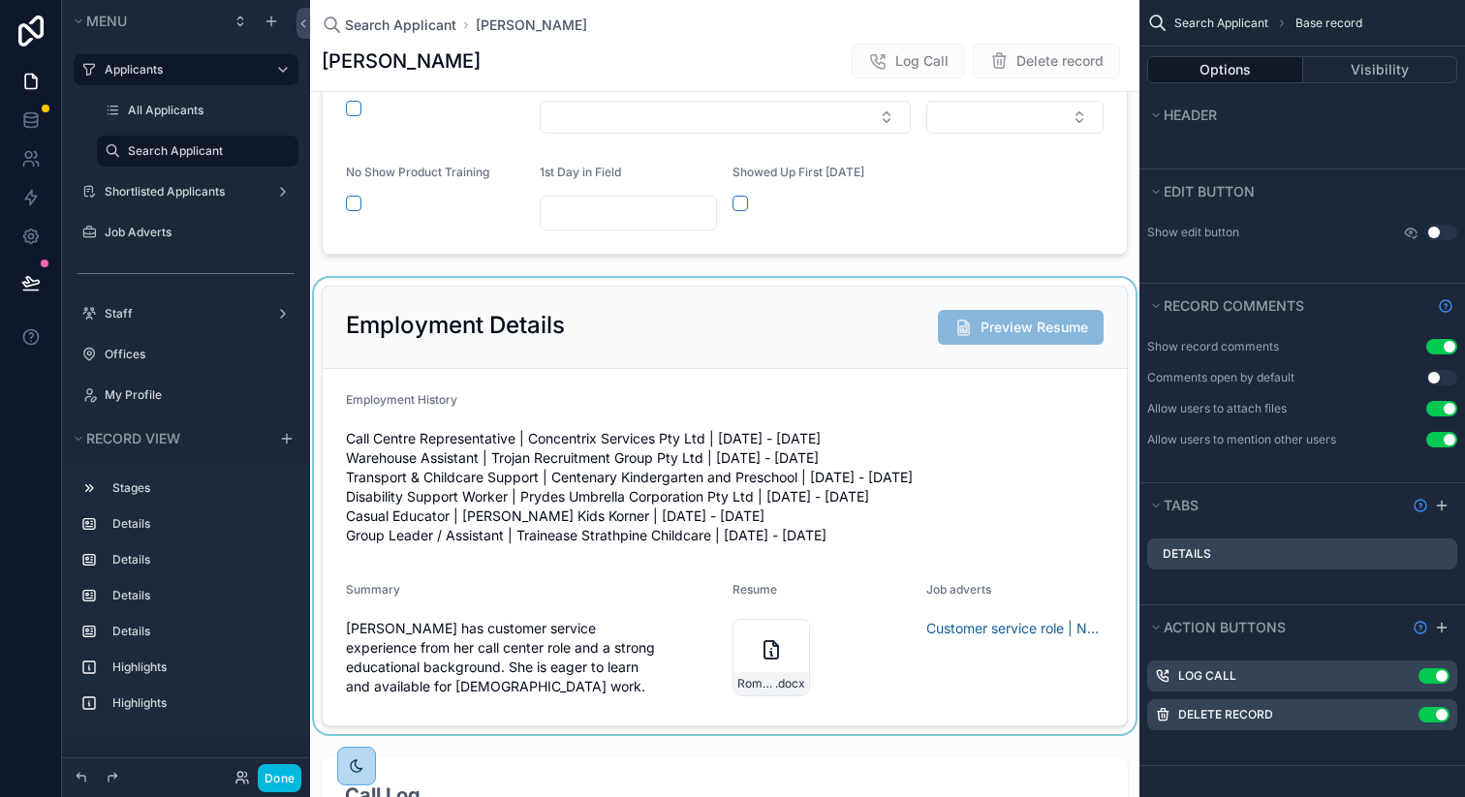
click at [888, 347] on div "scrollable content" at bounding box center [724, 506] width 829 height 456
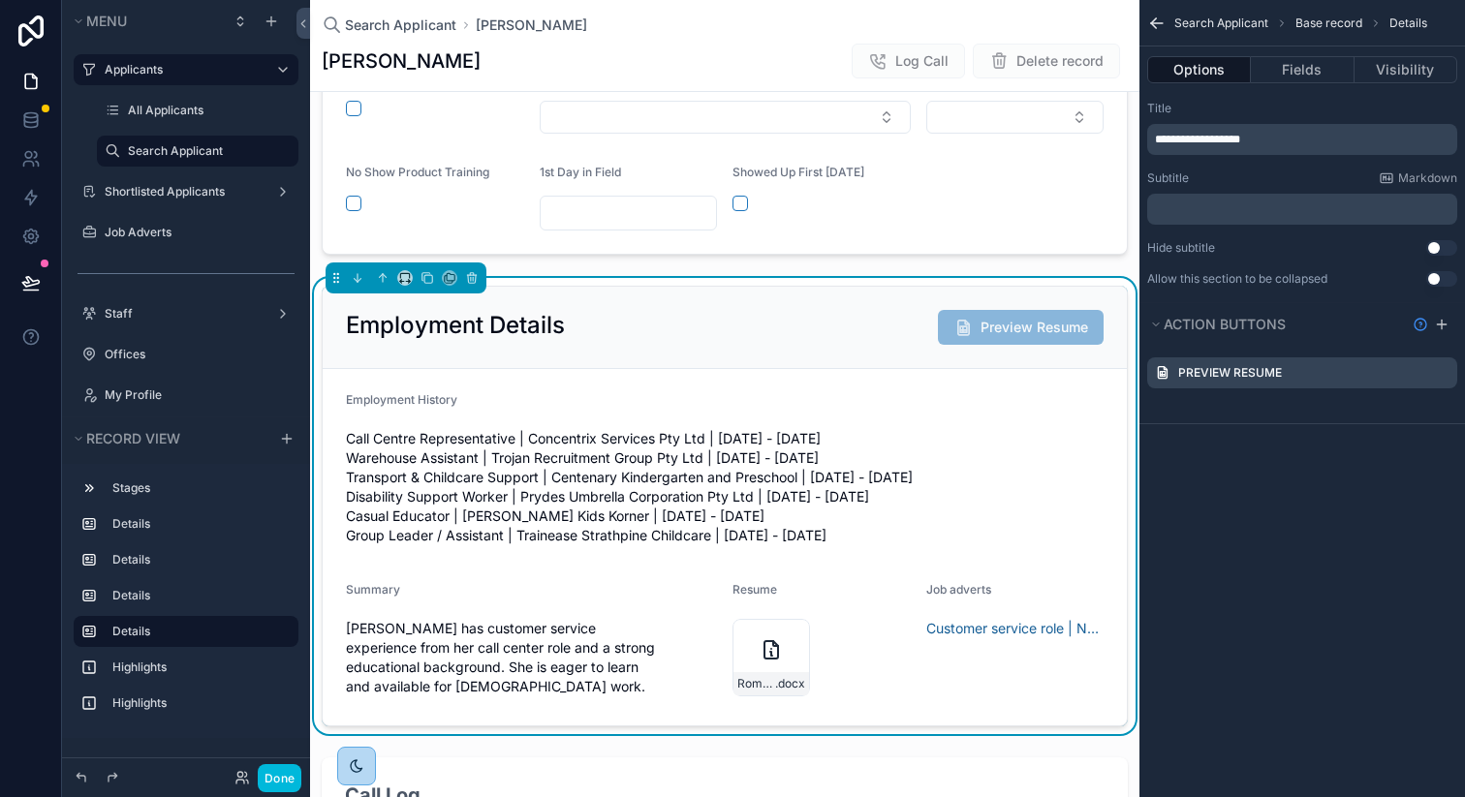
scroll to position [0, 0]
click at [0, 0] on icon "scrollable content" at bounding box center [0, 0] width 0 height 0
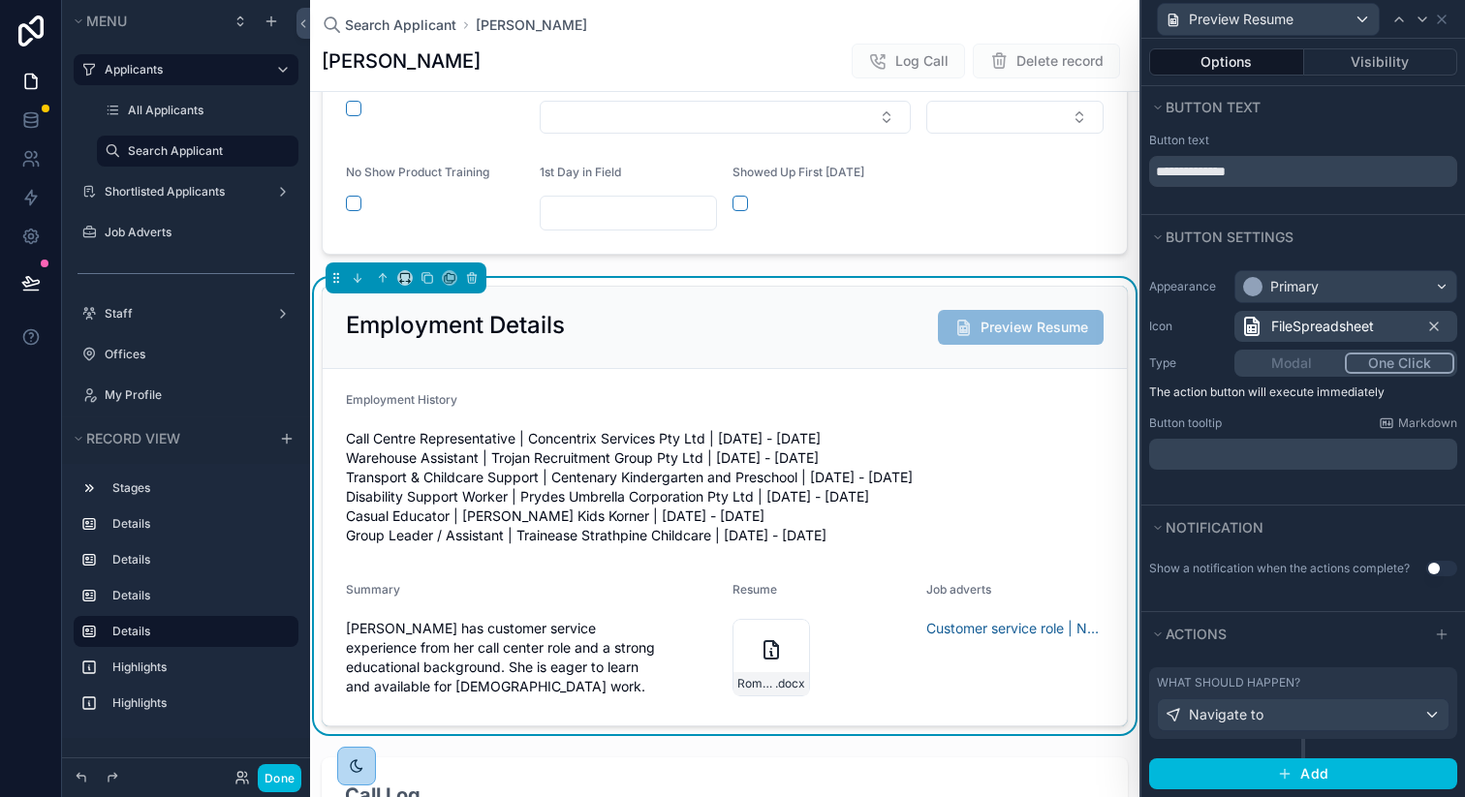
scroll to position [19, 0]
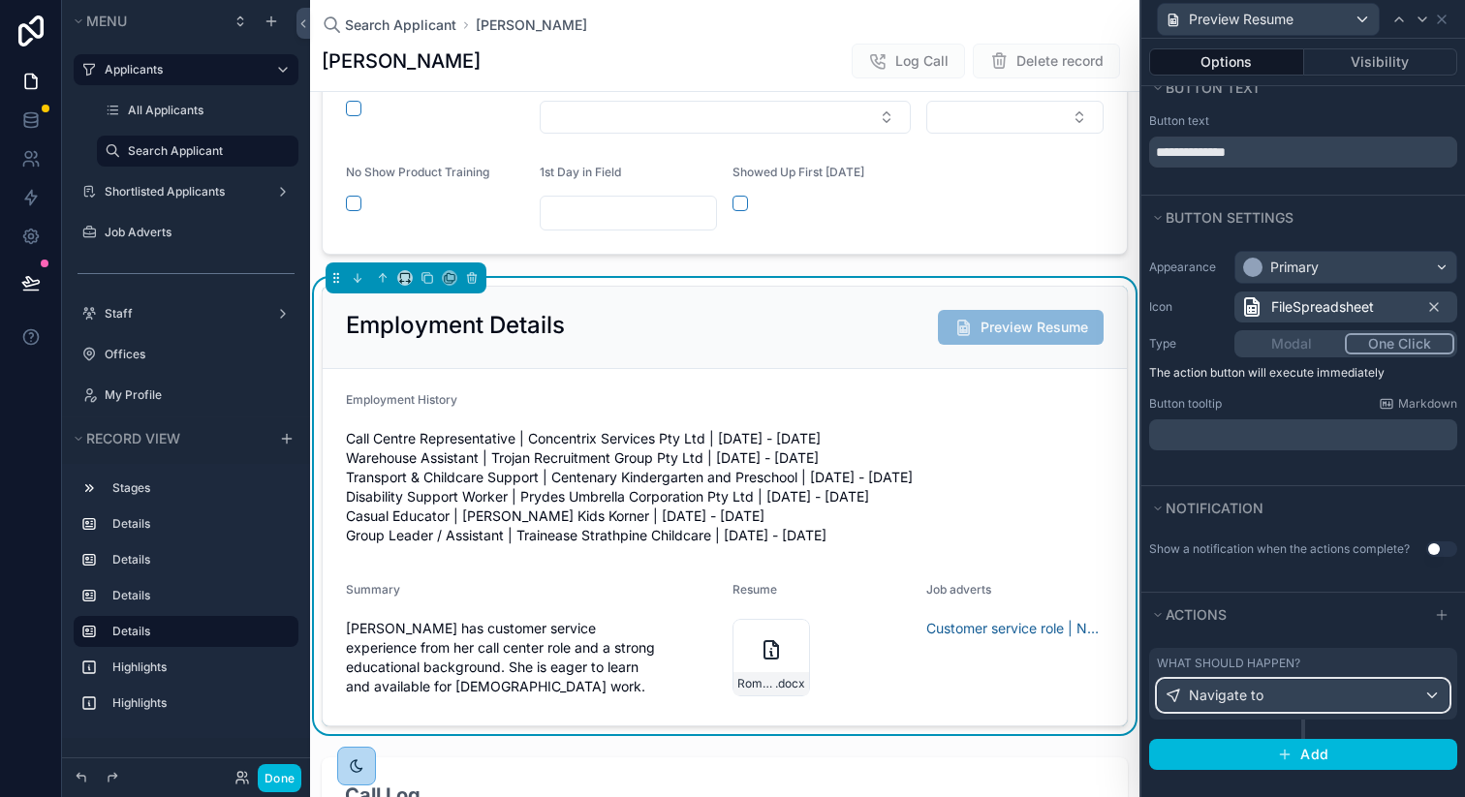
click at [1368, 690] on div "Navigate to" at bounding box center [1303, 695] width 291 height 31
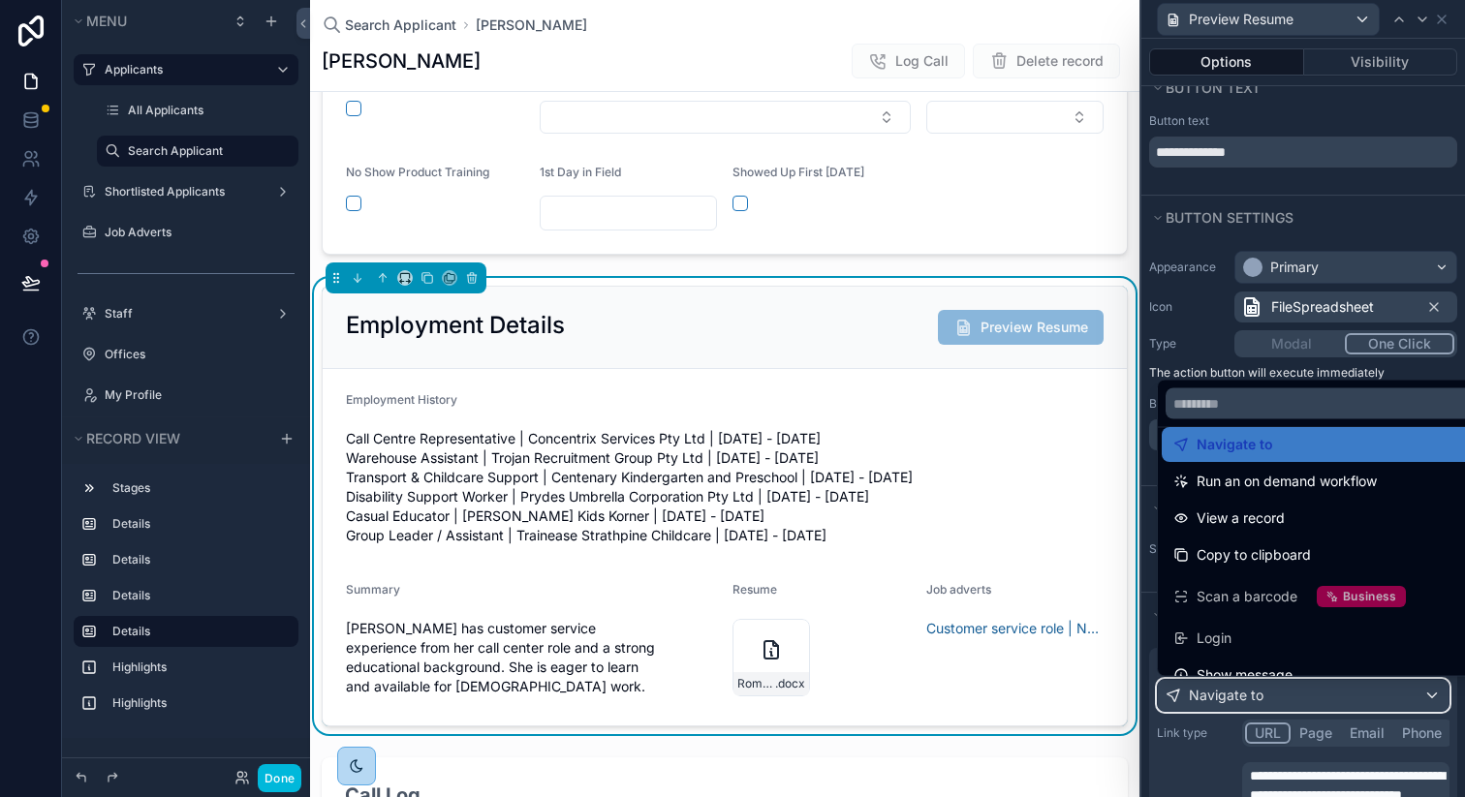
scroll to position [161, 0]
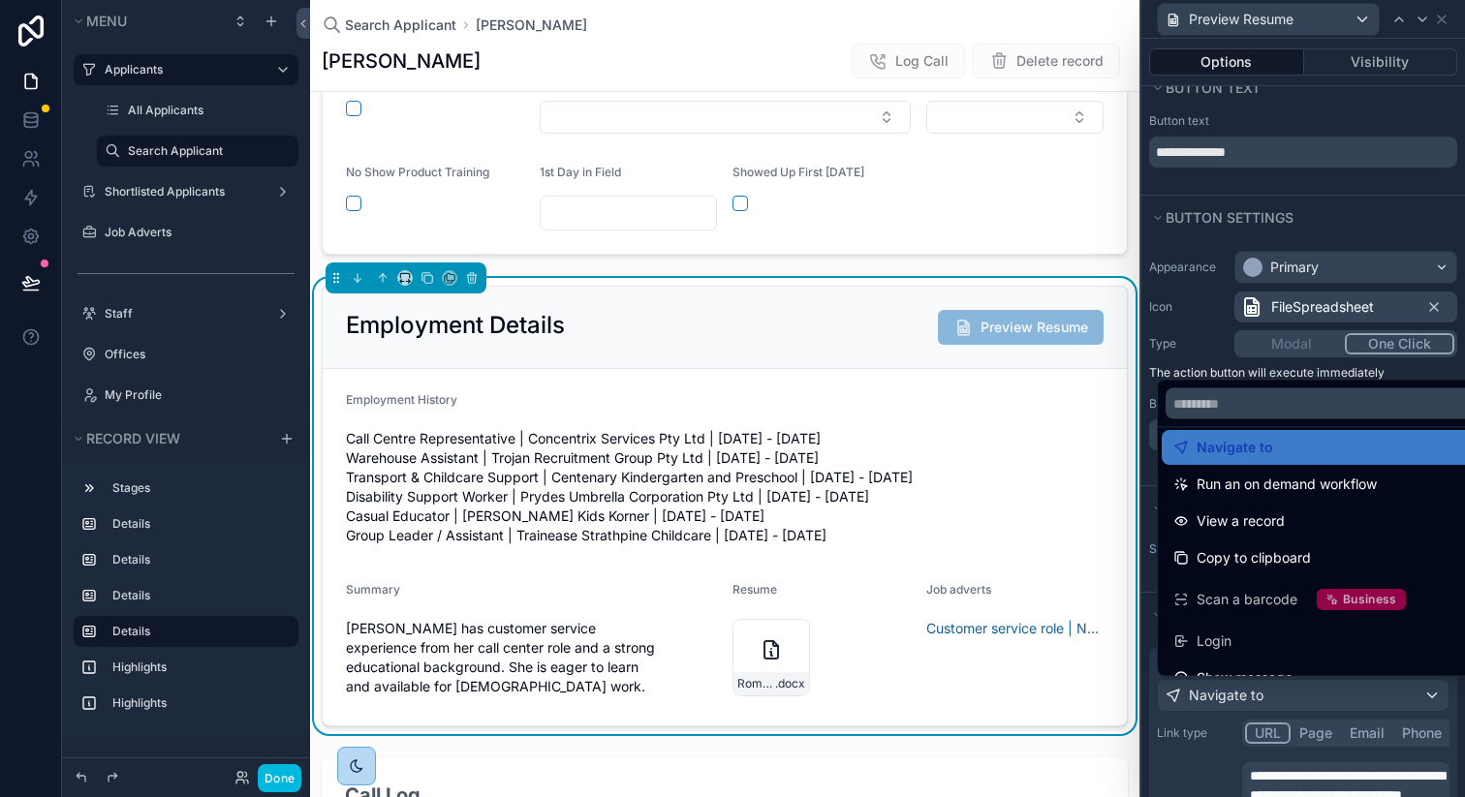
click at [1213, 766] on div at bounding box center [1303, 398] width 324 height 797
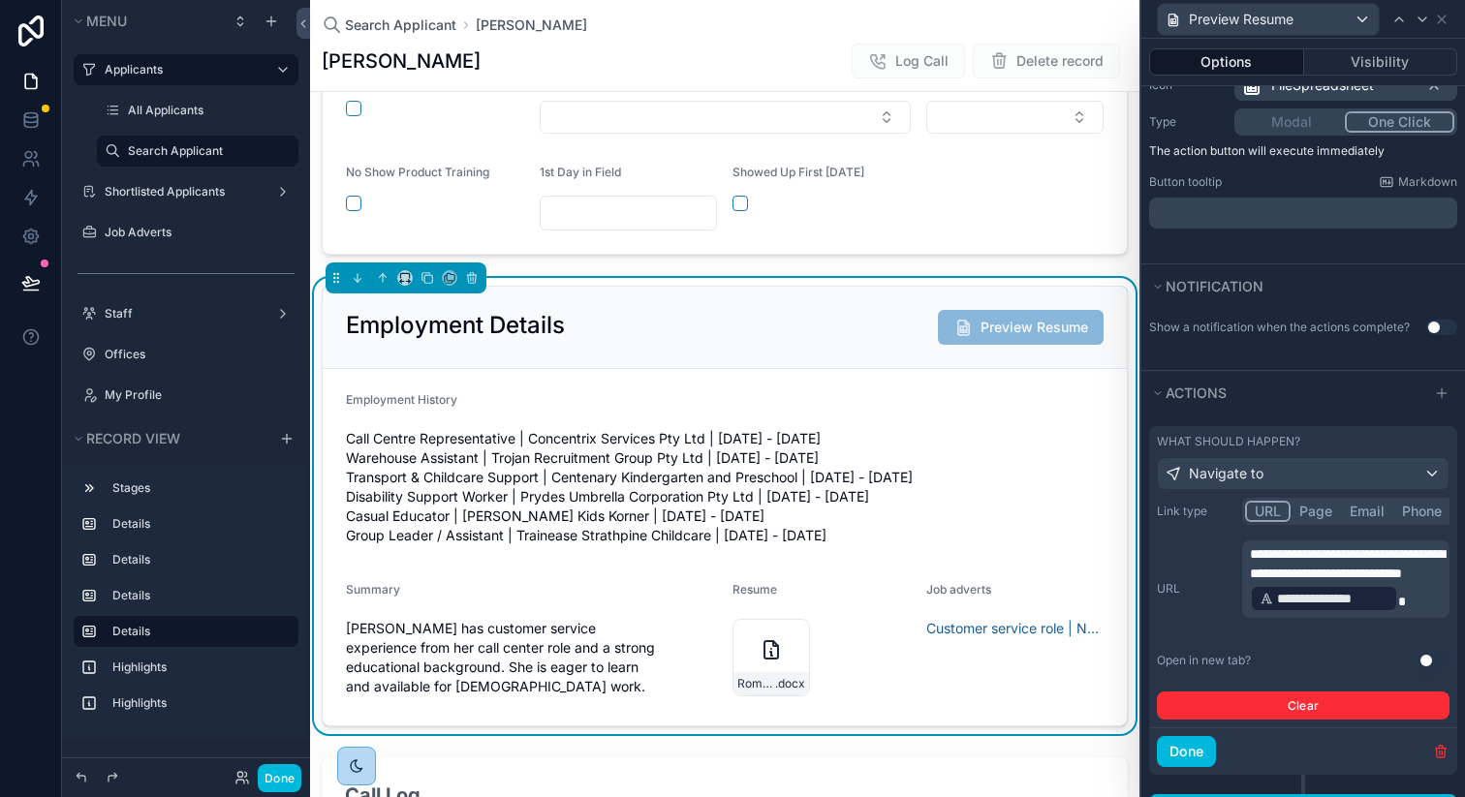
scroll to position [296, 0]
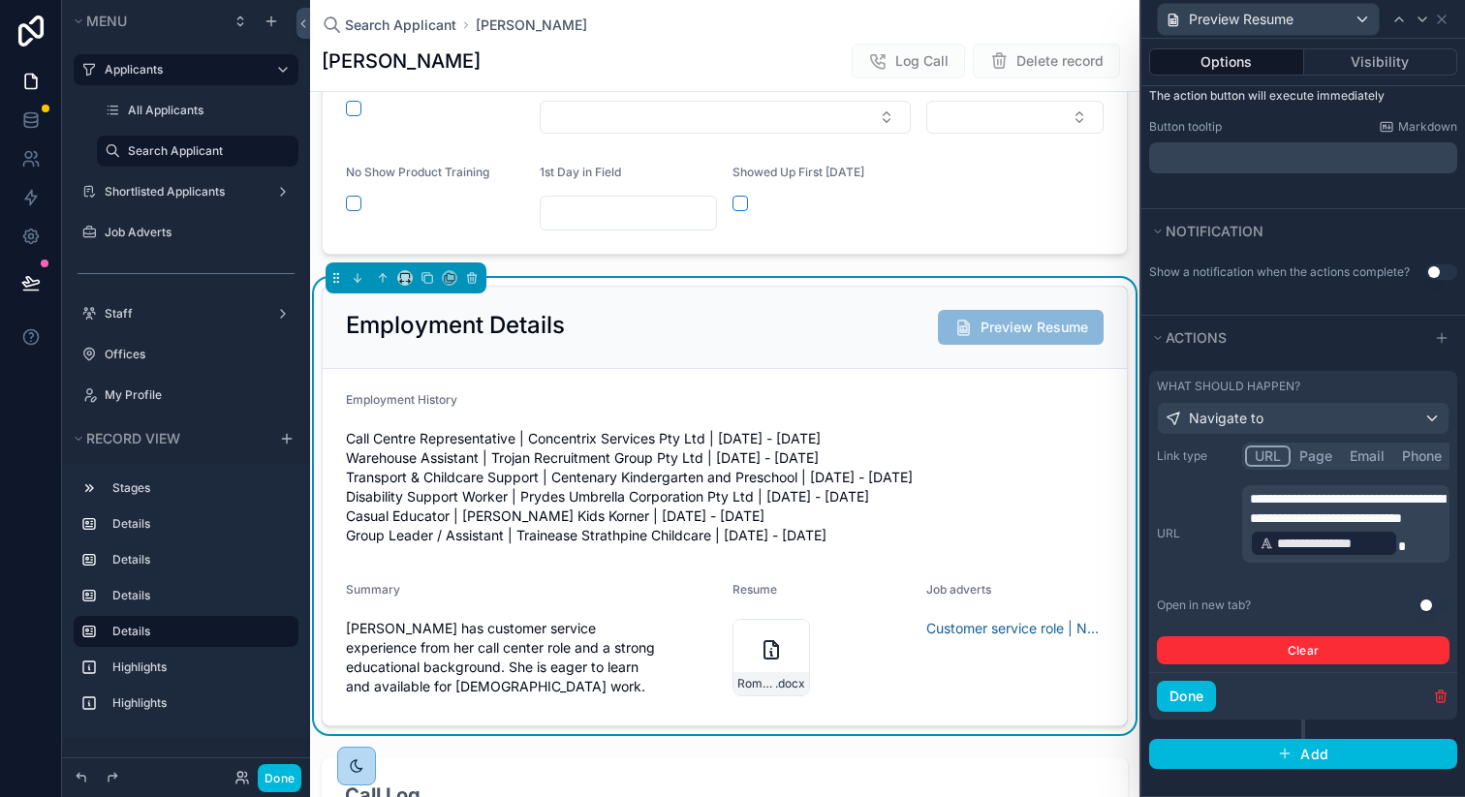
click at [1429, 603] on button "Use setting" at bounding box center [1434, 606] width 31 height 16
click at [1194, 699] on button "Done" at bounding box center [1186, 696] width 59 height 31
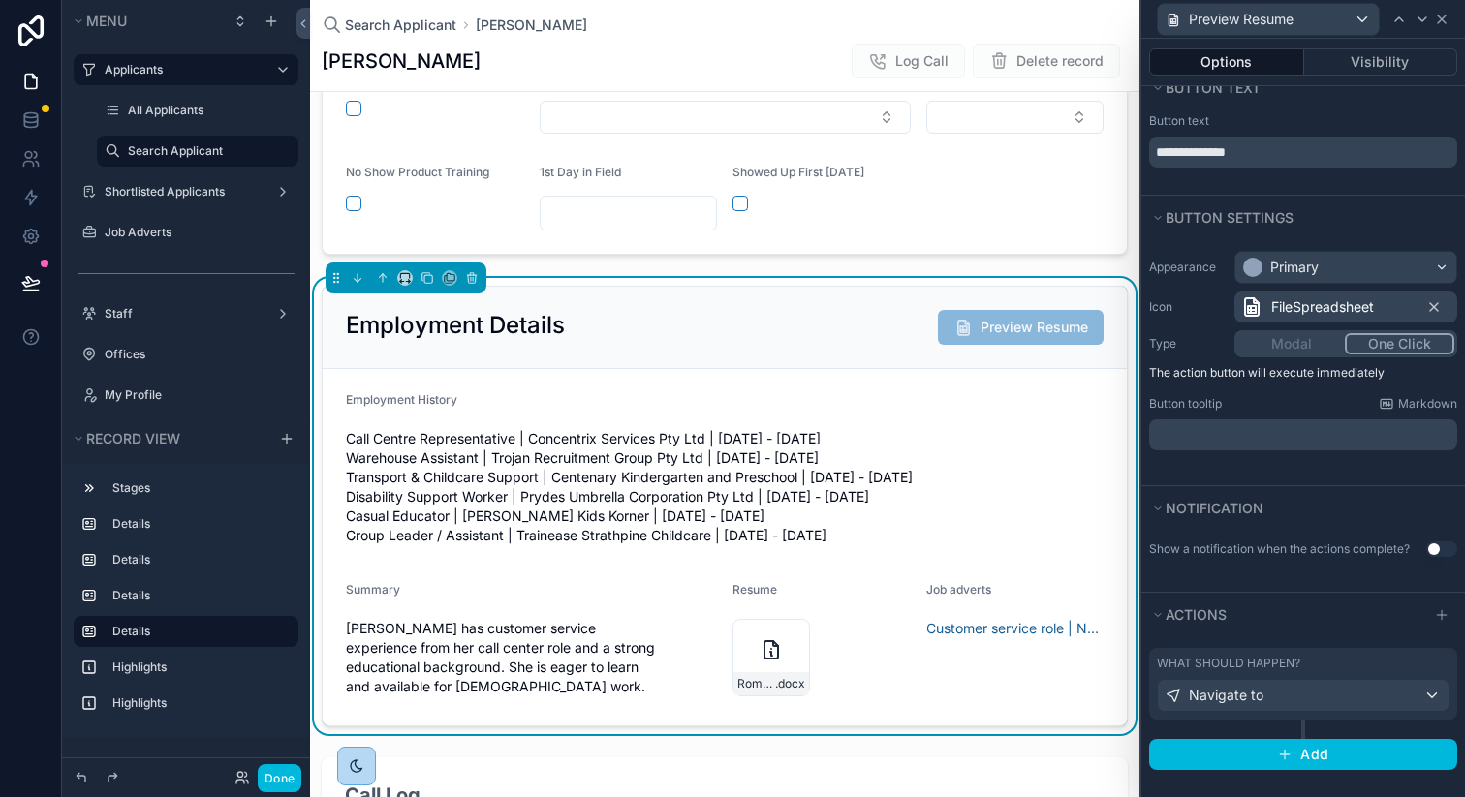
click at [1447, 20] on icon at bounding box center [1442, 20] width 16 height 16
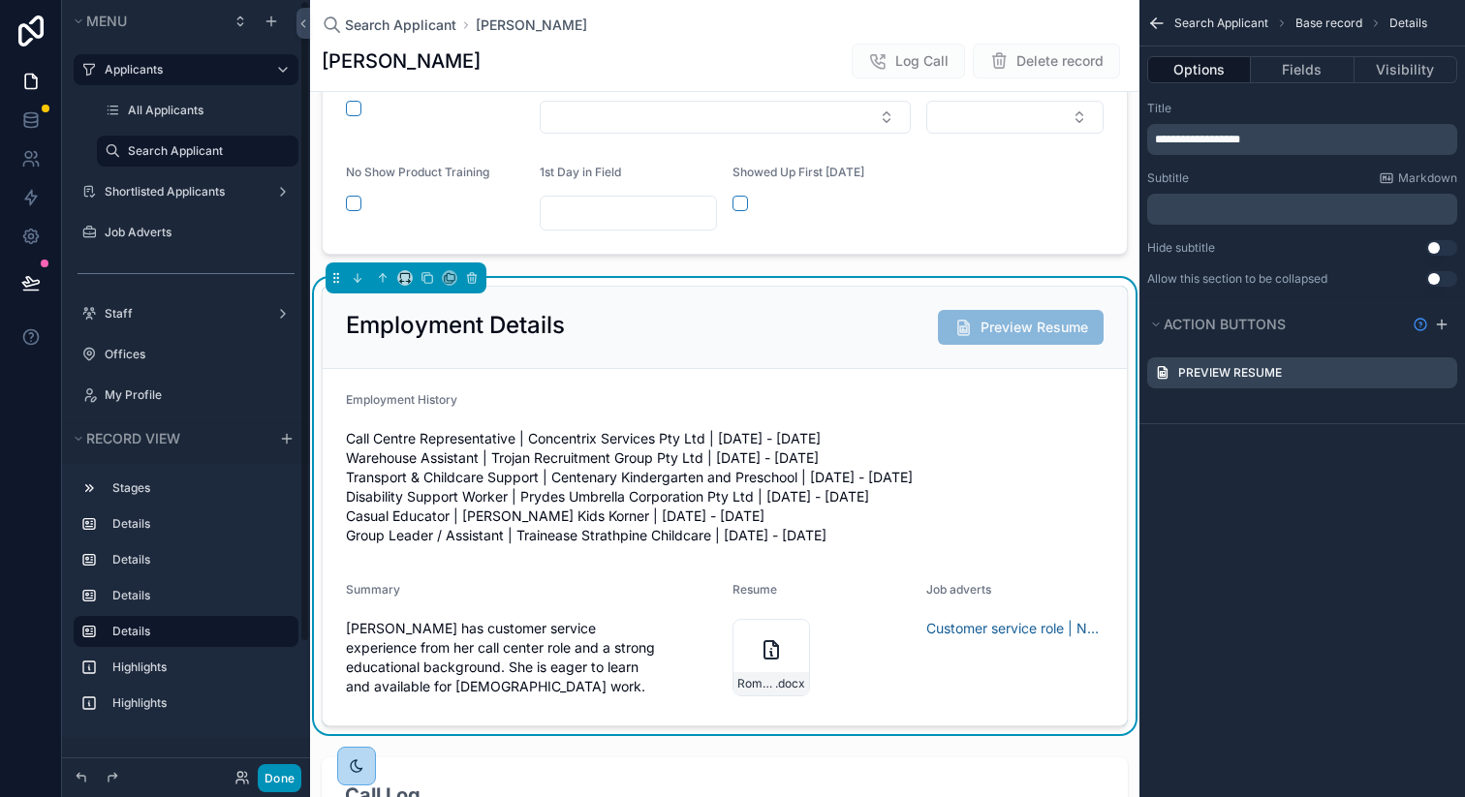
click at [290, 768] on button "Done" at bounding box center [280, 778] width 44 height 28
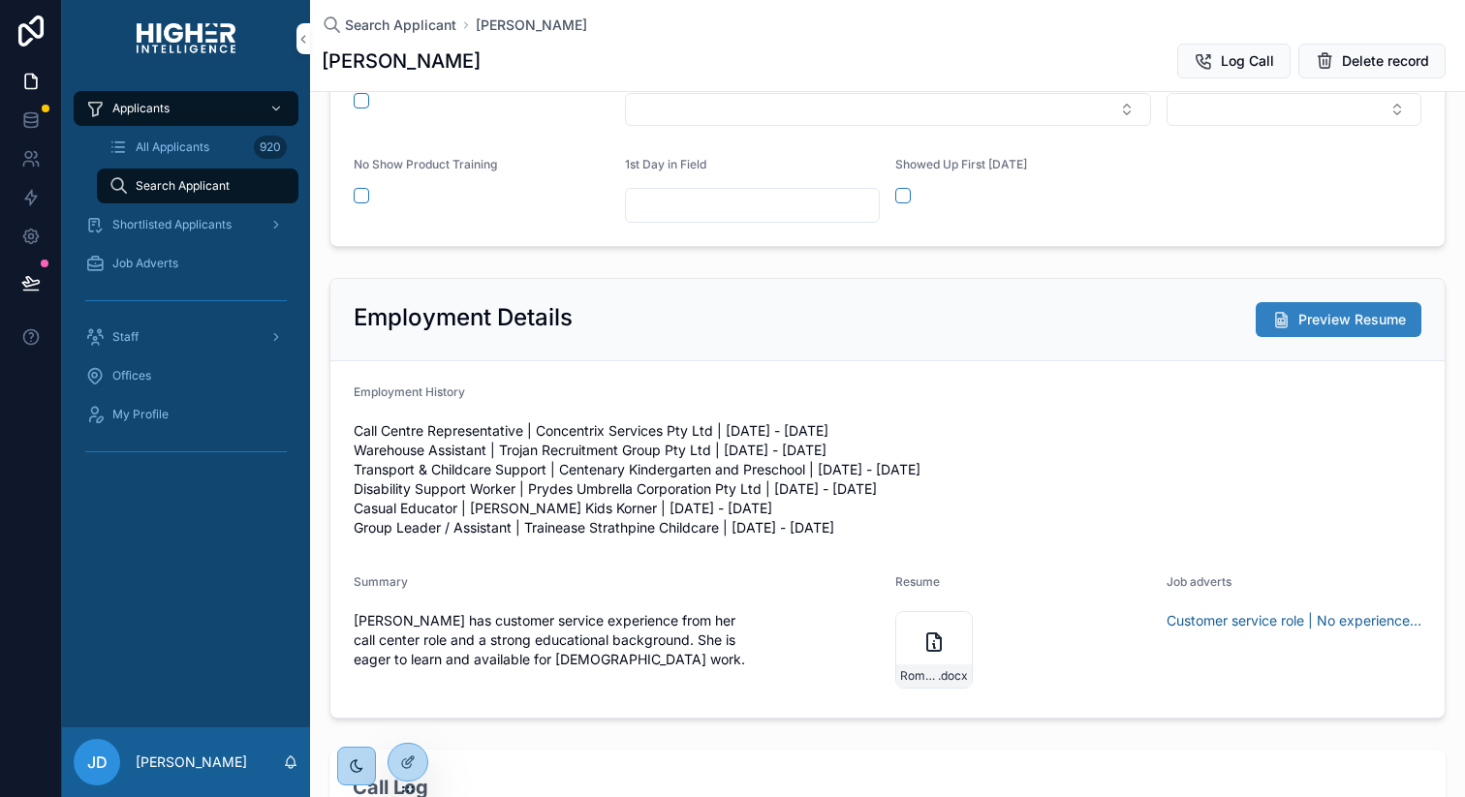
click at [1318, 315] on span "Preview Resume" at bounding box center [1352, 319] width 108 height 19
click at [1386, 328] on span "Preview Resume" at bounding box center [1352, 319] width 108 height 19
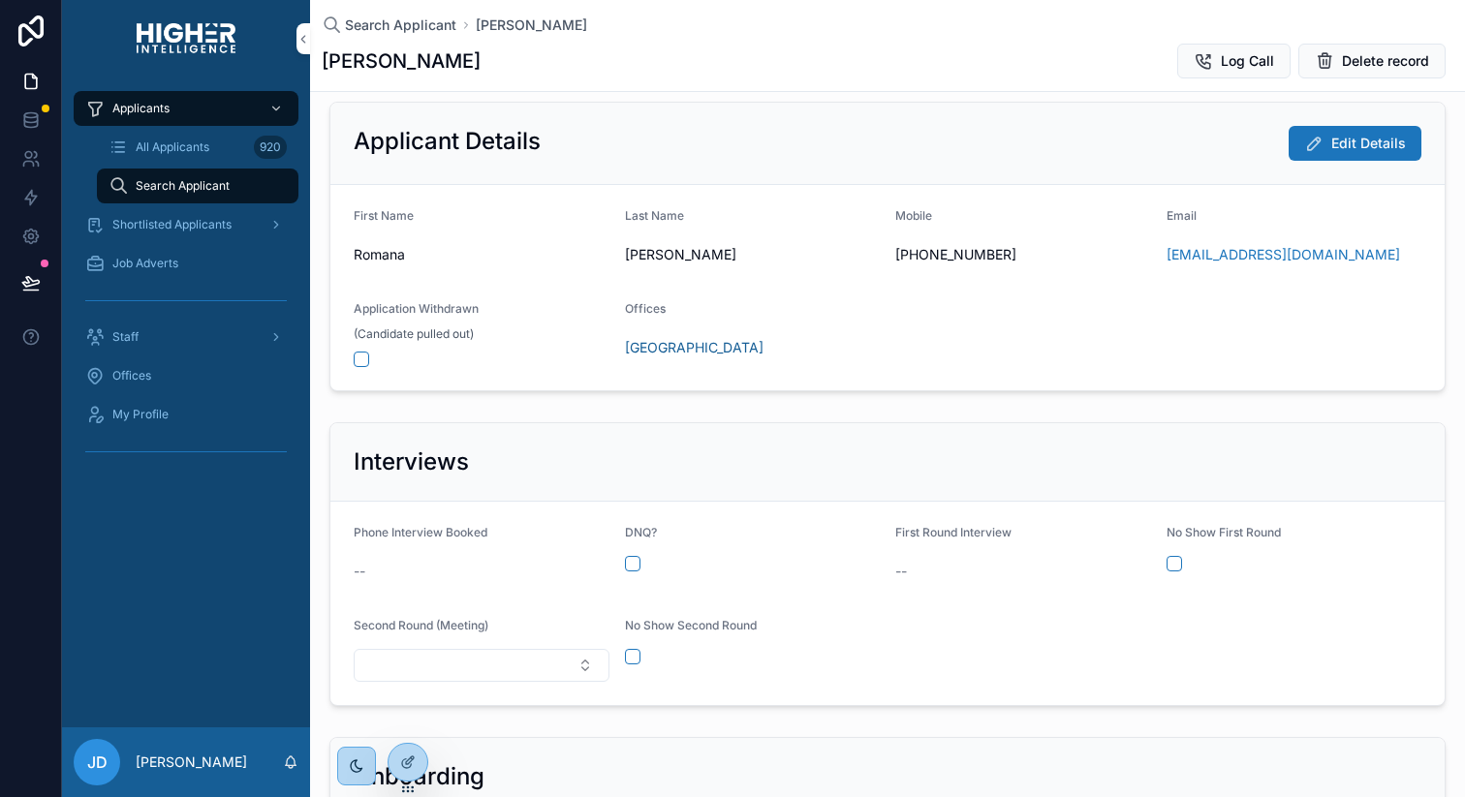
scroll to position [0, 0]
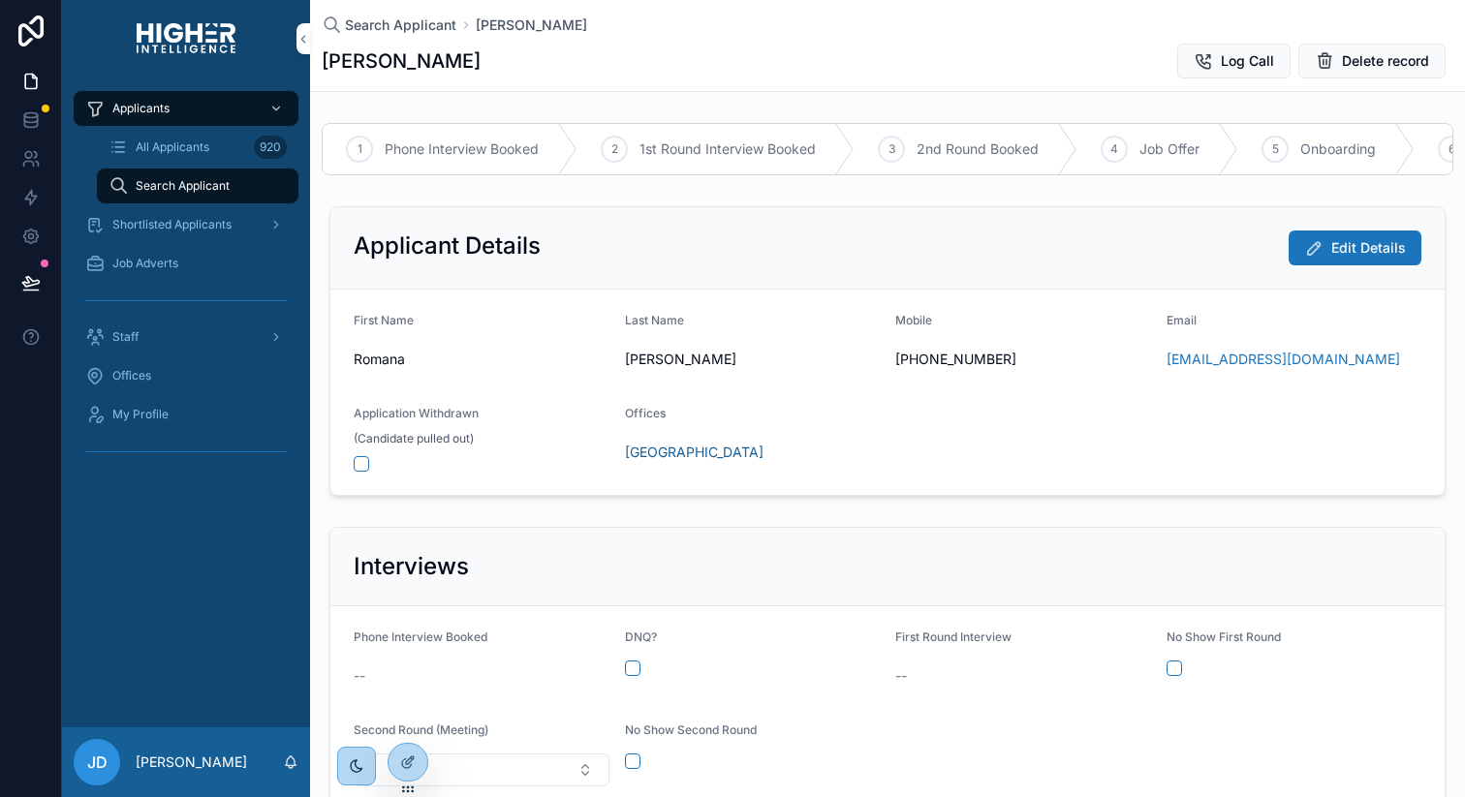
click at [181, 187] on span "Search Applicant" at bounding box center [183, 186] width 94 height 16
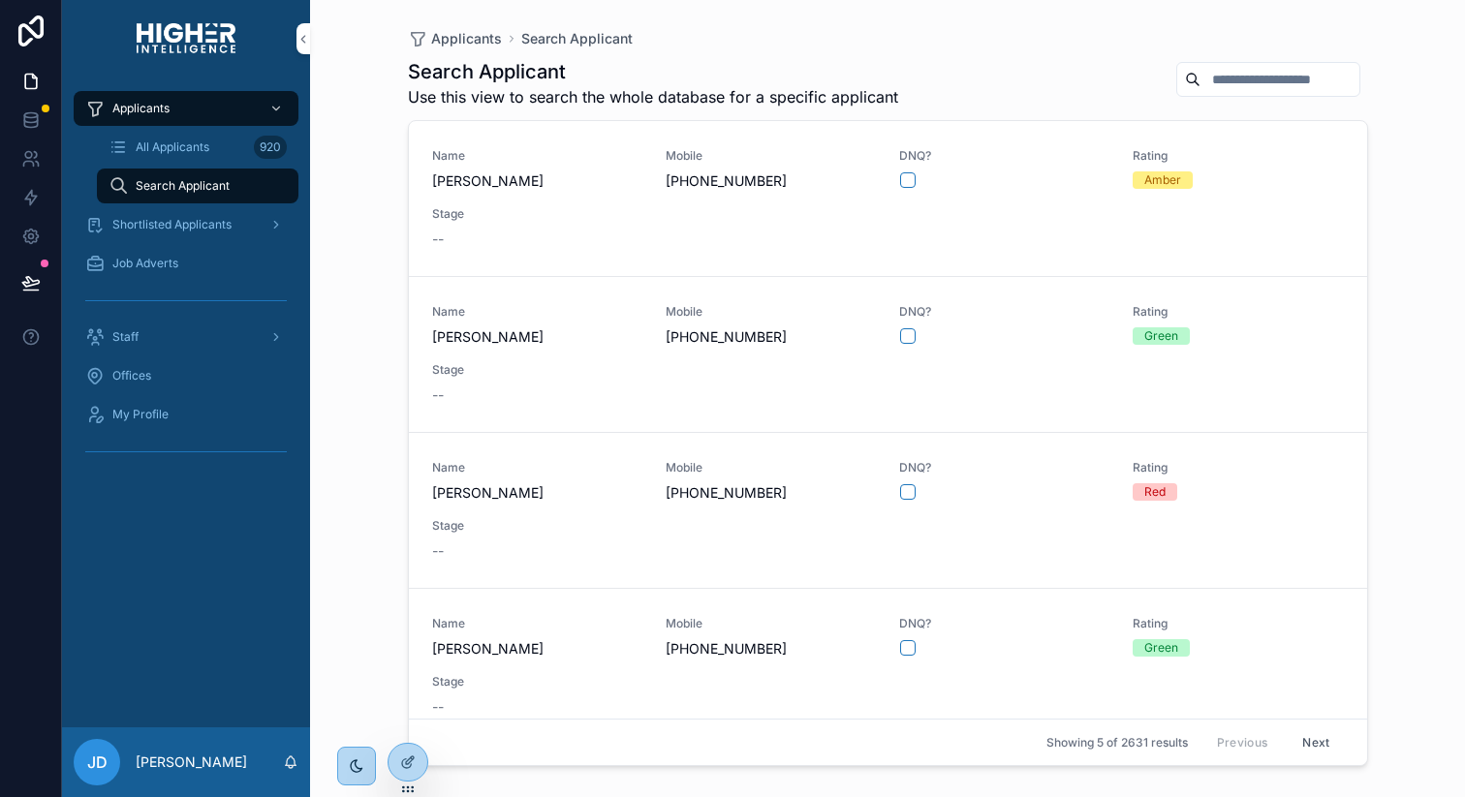
click at [1216, 86] on input "scrollable content" at bounding box center [1280, 79] width 159 height 27
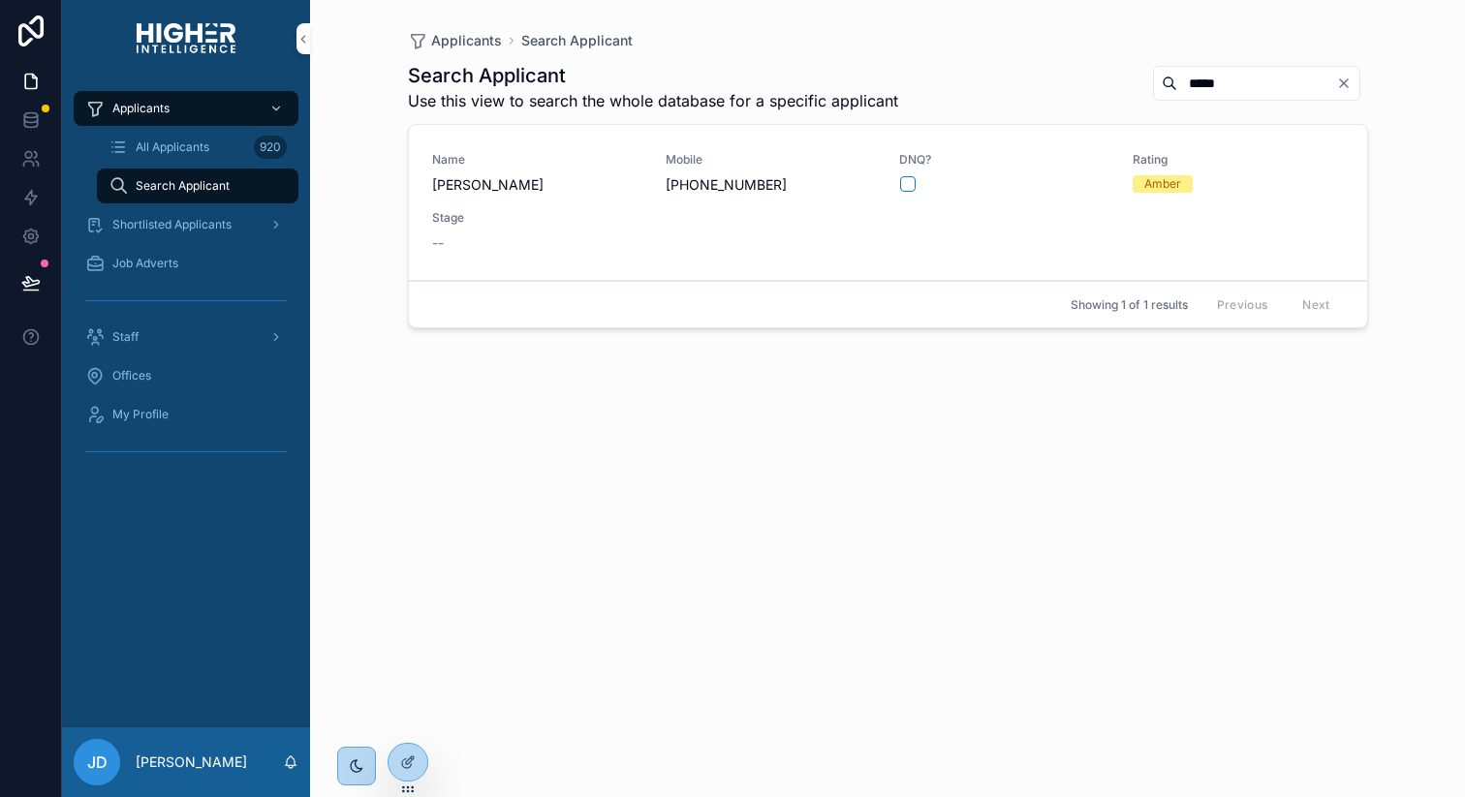
click at [555, 191] on span "Jinwon Lee" at bounding box center [537, 184] width 210 height 19
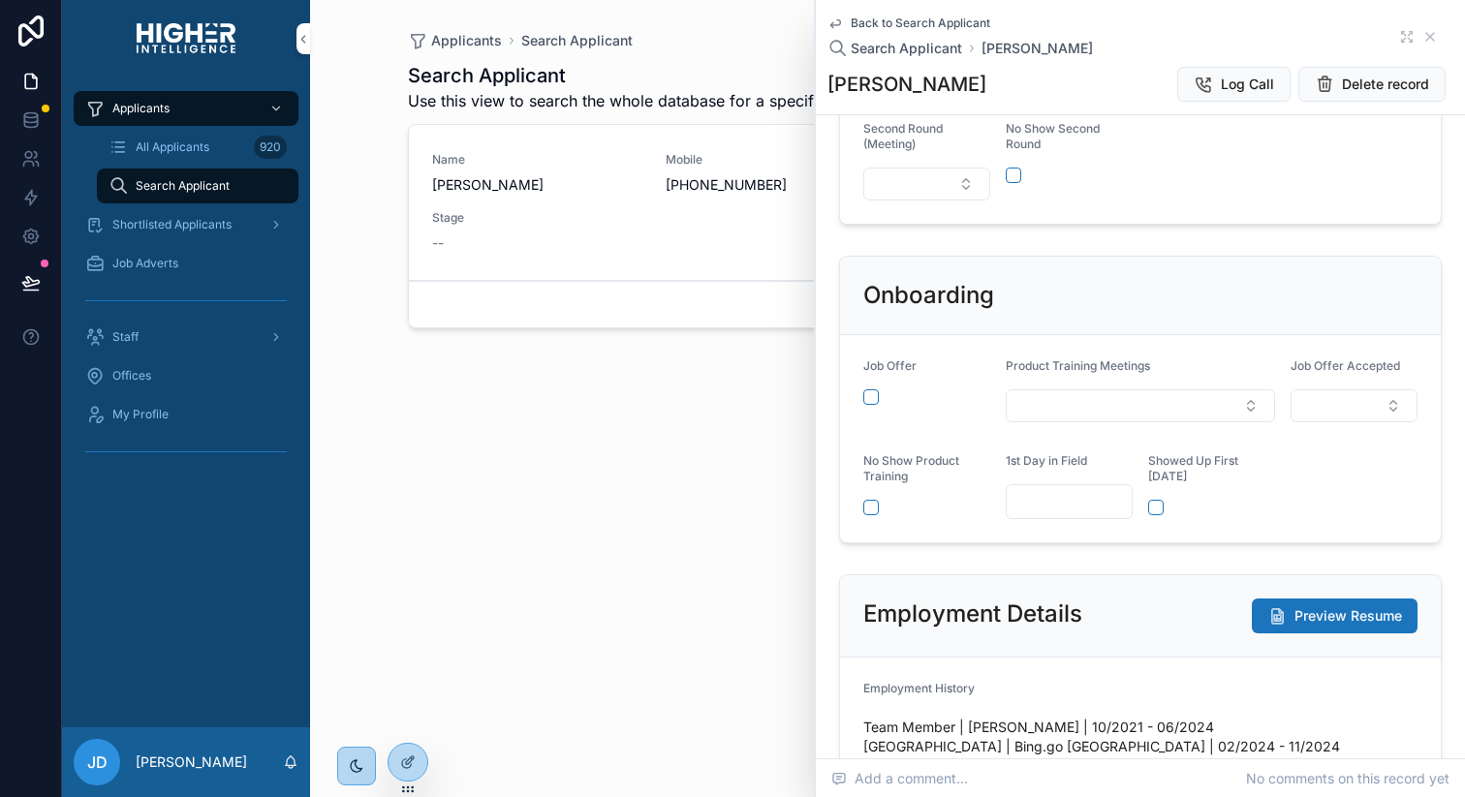
scroll to position [670, 0]
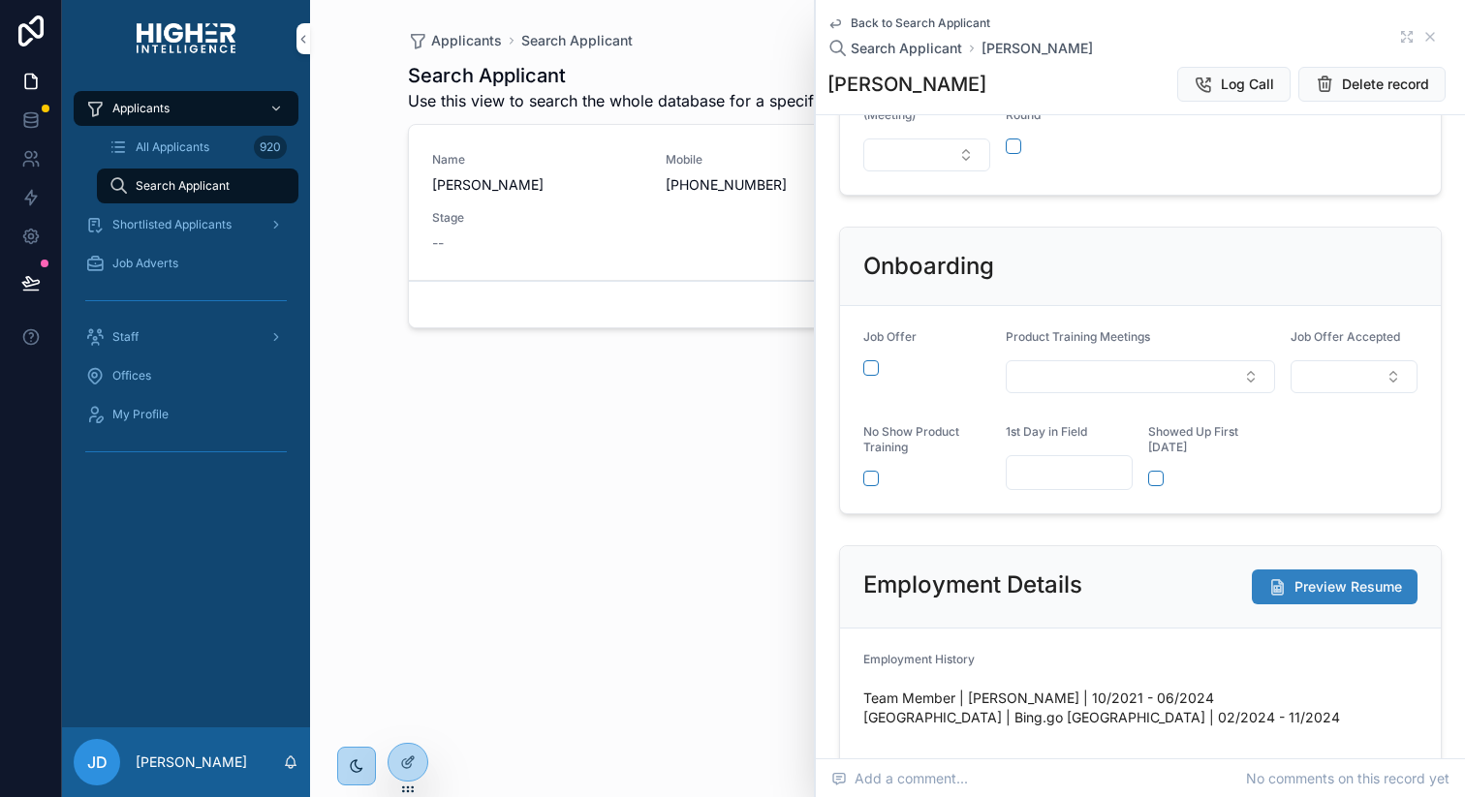
click at [1323, 594] on span "Preview Resume" at bounding box center [1349, 586] width 108 height 19
click at [1298, 589] on span "Preview Resume" at bounding box center [1349, 586] width 108 height 19
click at [1433, 29] on icon "scrollable content" at bounding box center [1430, 37] width 16 height 16
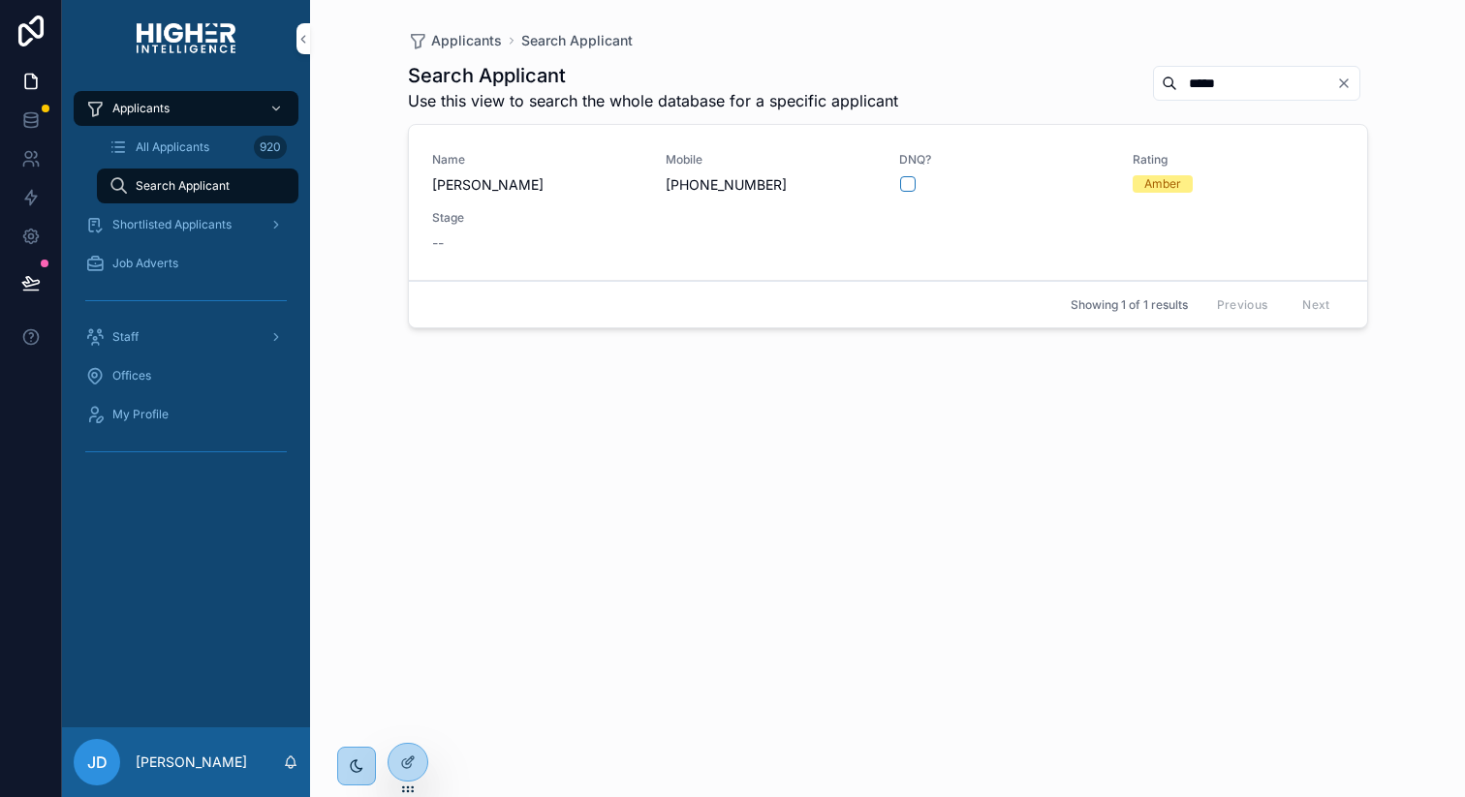
drag, startPoint x: 1267, startPoint y: 79, endPoint x: 985, endPoint y: 75, distance: 282.0
click at [992, 75] on div "Search Applicant Use this view to search the whole database for a specific appl…" at bounding box center [888, 87] width 960 height 50
type input "*****"
click at [504, 189] on span "Jamey Yarrow" at bounding box center [537, 184] width 210 height 19
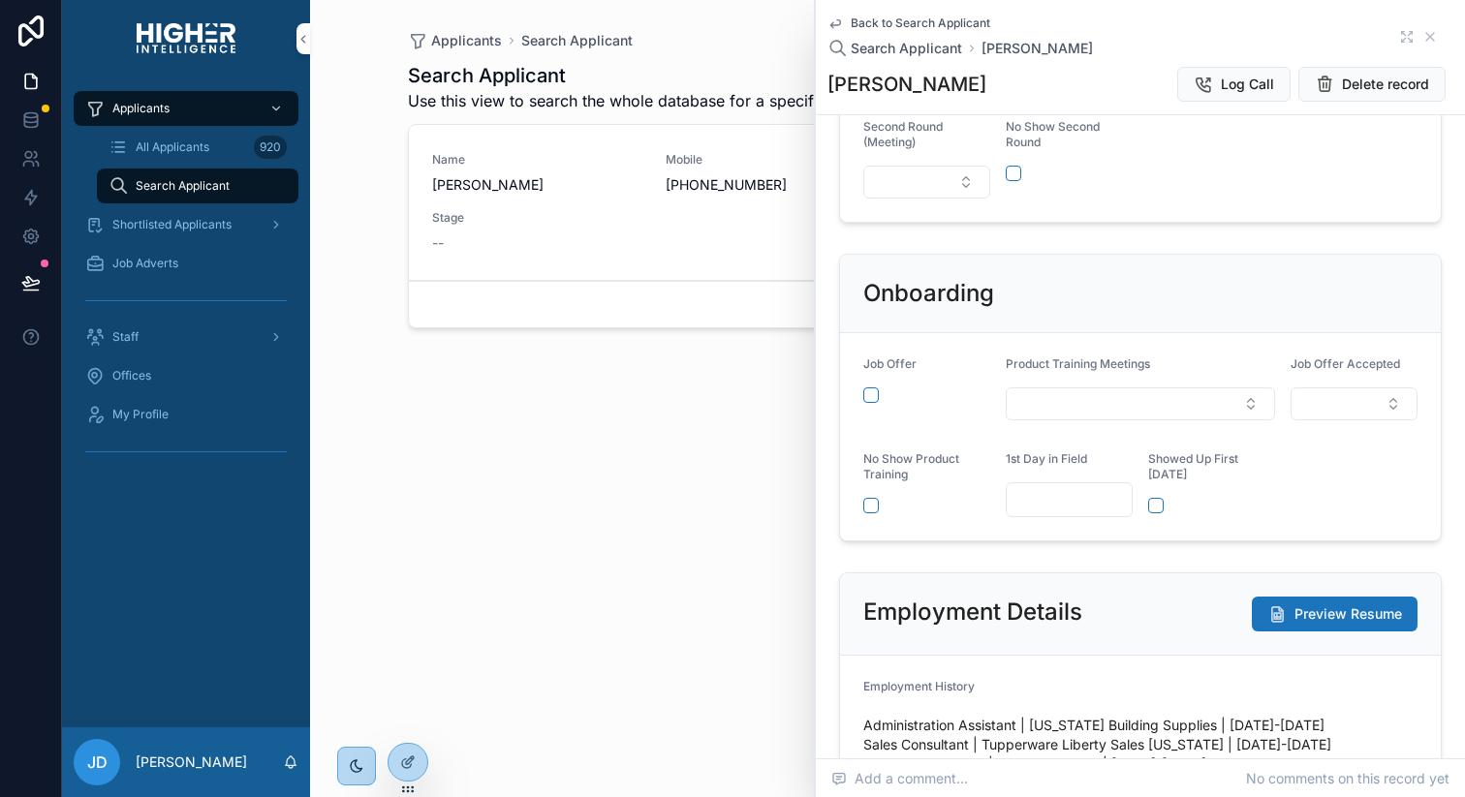
scroll to position [684, 0]
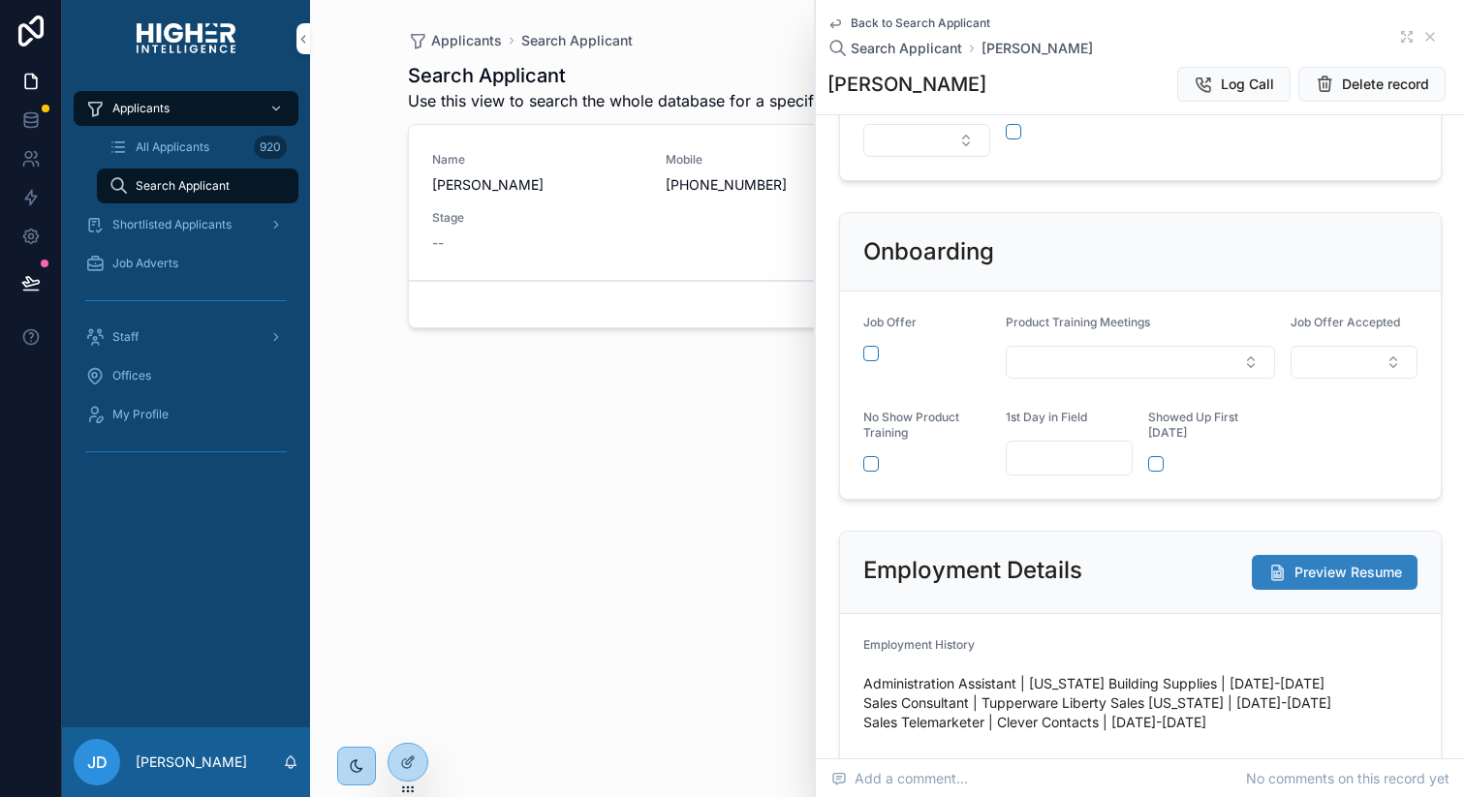
click at [1328, 570] on span "Preview Resume" at bounding box center [1349, 572] width 108 height 19
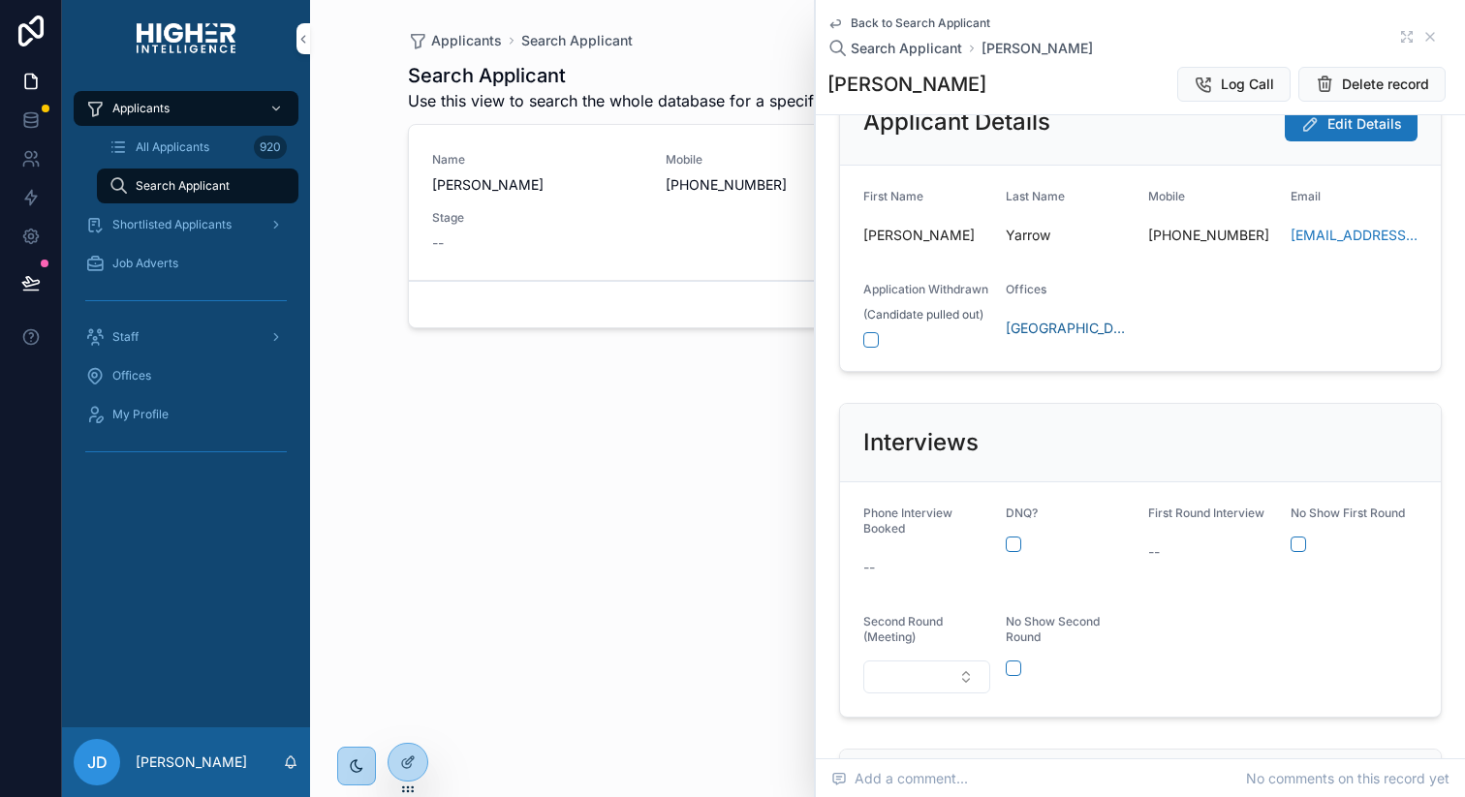
scroll to position [0, 0]
